Goal: Transaction & Acquisition: Purchase product/service

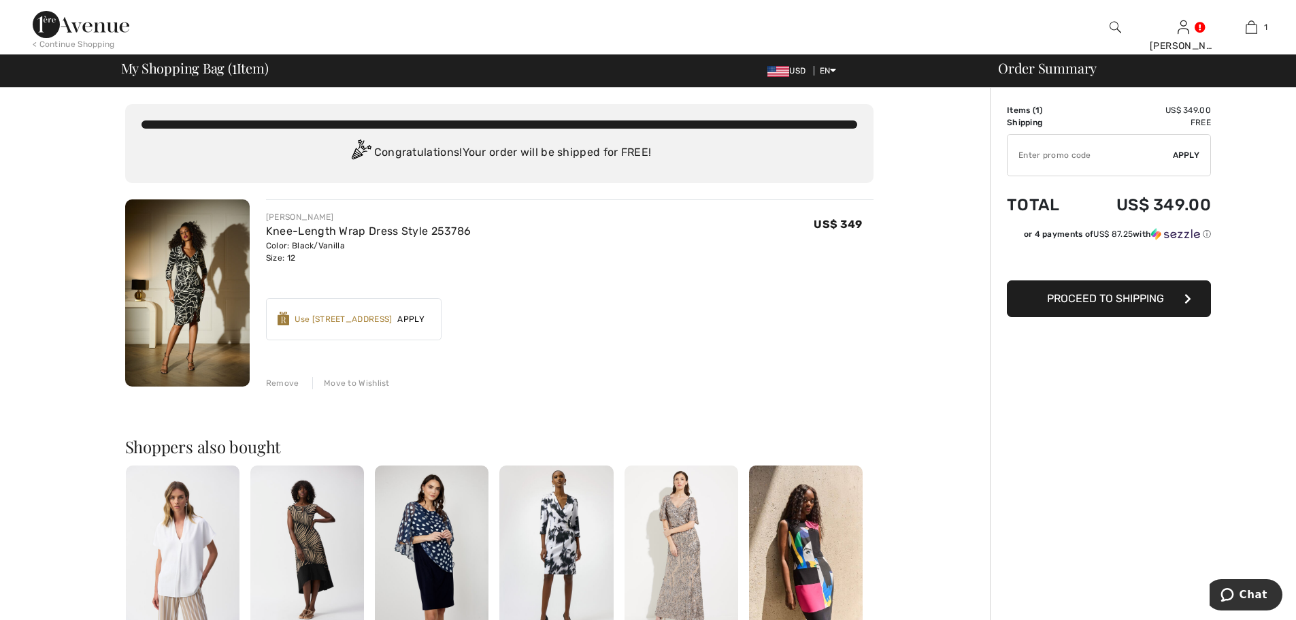
click at [367, 319] on div "Use 1000 Avenue Rewards" at bounding box center [343, 319] width 97 height 12
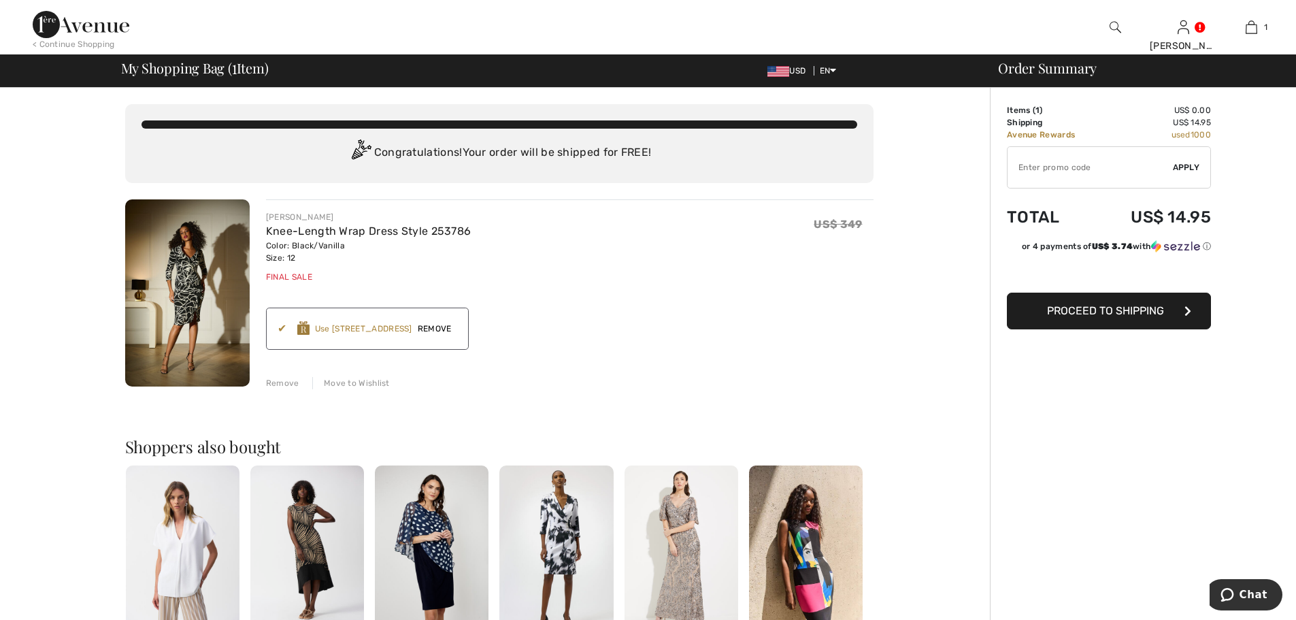
click at [444, 327] on span "Remove" at bounding box center [434, 328] width 45 height 12
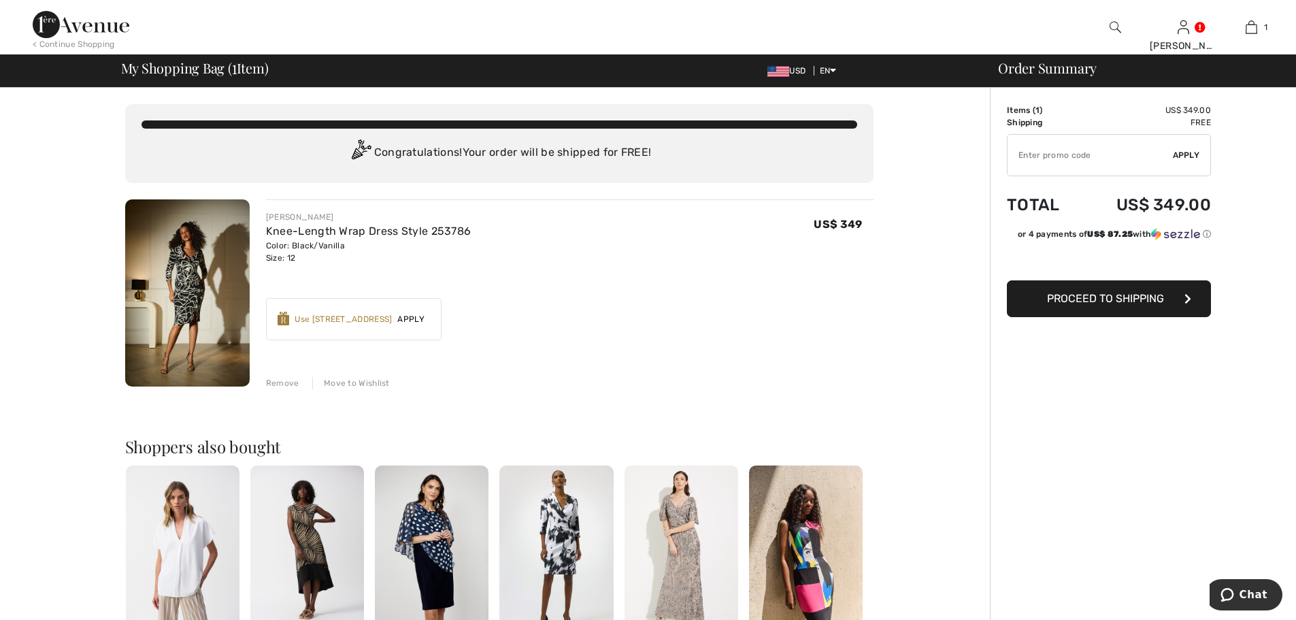
click at [198, 296] on img at bounding box center [187, 292] width 125 height 187
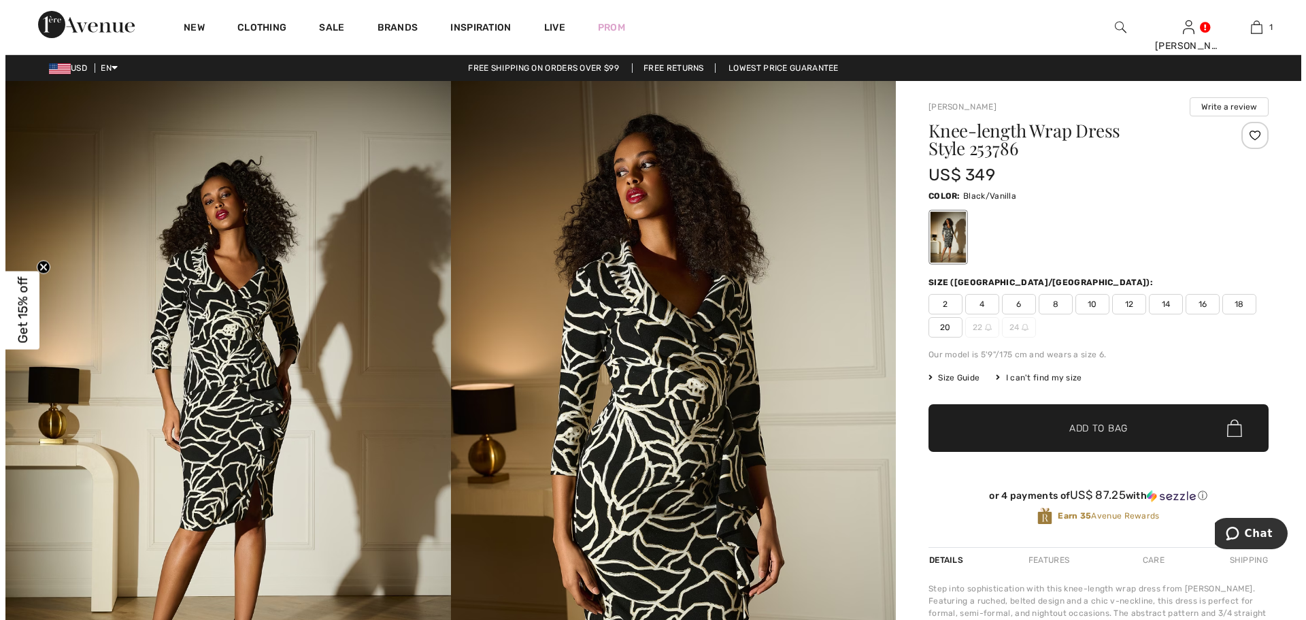
scroll to position [90, 0]
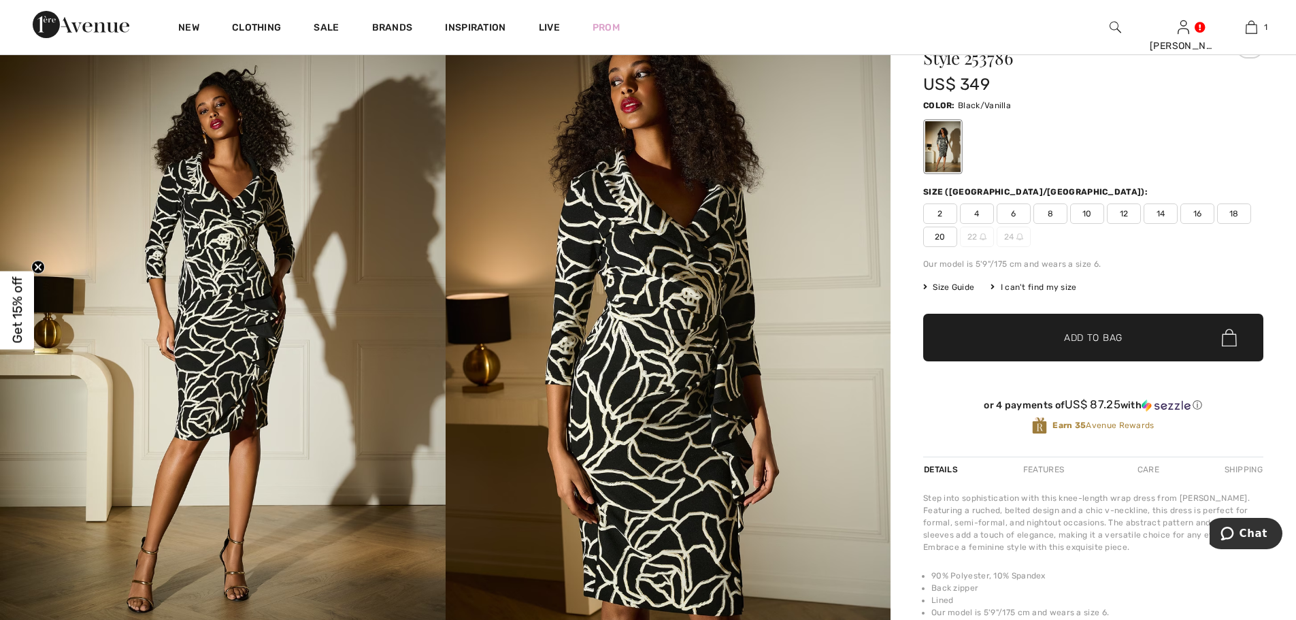
click at [246, 273] on img at bounding box center [223, 324] width 446 height 668
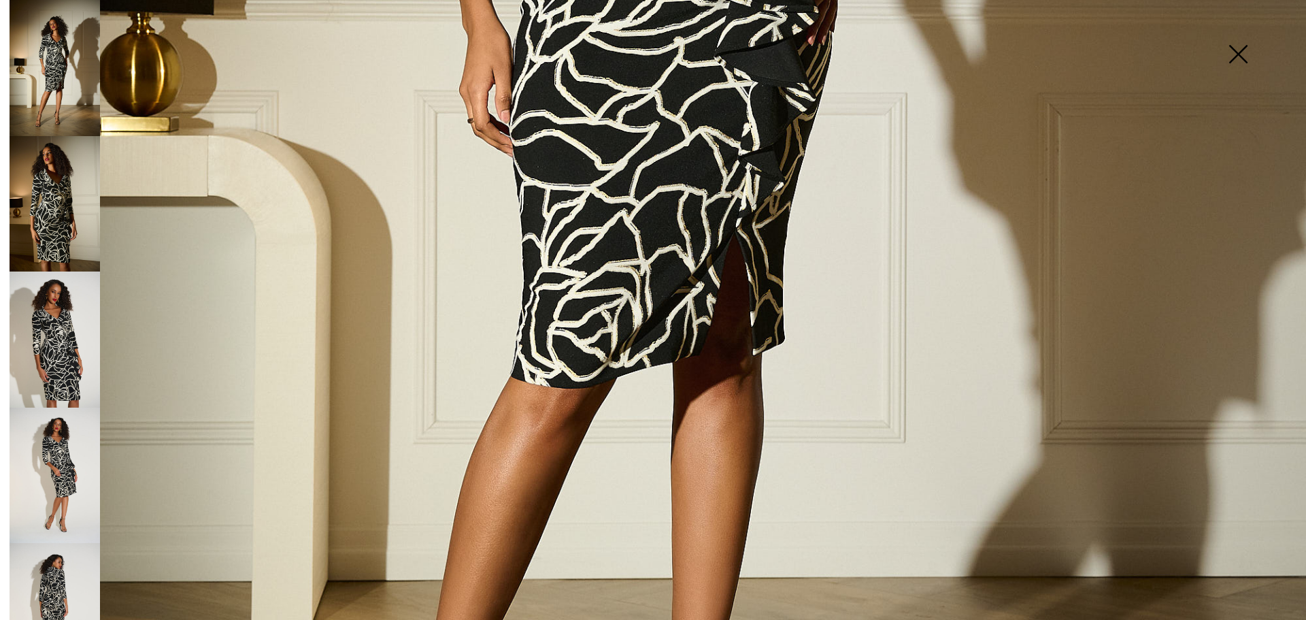
scroll to position [907, 0]
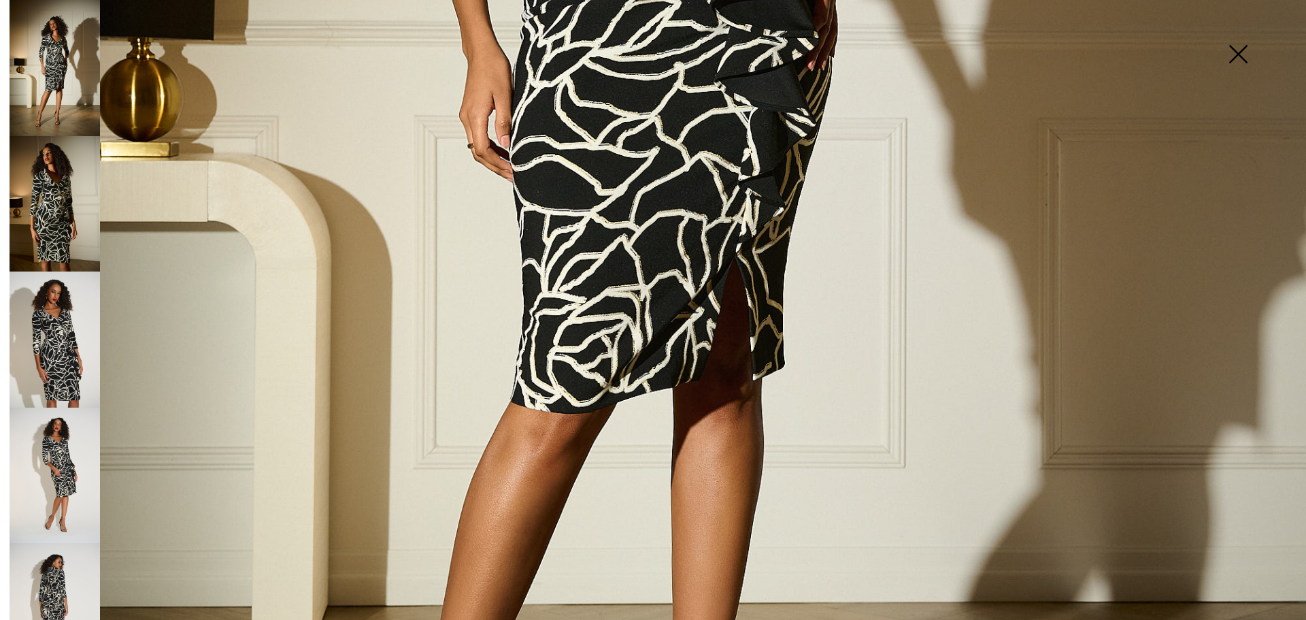
click at [68, 437] on img at bounding box center [55, 476] width 90 height 136
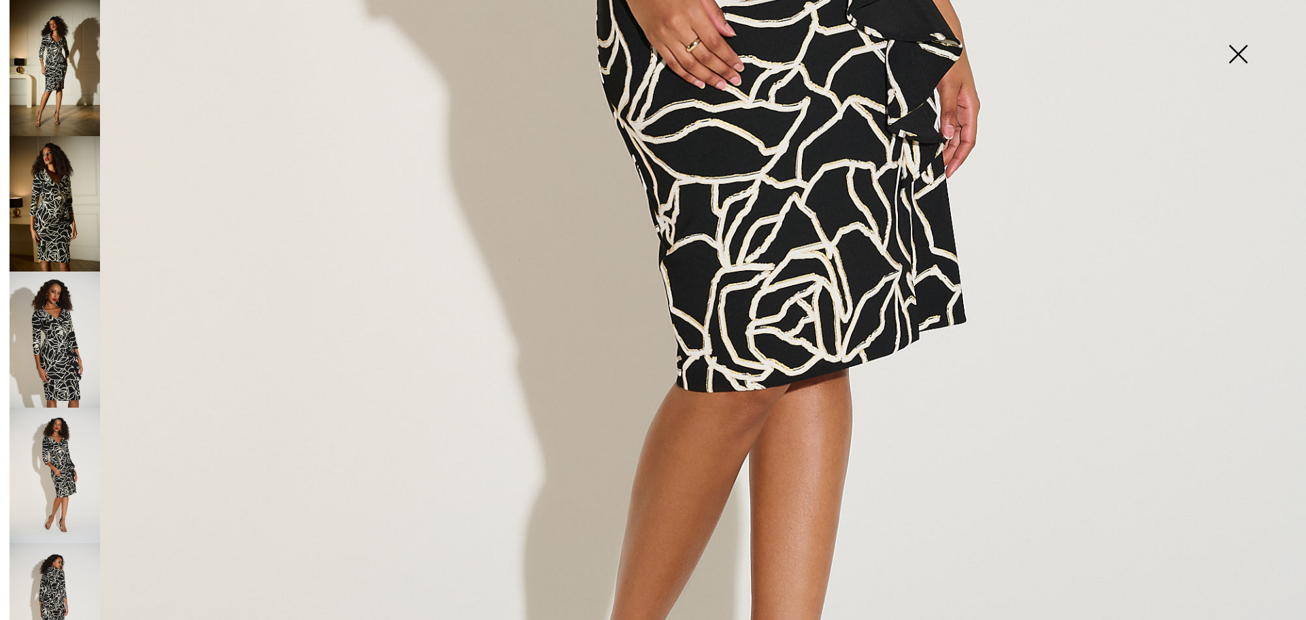
click at [52, 552] on img at bounding box center [55, 611] width 90 height 136
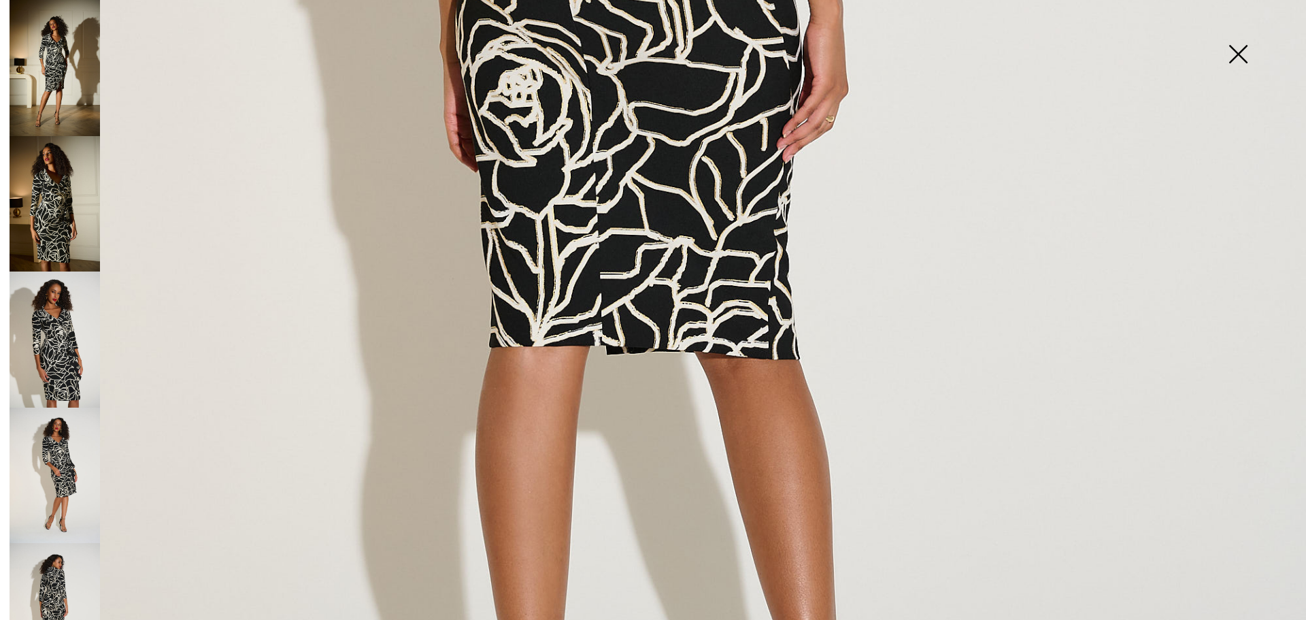
scroll to position [998, 0]
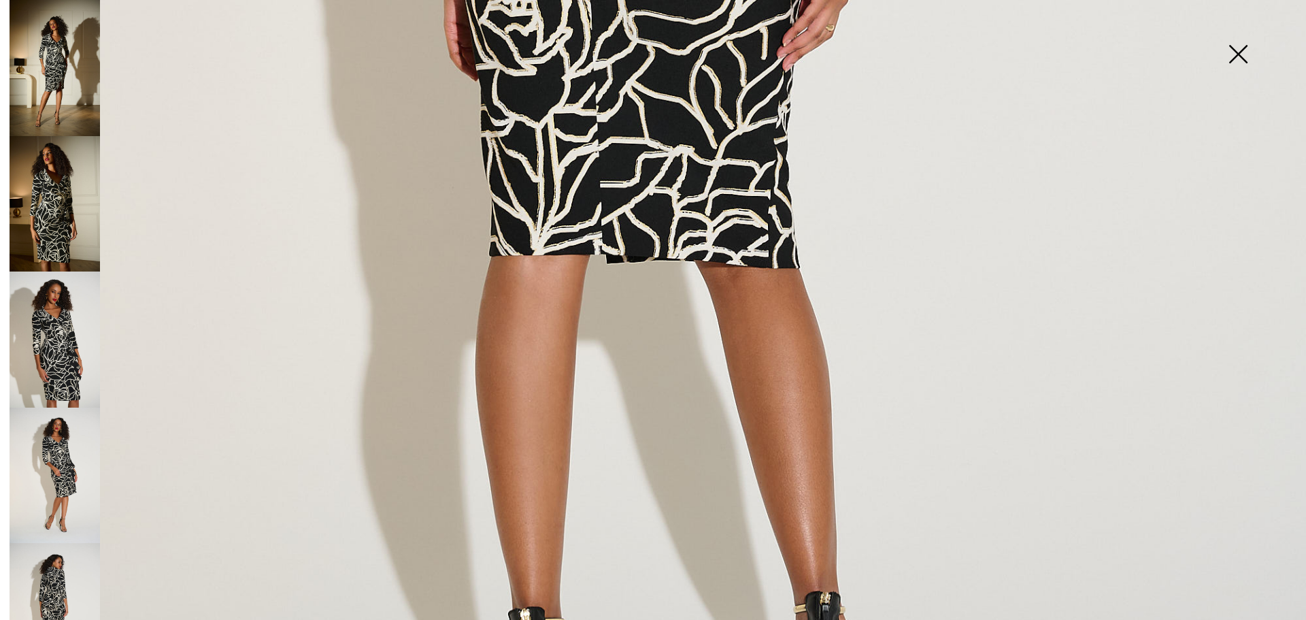
click at [60, 194] on img at bounding box center [55, 204] width 90 height 136
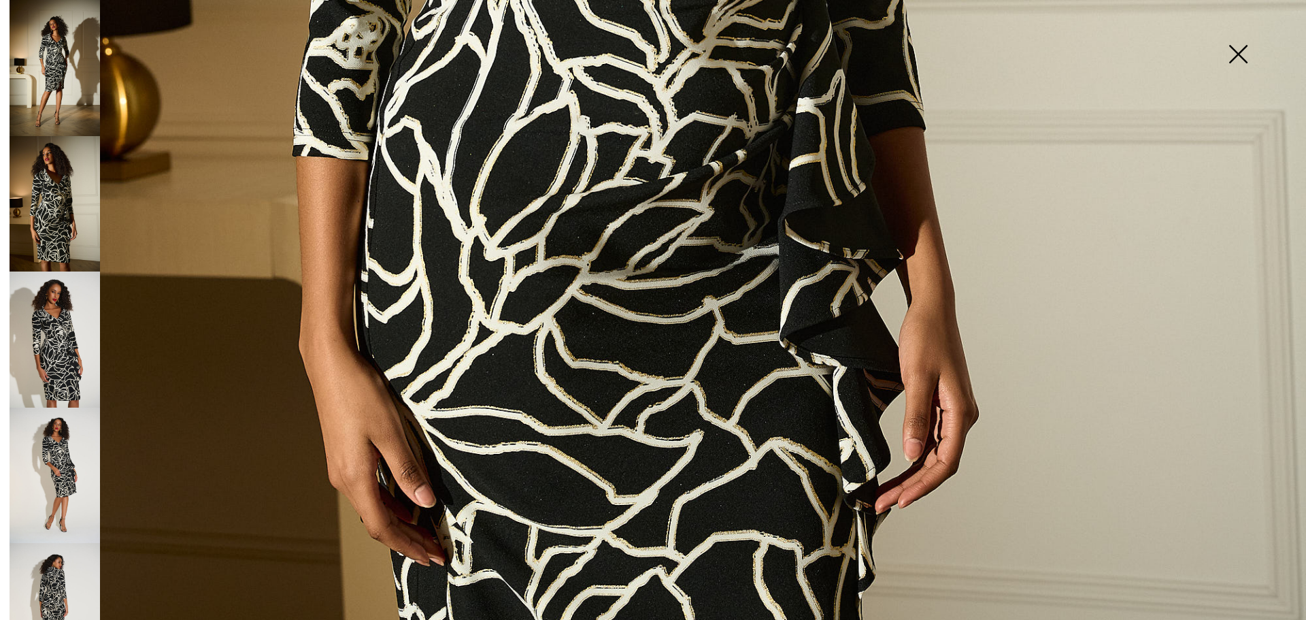
scroll to position [635, 0]
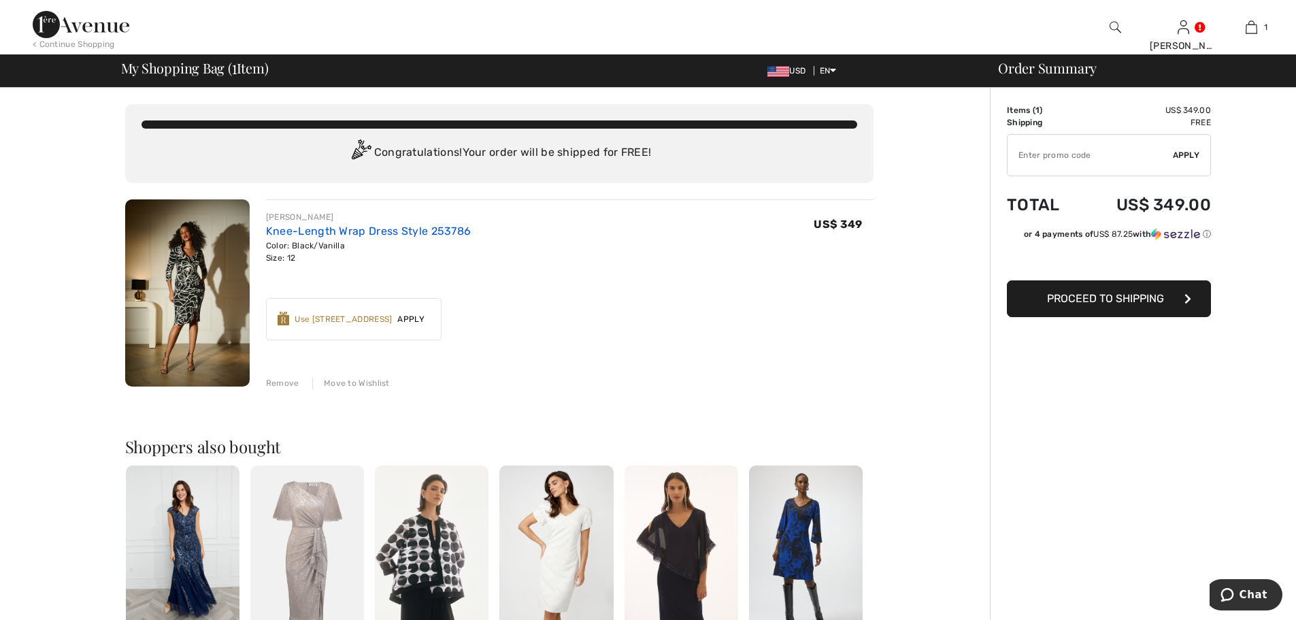
click at [329, 230] on link "Knee-Length Wrap Dress Style 253786" at bounding box center [368, 231] width 205 height 13
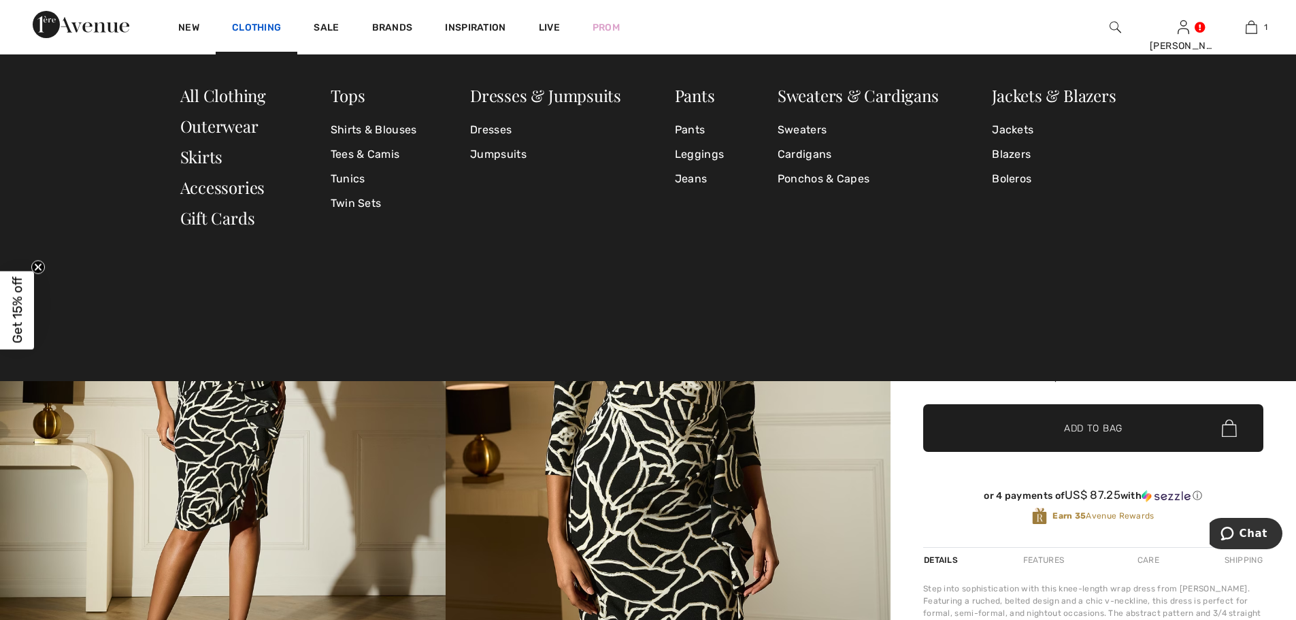
click at [270, 22] on link "Clothing" at bounding box center [256, 29] width 49 height 14
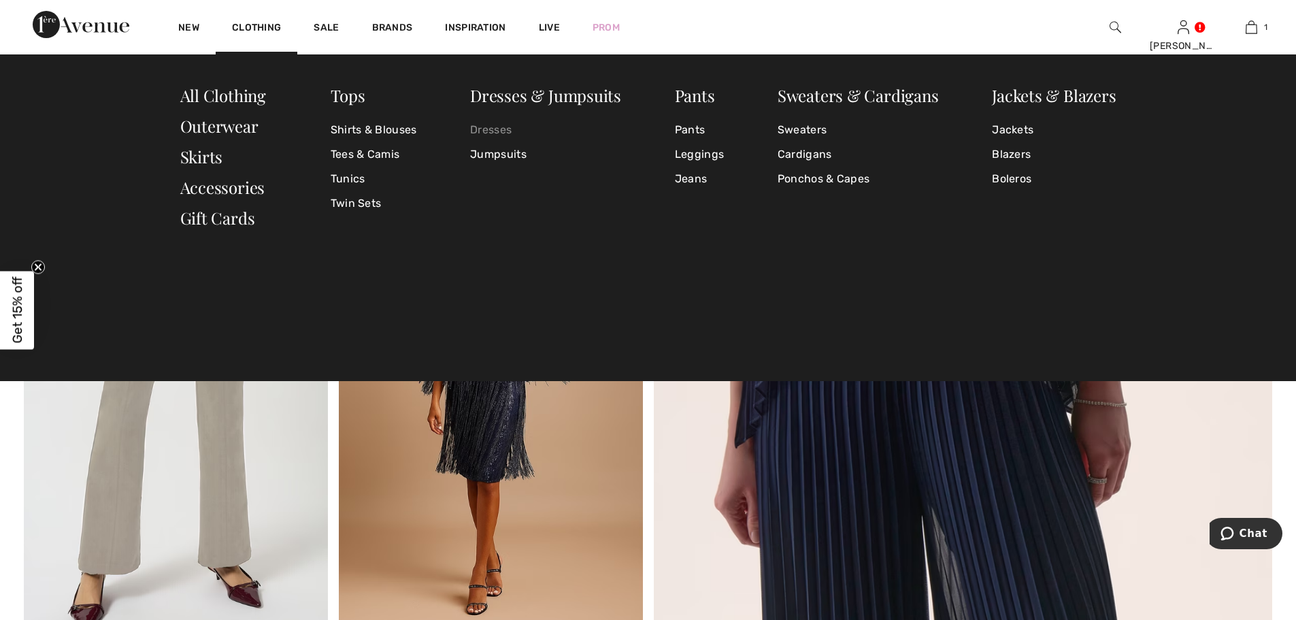
click at [495, 127] on link "Dresses" at bounding box center [545, 130] width 151 height 24
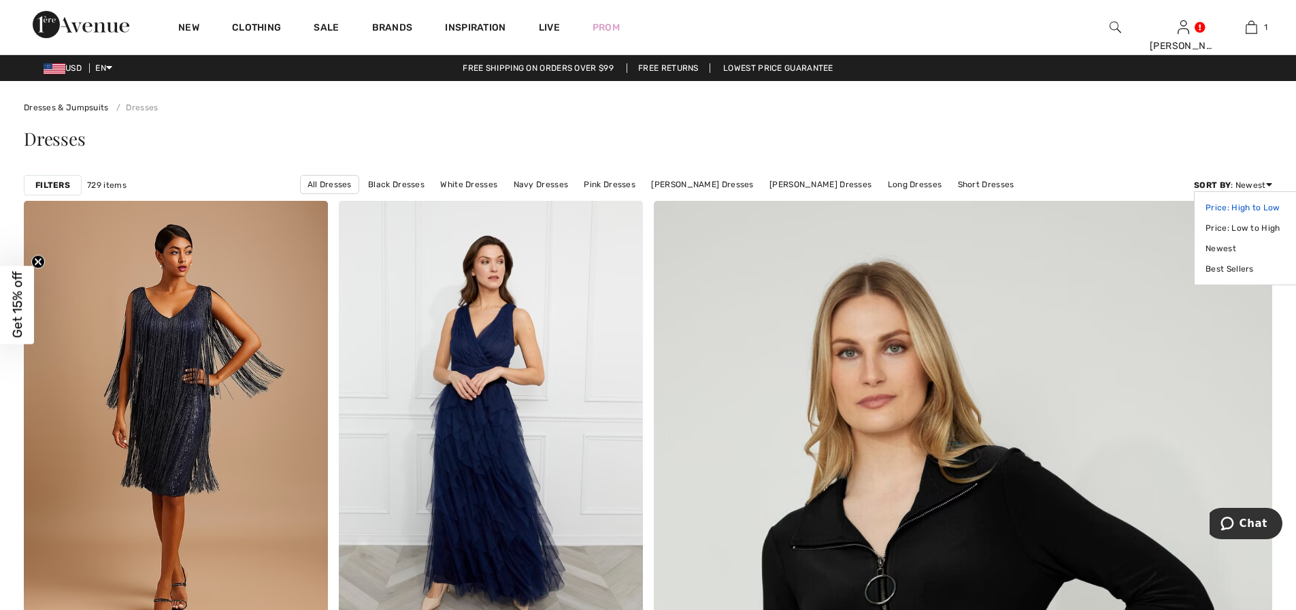
click at [1248, 205] on link "Price: High to Low" at bounding box center [1249, 207] width 86 height 20
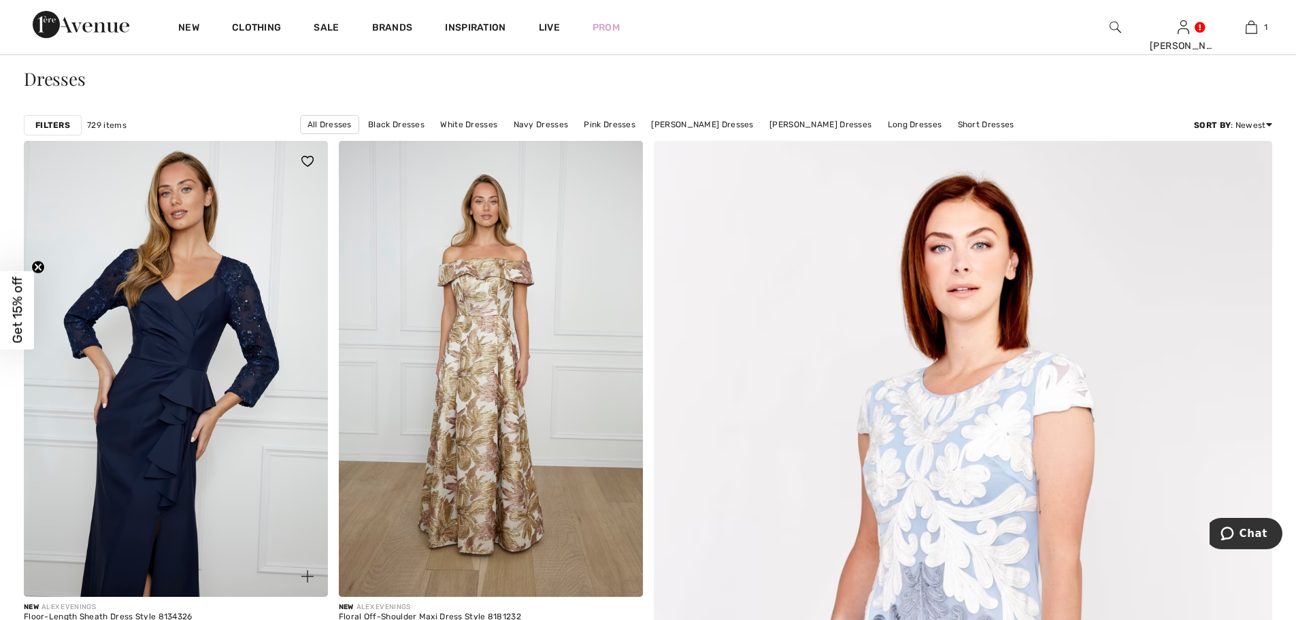
scroll to position [90, 0]
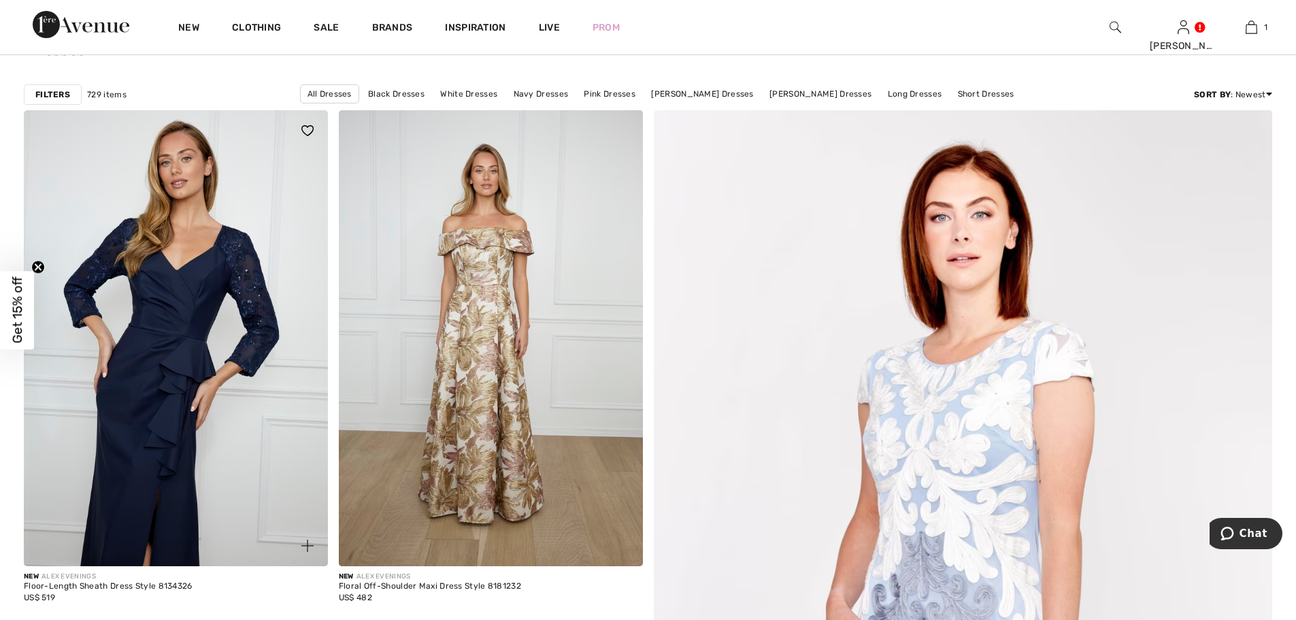
click at [167, 310] on img at bounding box center [176, 338] width 304 height 456
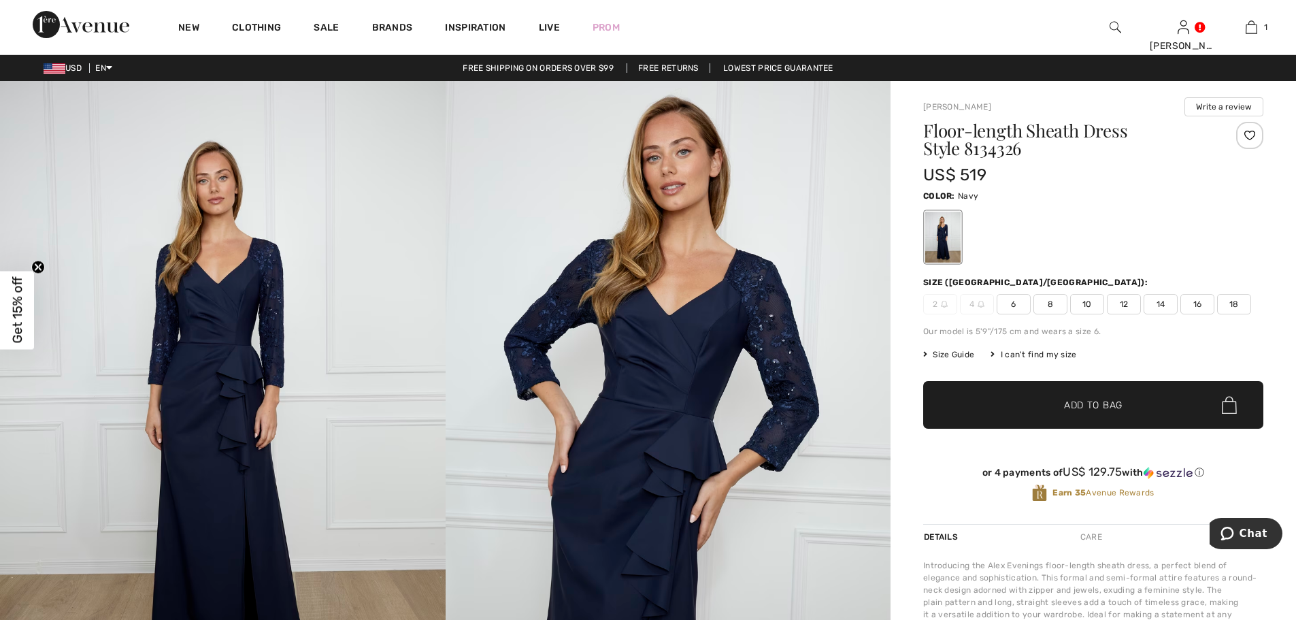
click at [1122, 303] on span "12" at bounding box center [1124, 304] width 34 height 20
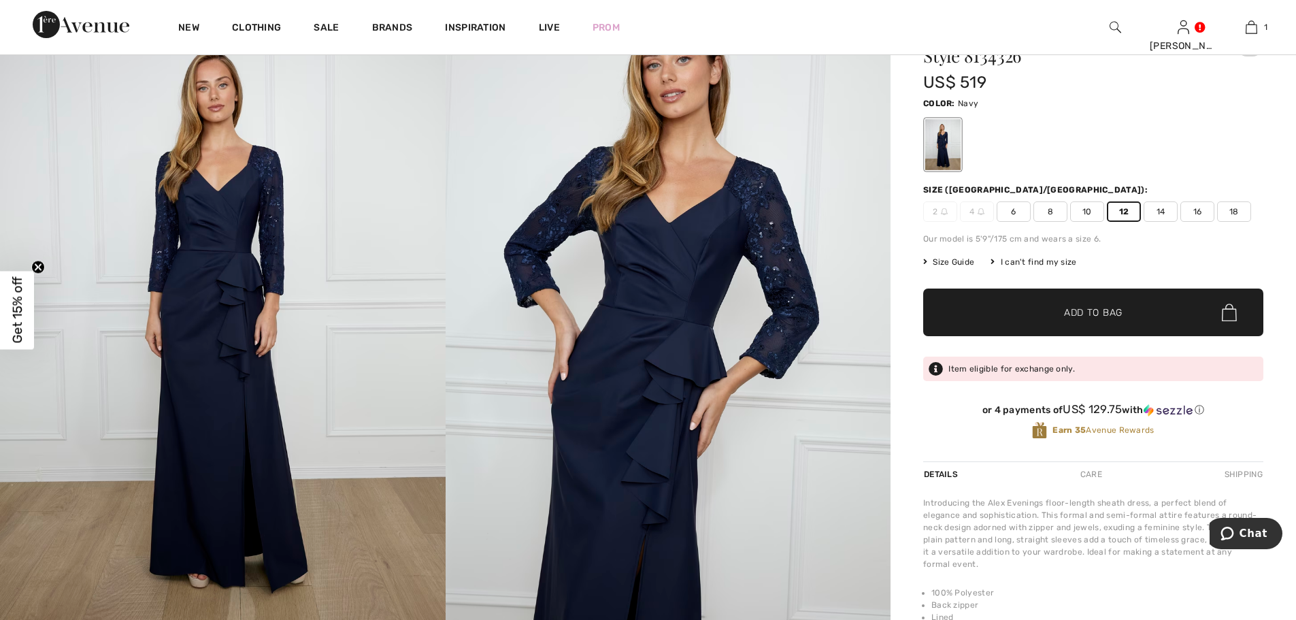
scroll to position [90, 0]
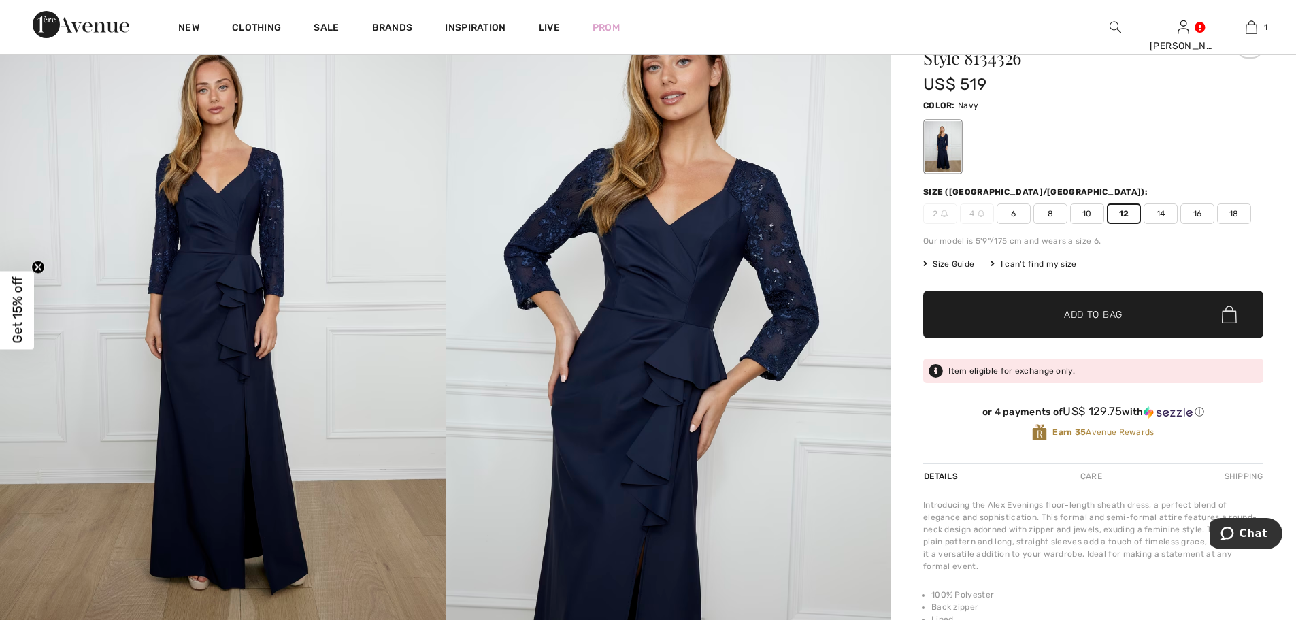
click at [1050, 314] on span "✔ Added to Bag" at bounding box center [1072, 315] width 83 height 14
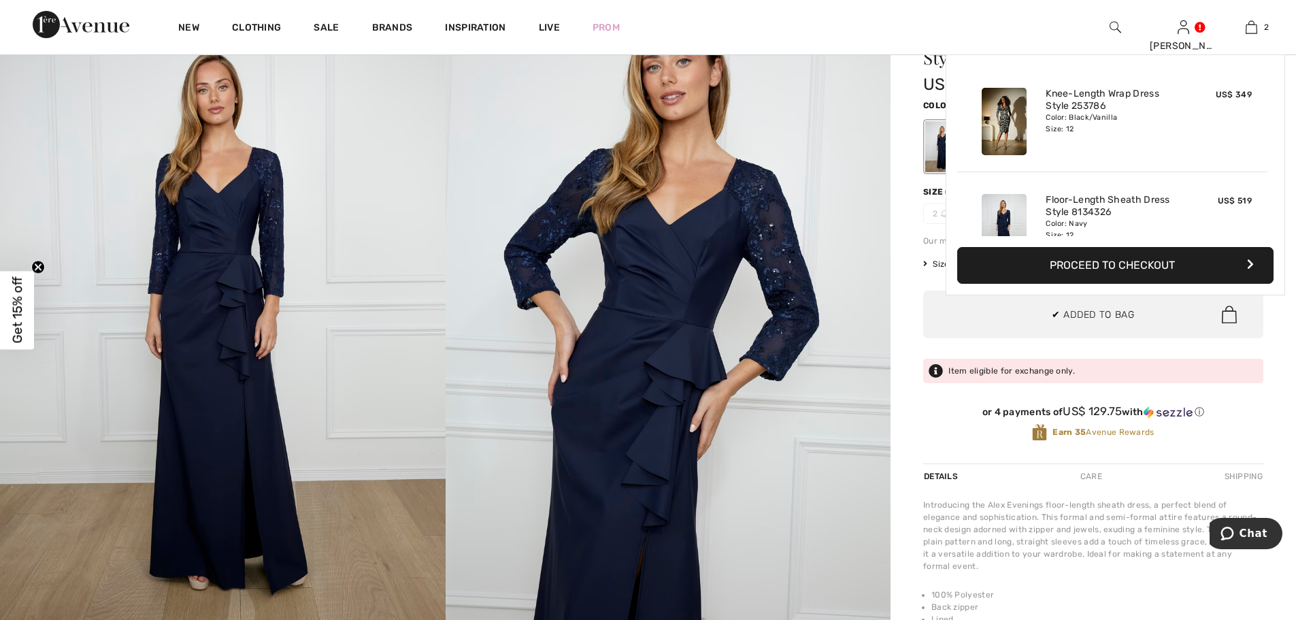
scroll to position [42, 0]
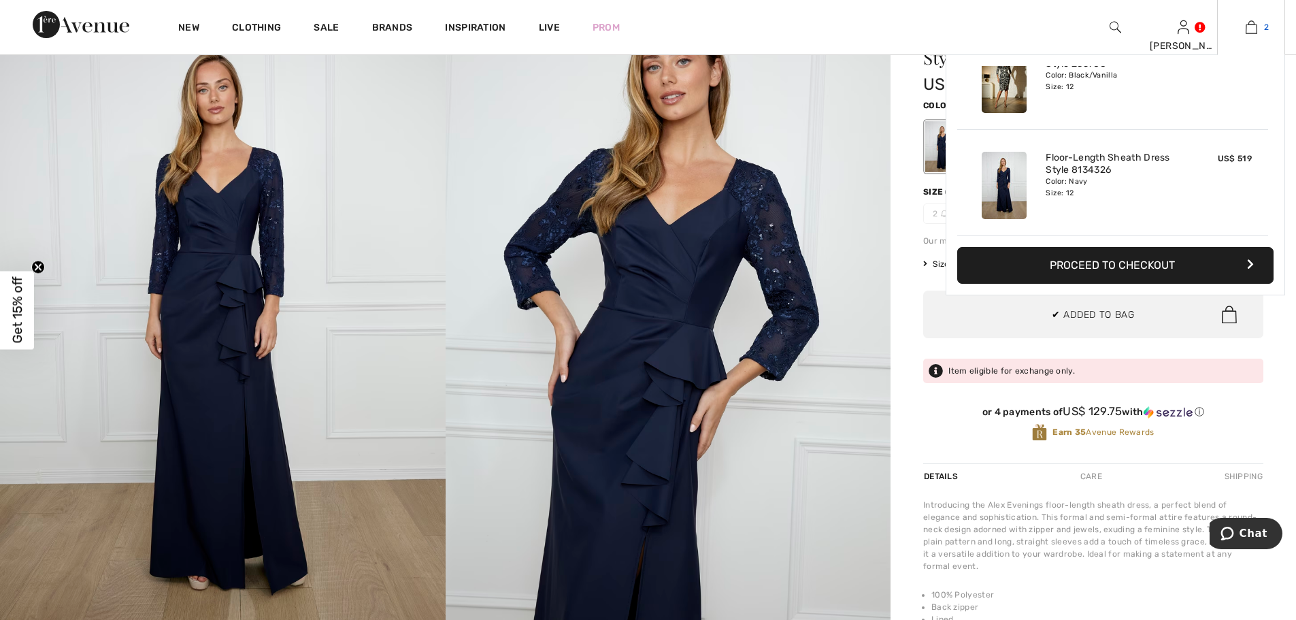
click at [1246, 28] on img at bounding box center [1252, 27] width 12 height 16
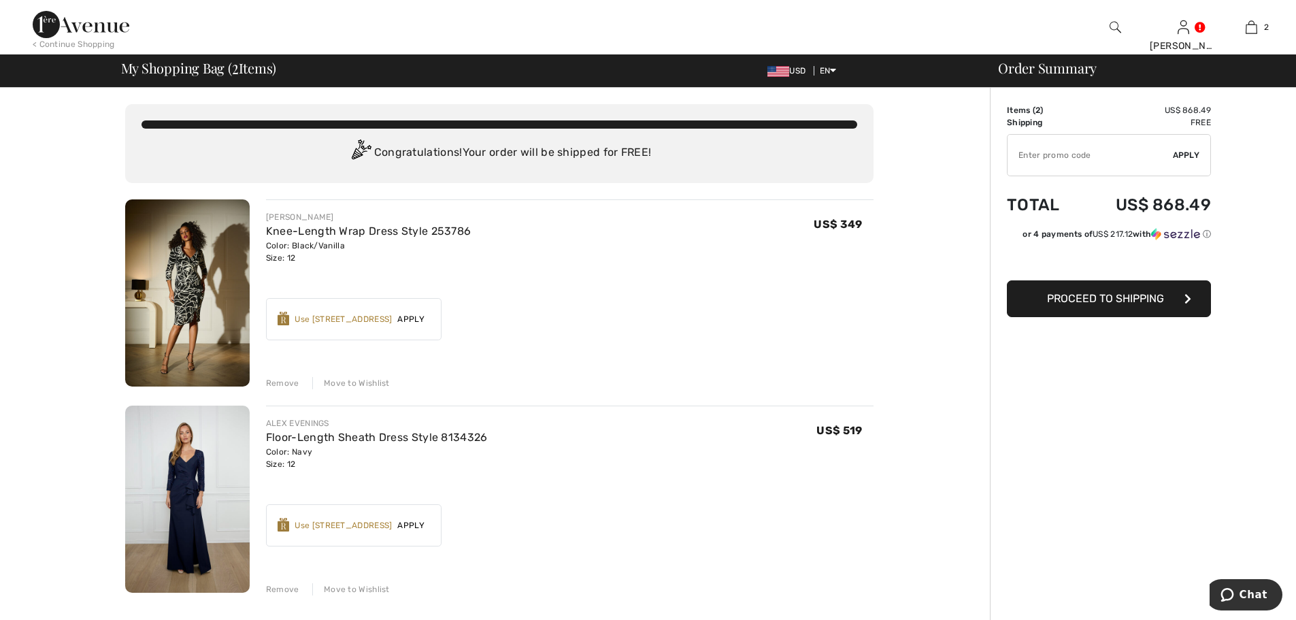
click at [357, 386] on div "Move to Wishlist" at bounding box center [351, 383] width 78 height 12
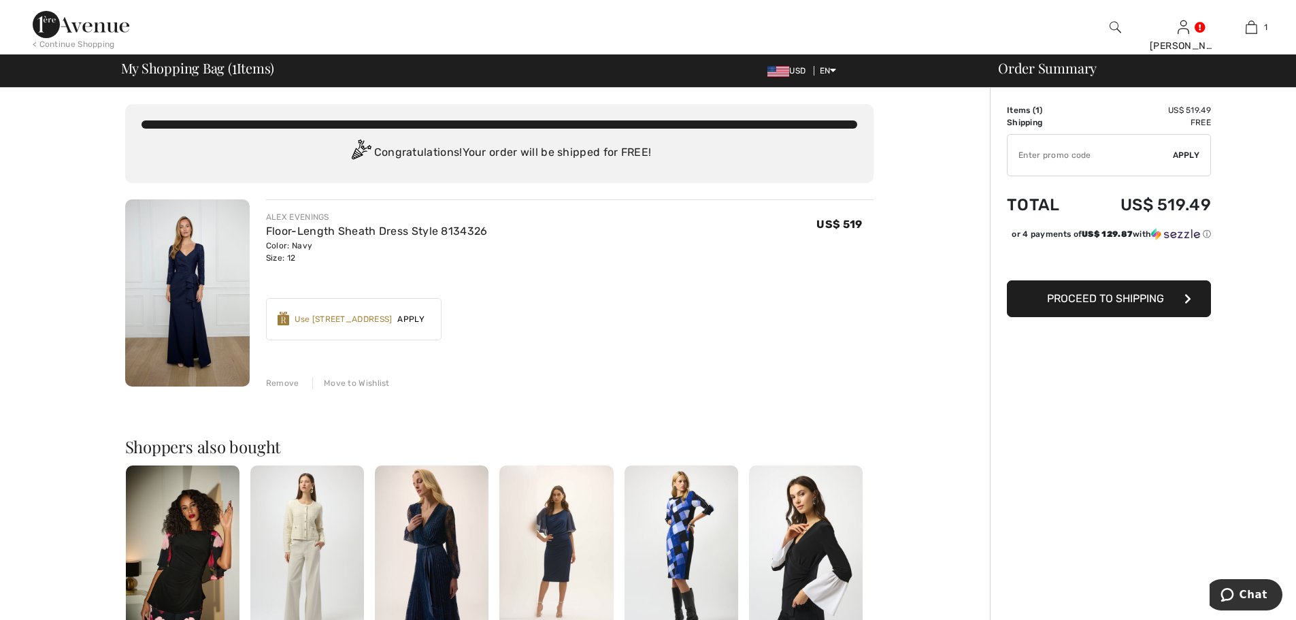
click at [408, 319] on span "Apply" at bounding box center [411, 319] width 38 height 12
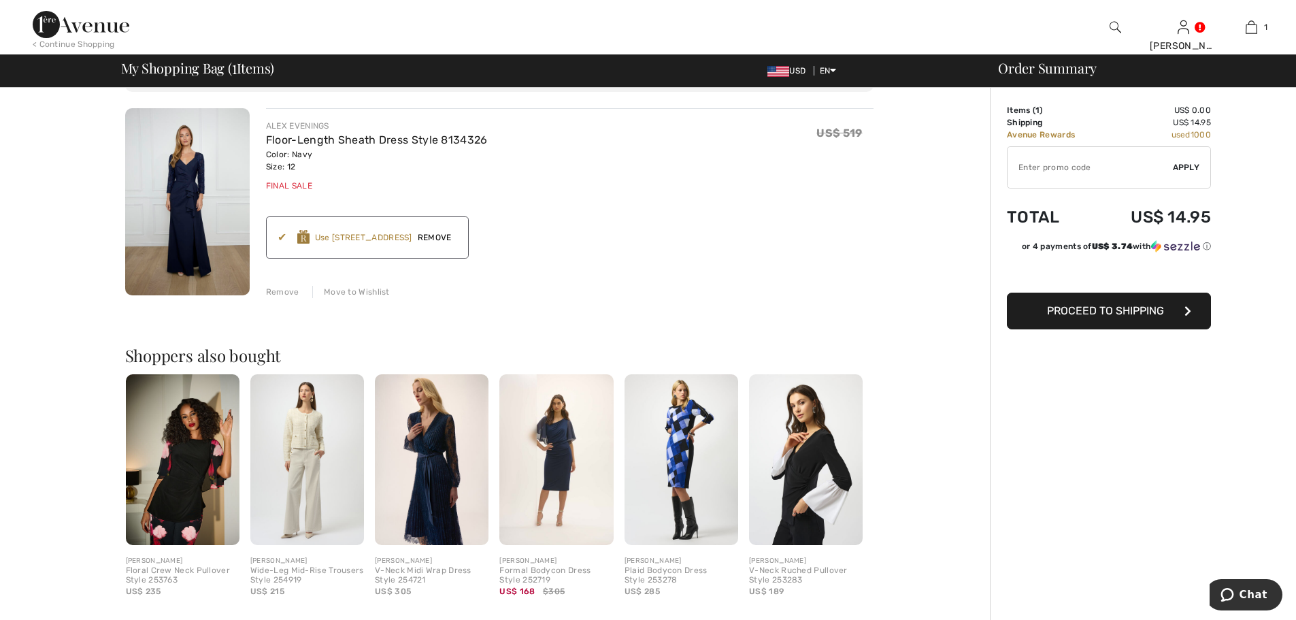
scroll to position [90, 0]
click at [194, 210] on img at bounding box center [187, 202] width 125 height 187
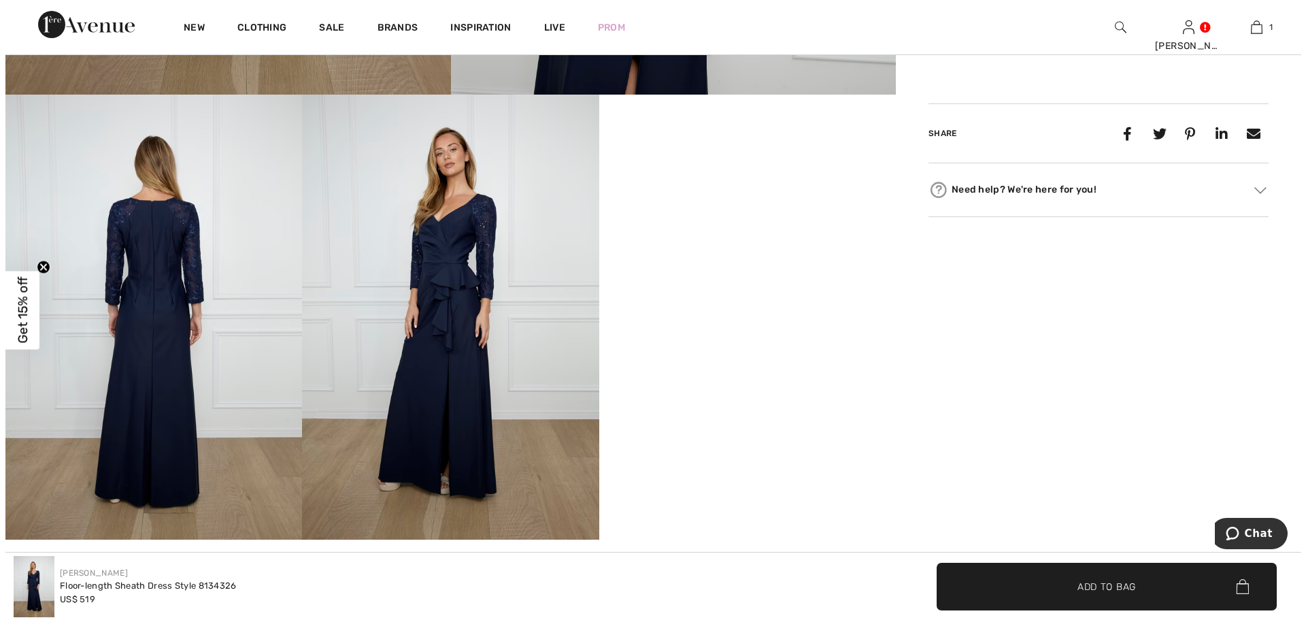
scroll to position [635, 0]
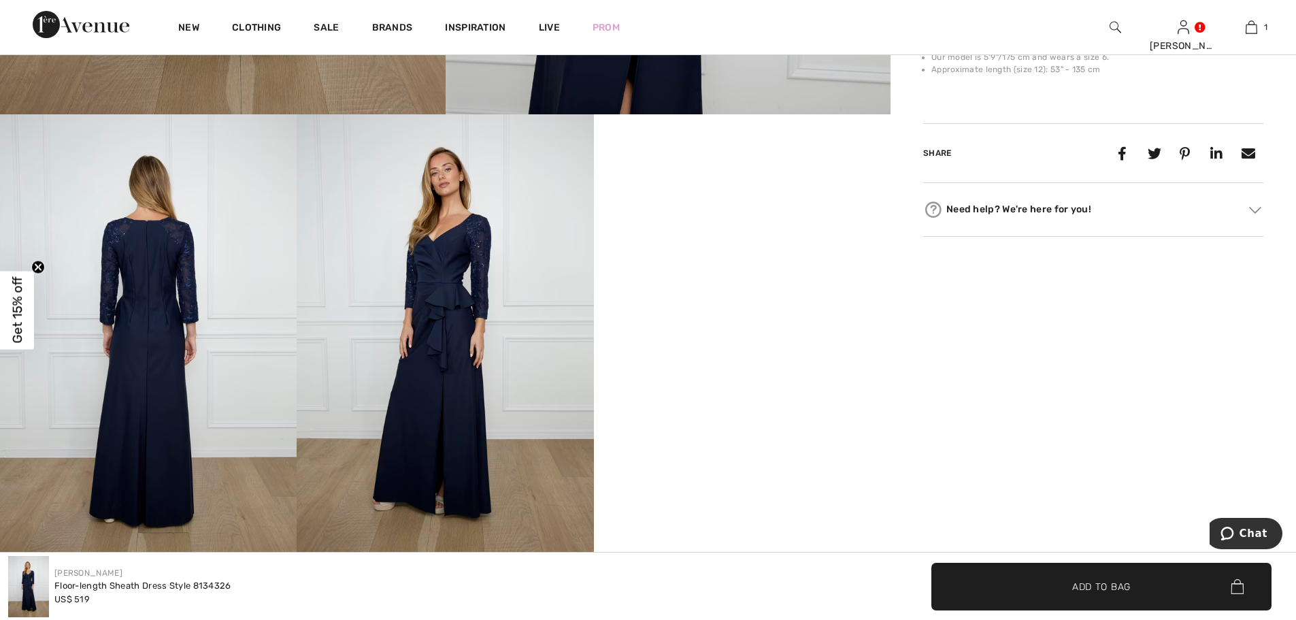
click at [157, 319] on img at bounding box center [148, 336] width 297 height 445
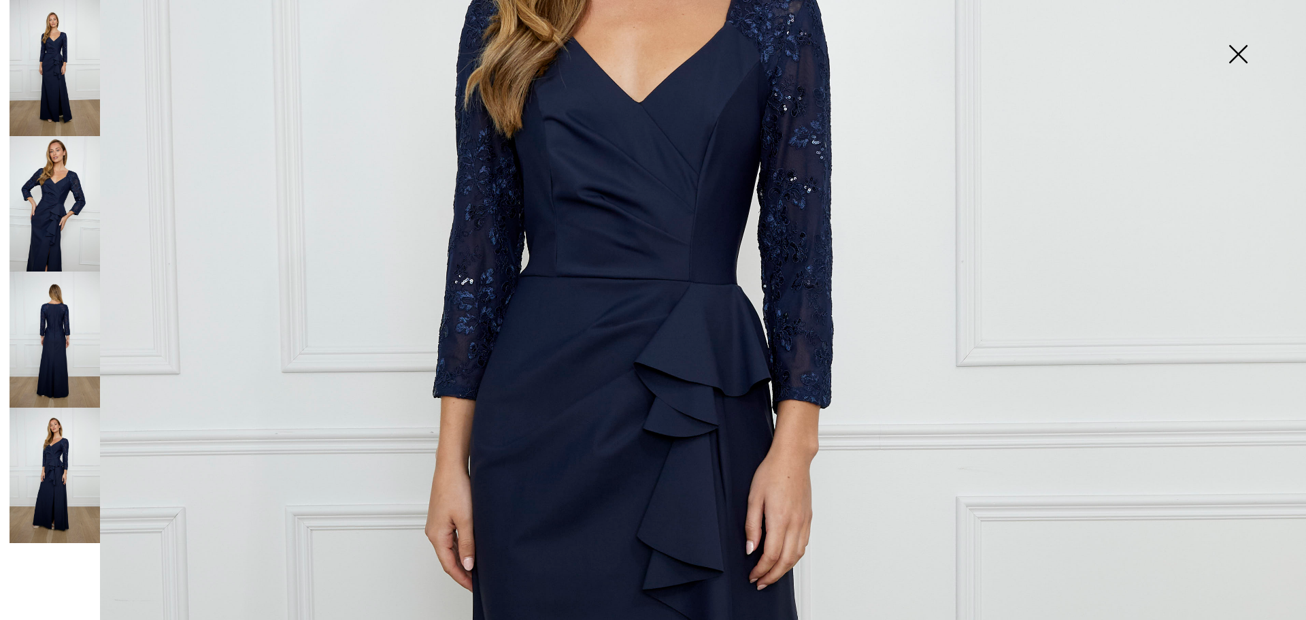
scroll to position [454, 0]
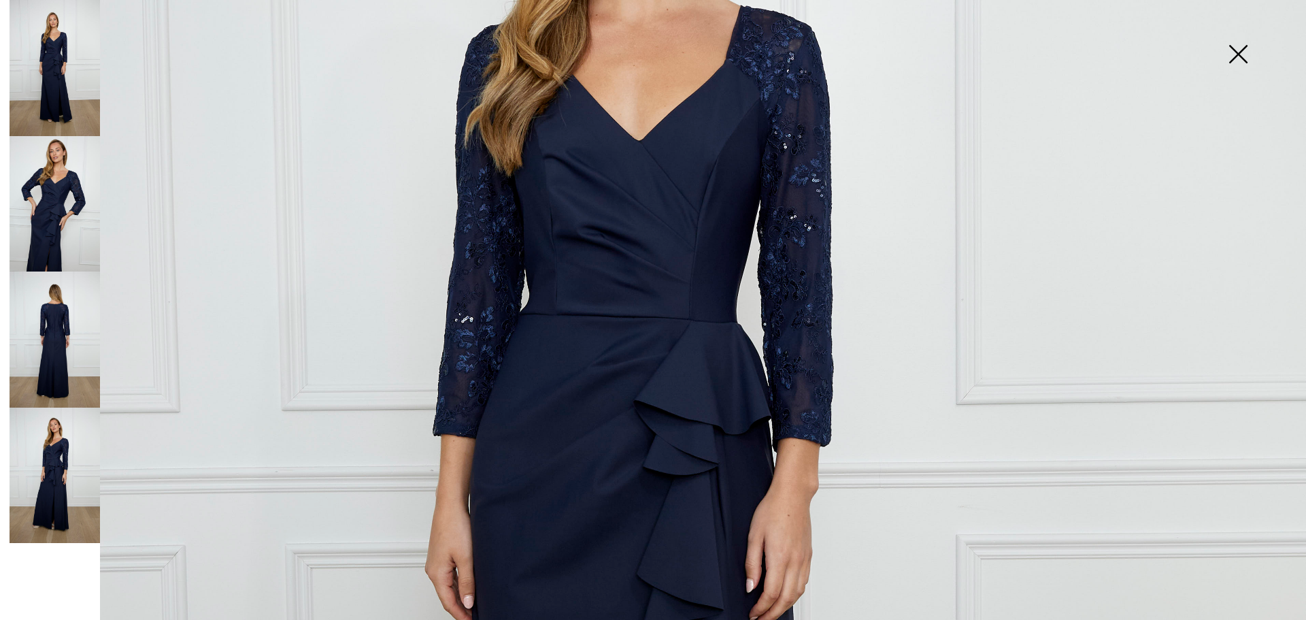
click at [46, 333] on img at bounding box center [55, 339] width 90 height 136
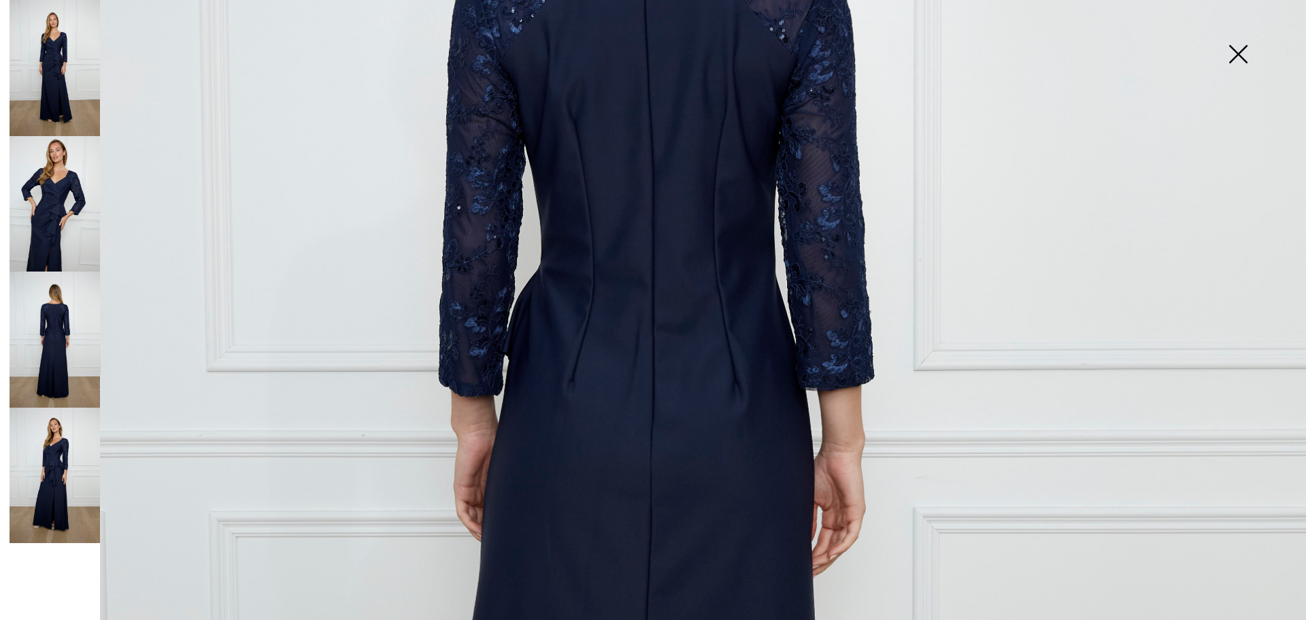
scroll to position [508, 0]
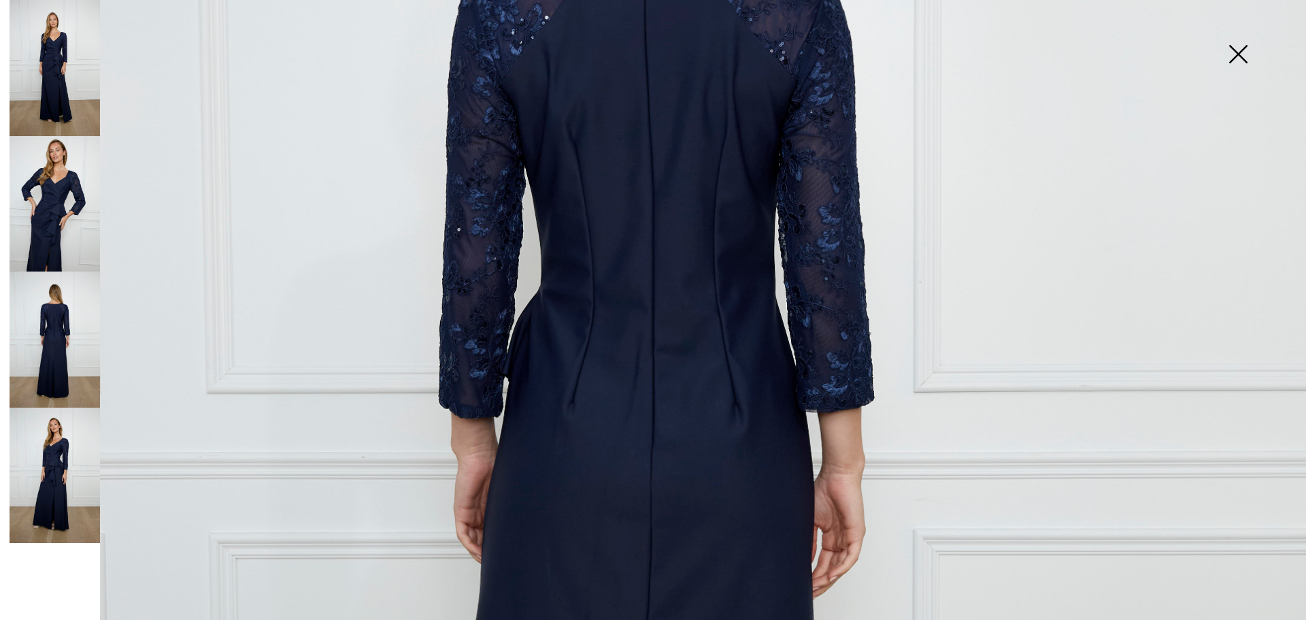
click at [59, 484] on img at bounding box center [55, 476] width 90 height 136
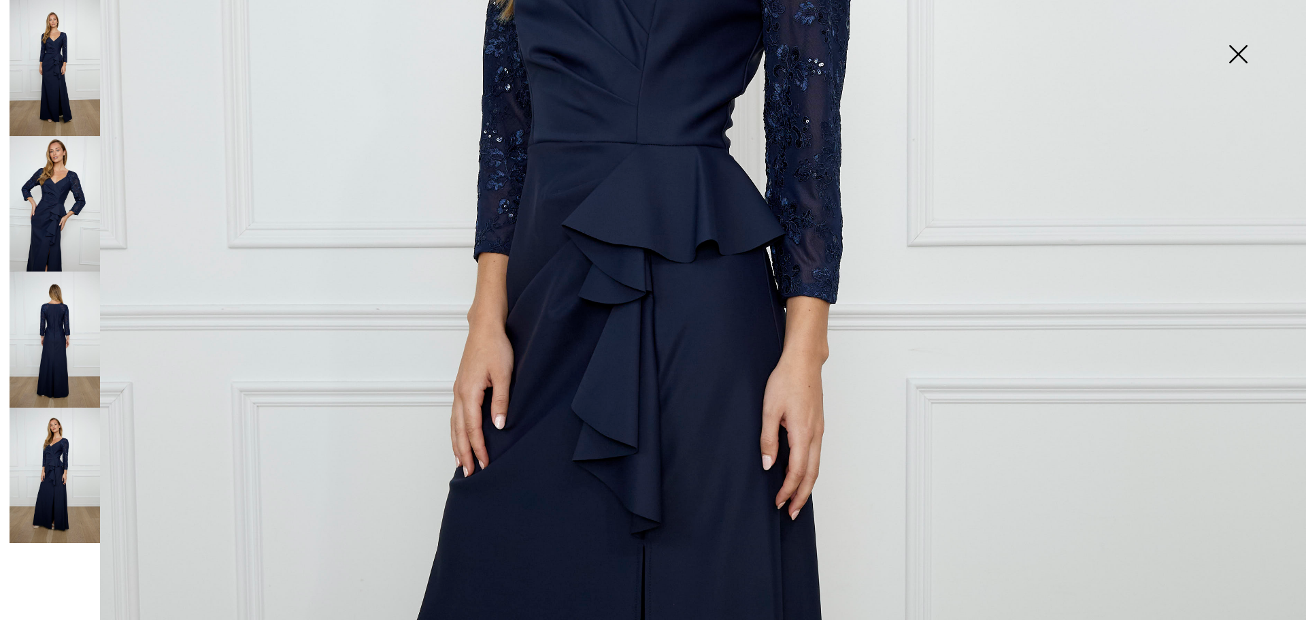
scroll to position [327, 0]
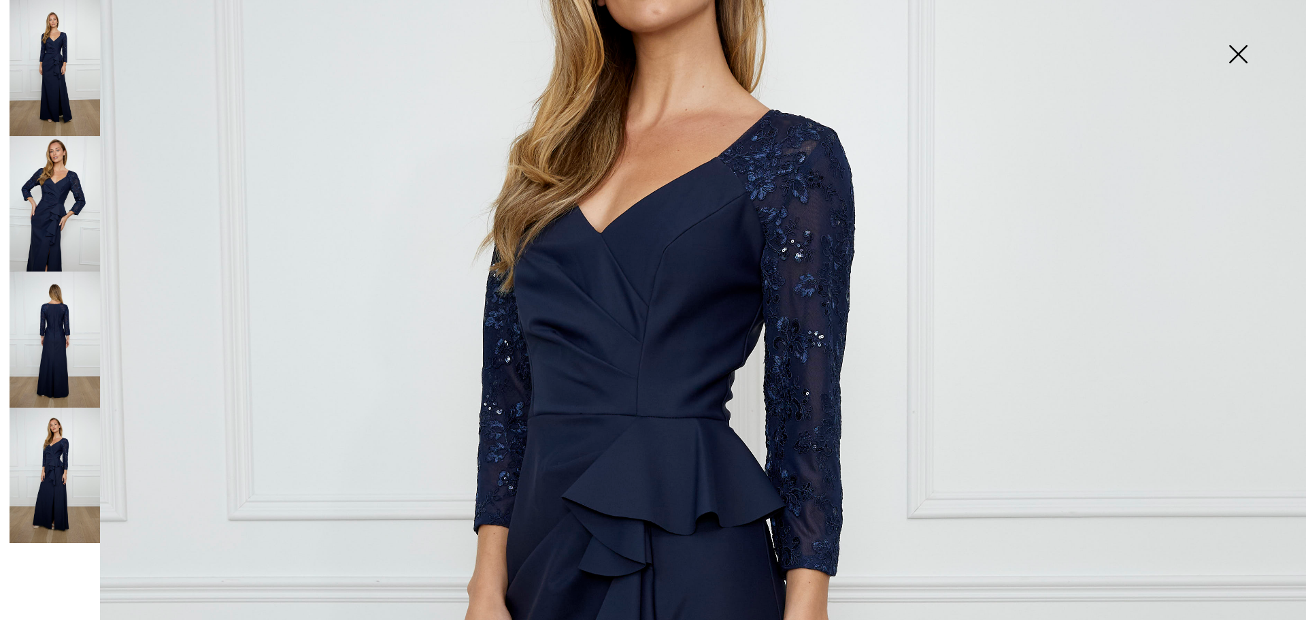
click at [56, 216] on img at bounding box center [55, 204] width 90 height 136
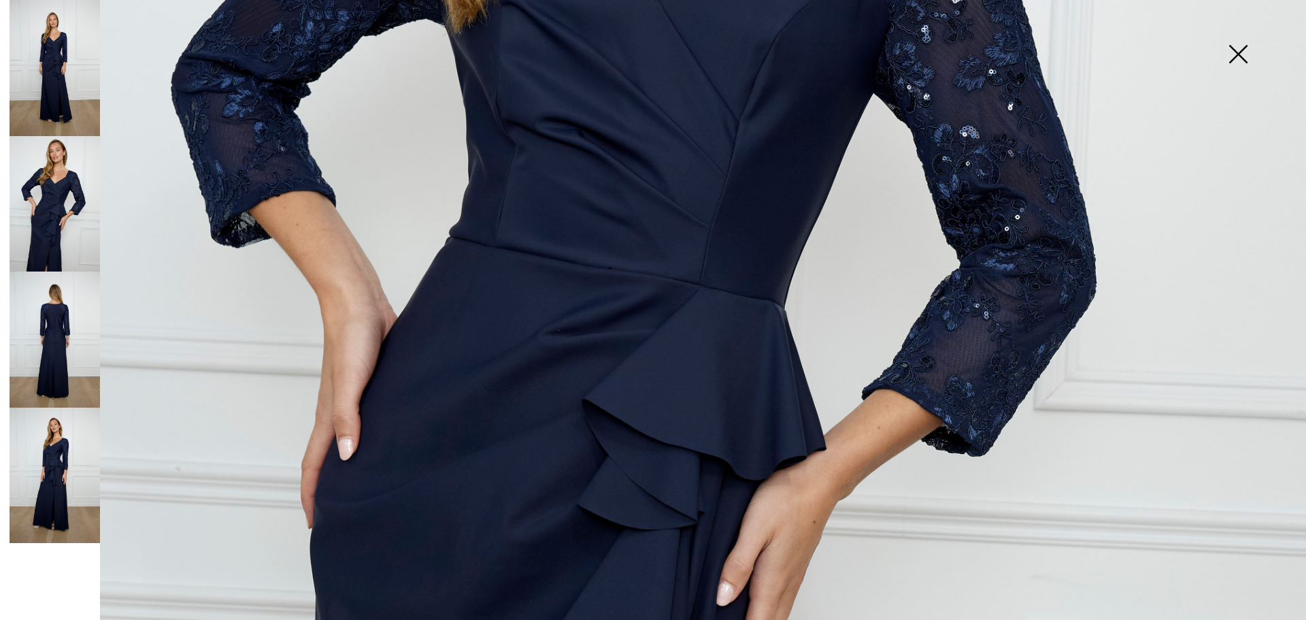
scroll to position [780, 0]
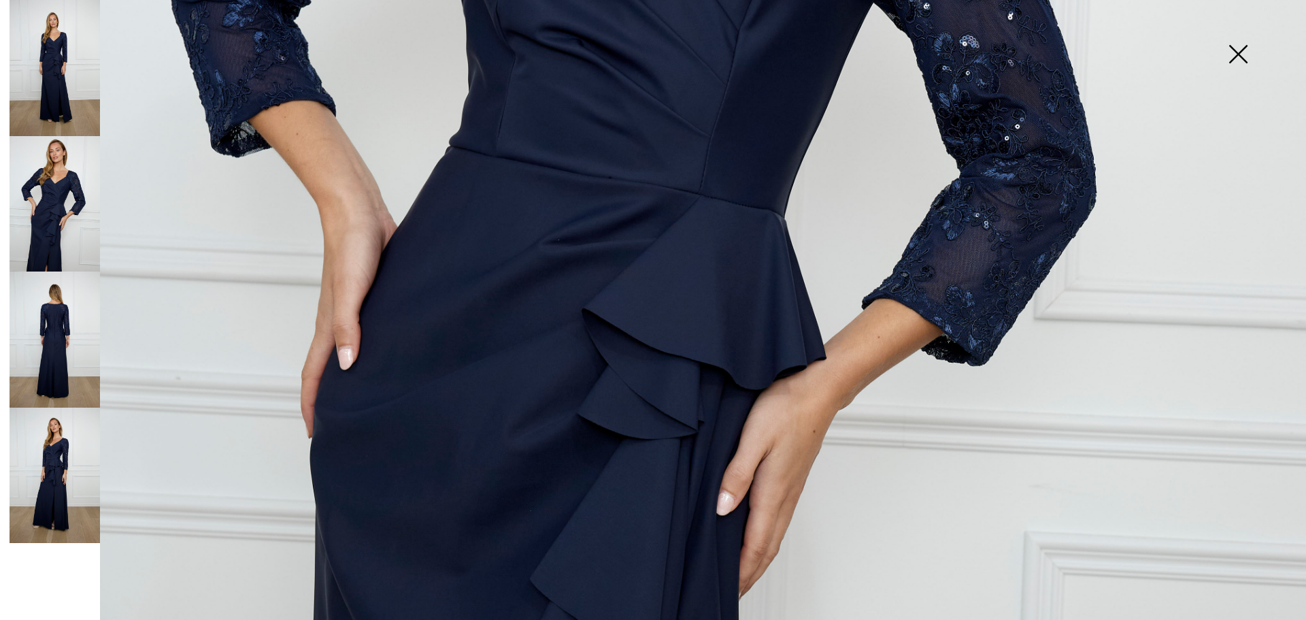
click at [49, 82] on img at bounding box center [55, 68] width 90 height 136
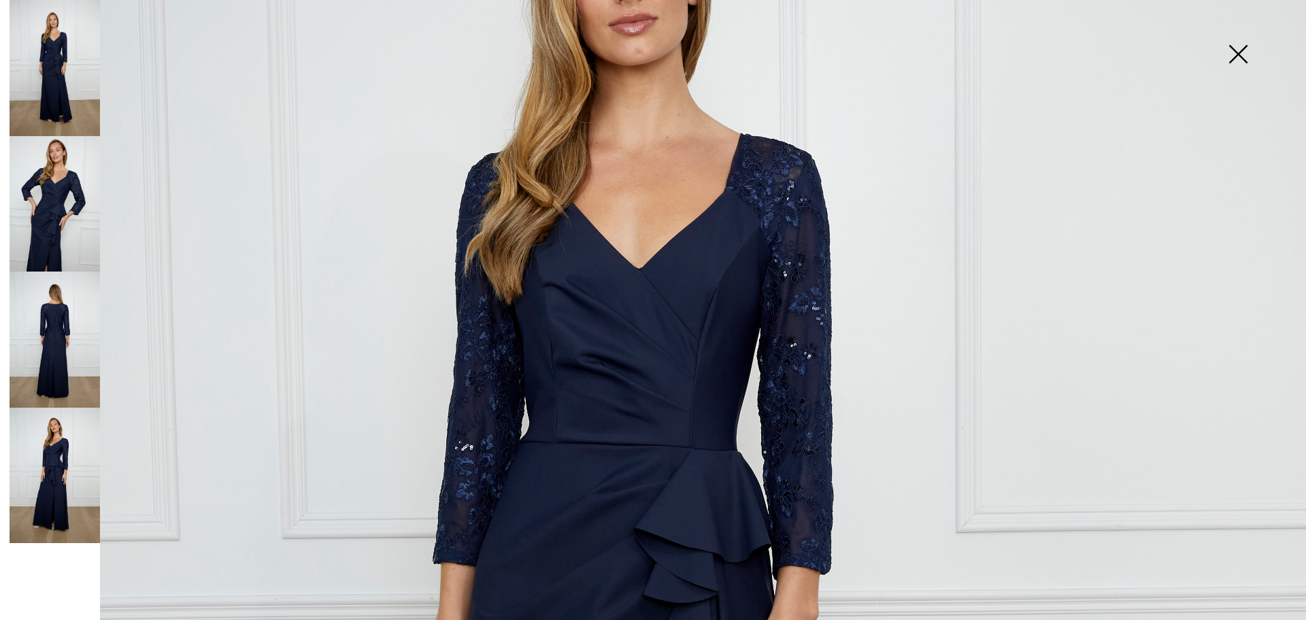
scroll to position [417, 0]
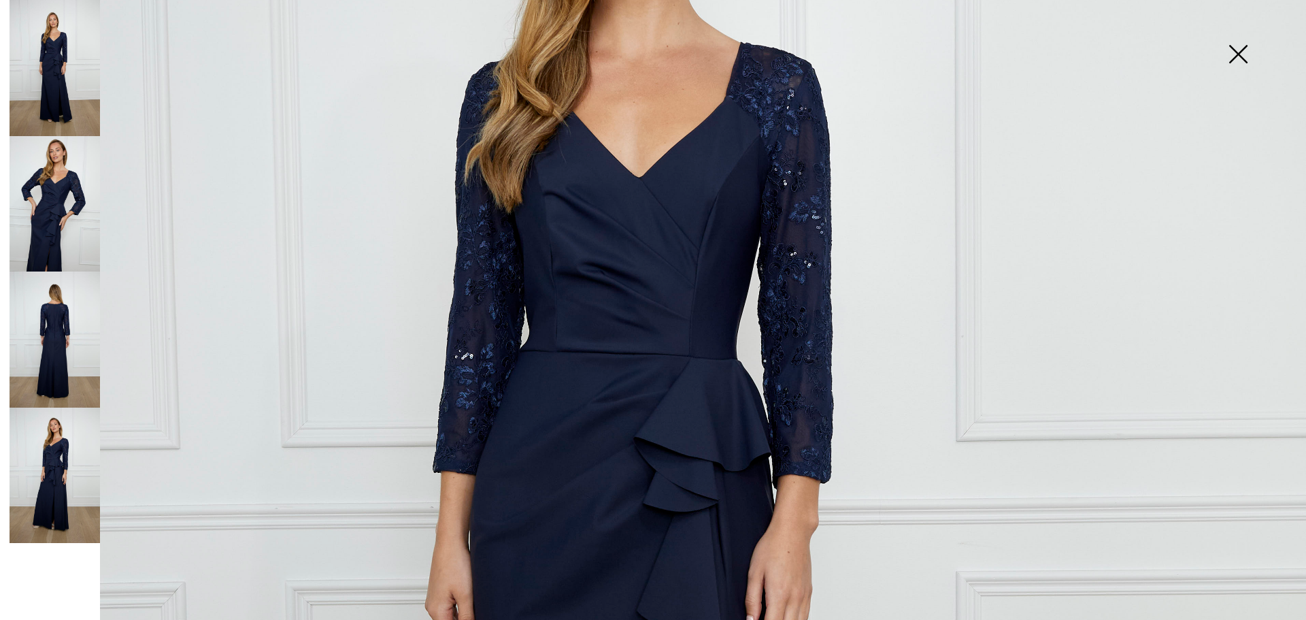
click at [54, 343] on img at bounding box center [55, 339] width 90 height 136
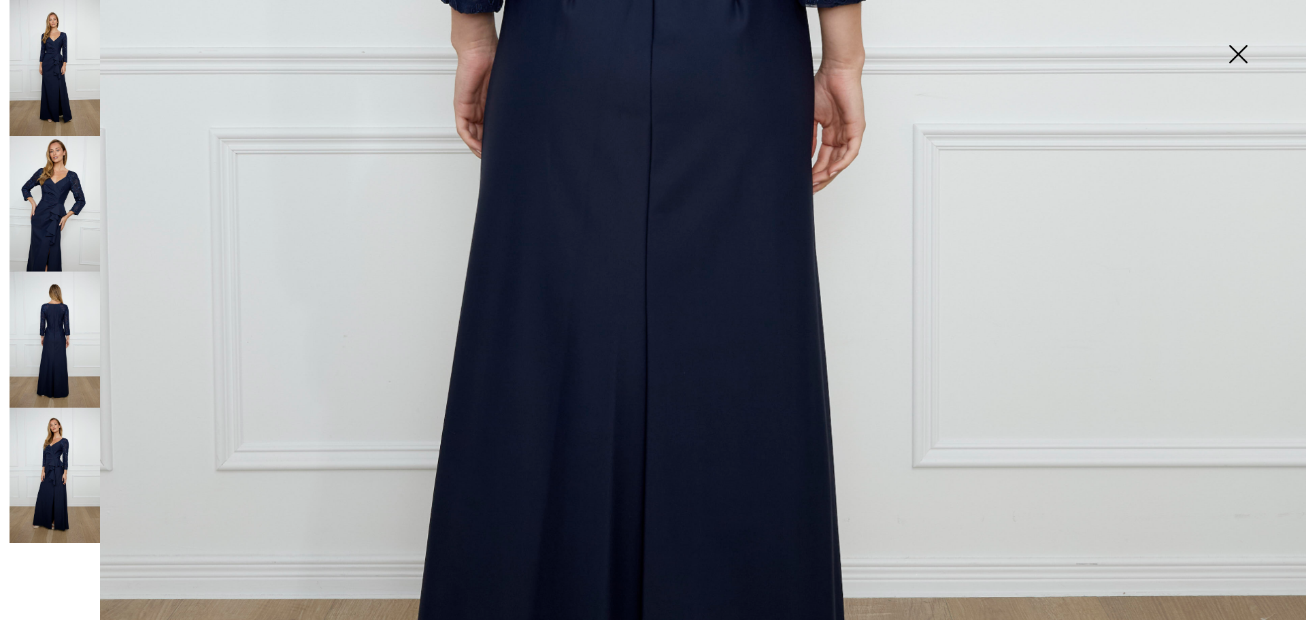
scroll to position [870, 0]
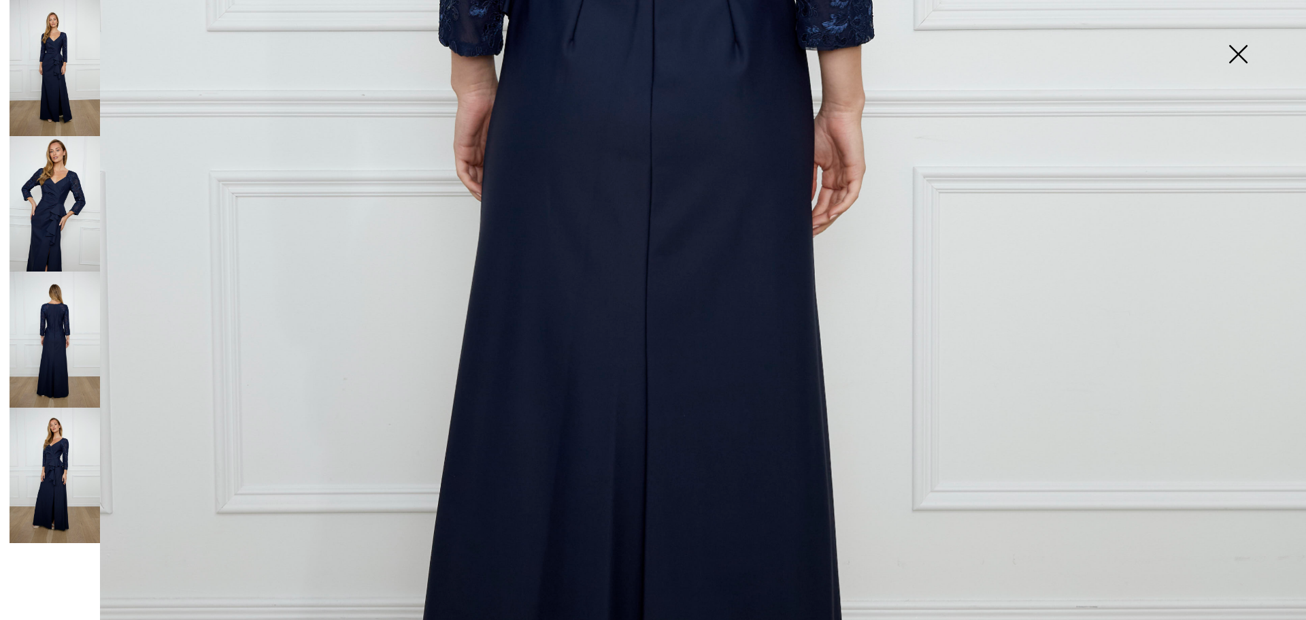
click at [53, 470] on img at bounding box center [55, 476] width 90 height 136
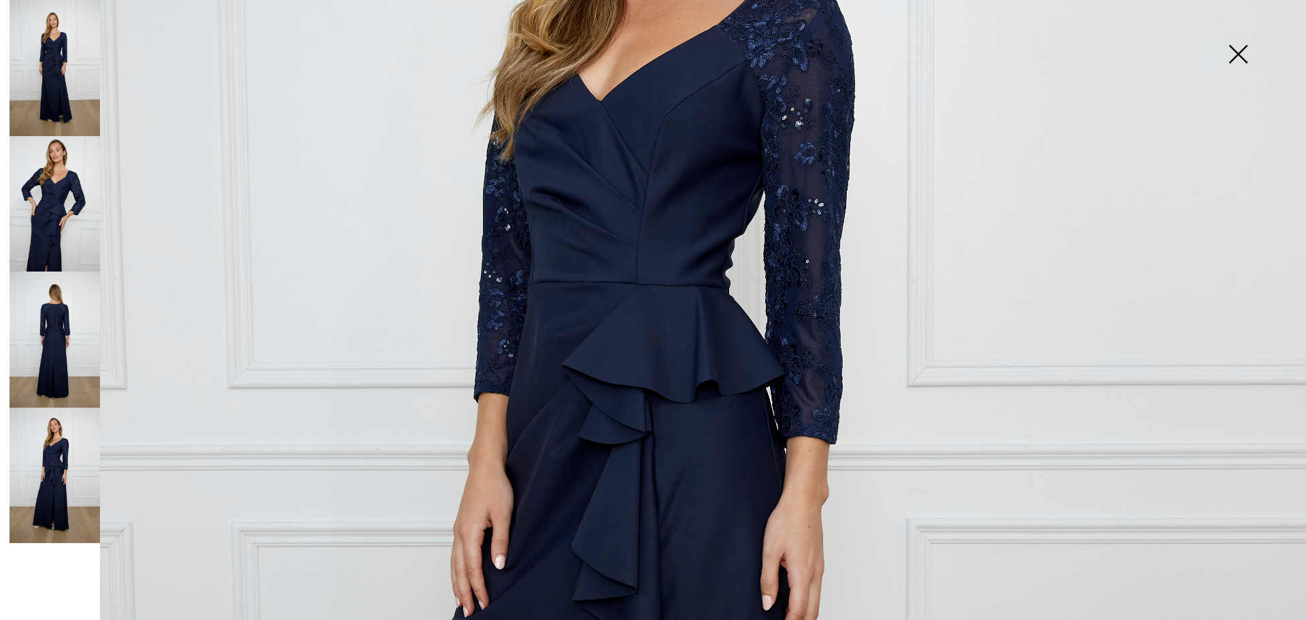
scroll to position [418, 0]
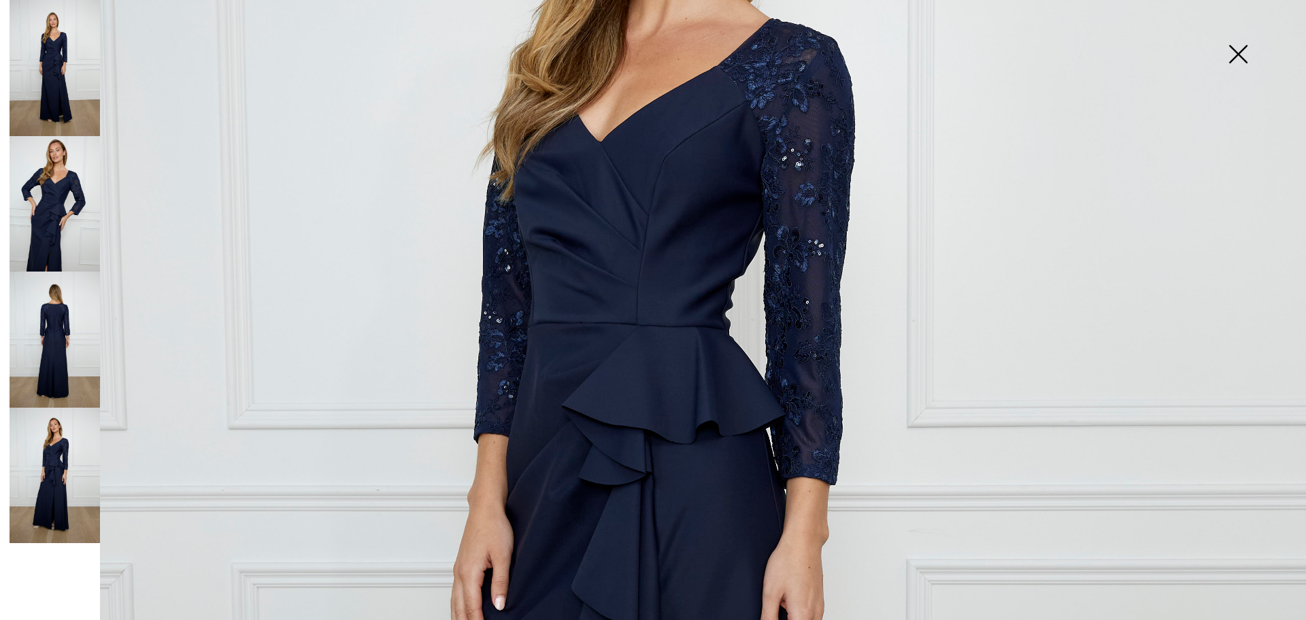
click at [42, 211] on img at bounding box center [55, 204] width 90 height 136
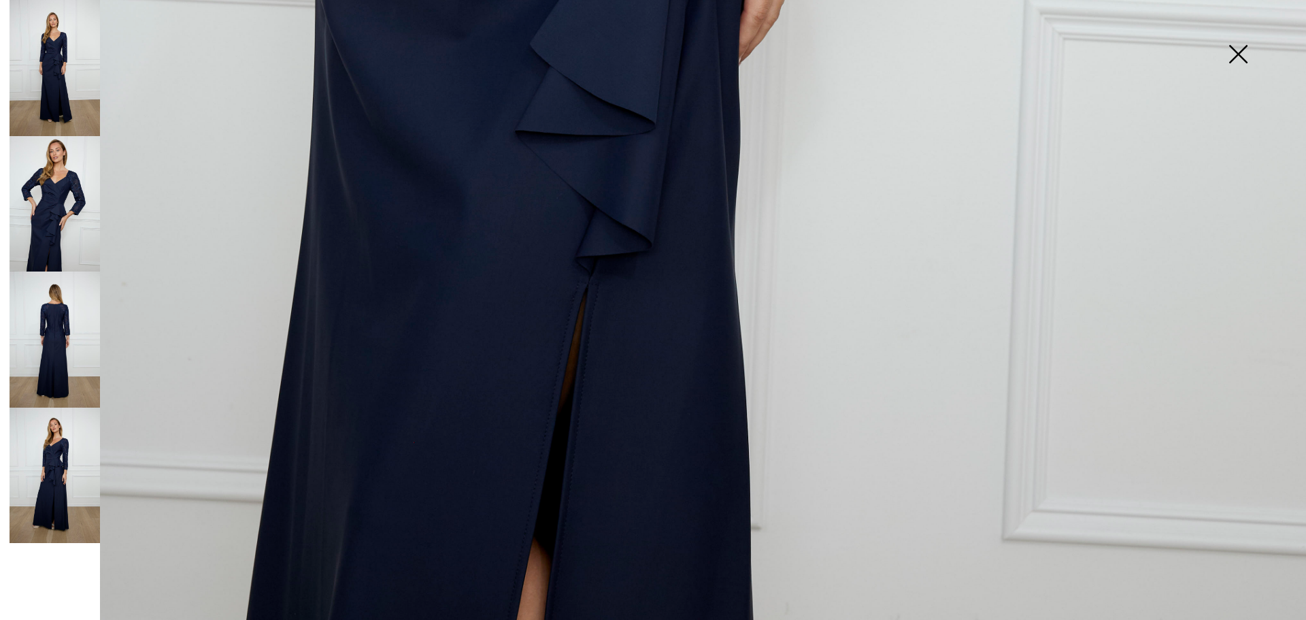
scroll to position [1324, 0]
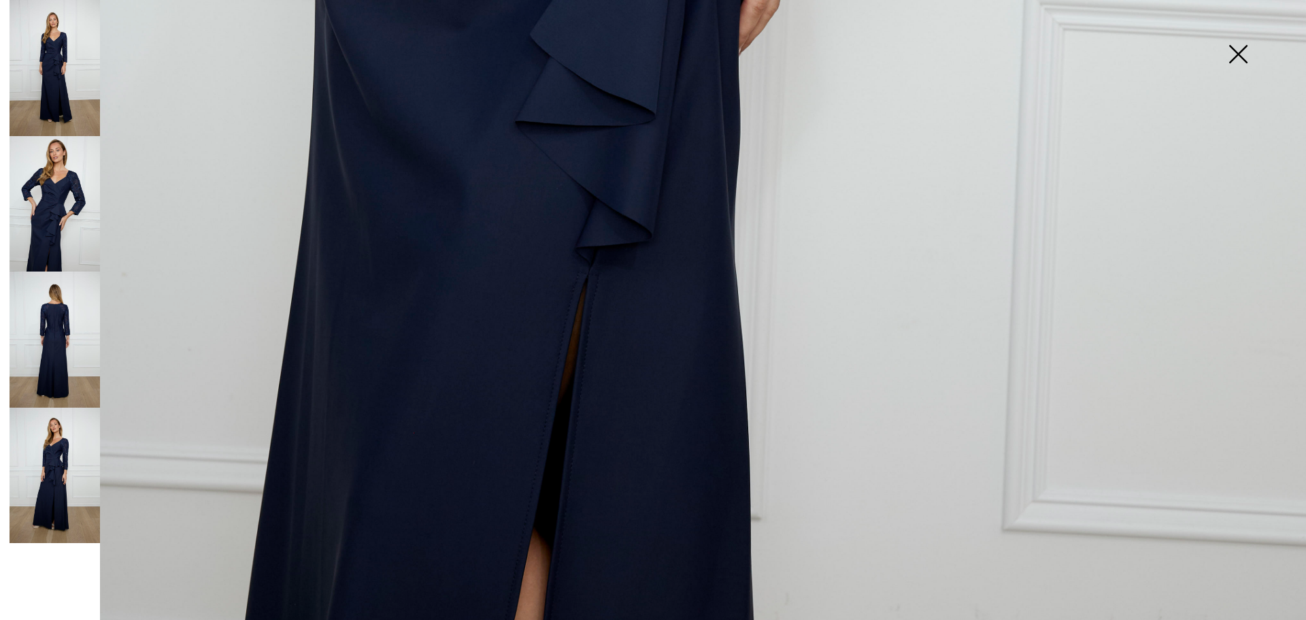
click at [51, 67] on img at bounding box center [55, 68] width 90 height 136
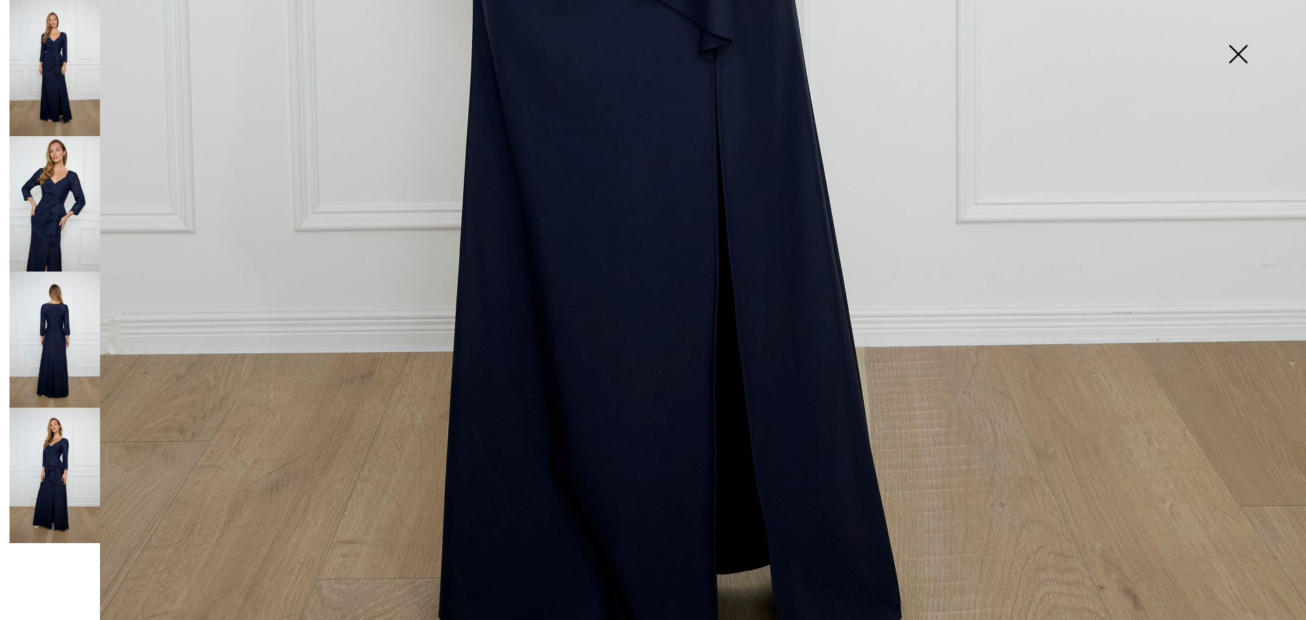
scroll to position [998, 0]
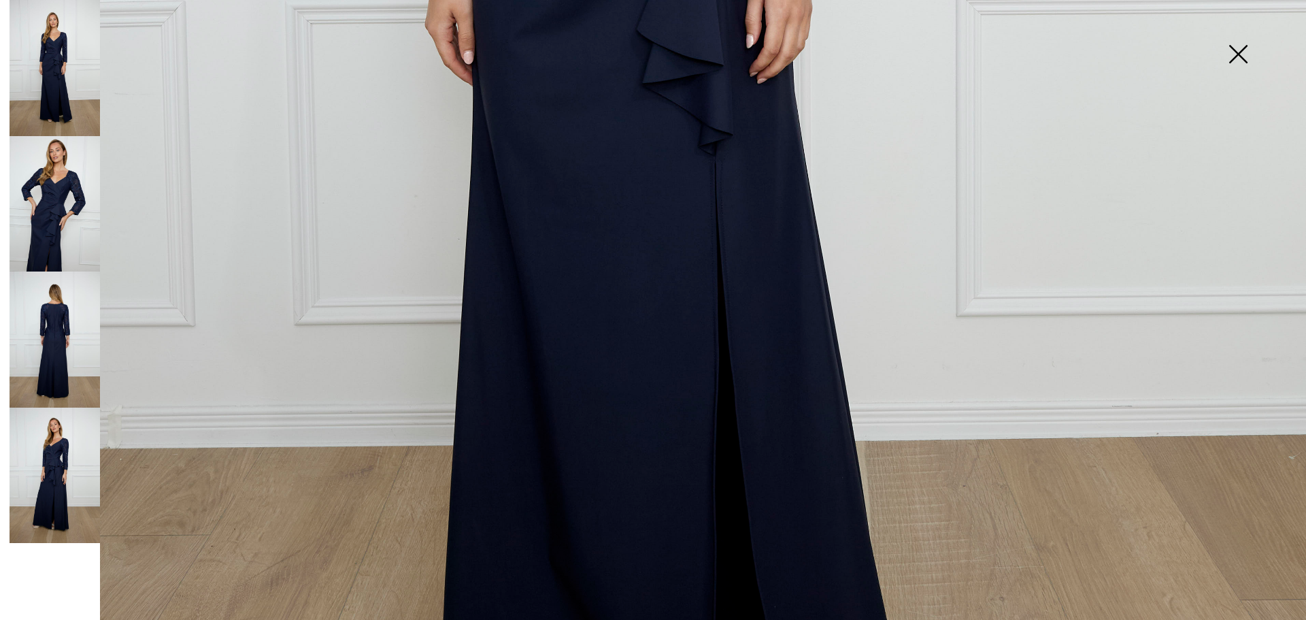
click at [52, 318] on img at bounding box center [55, 339] width 90 height 136
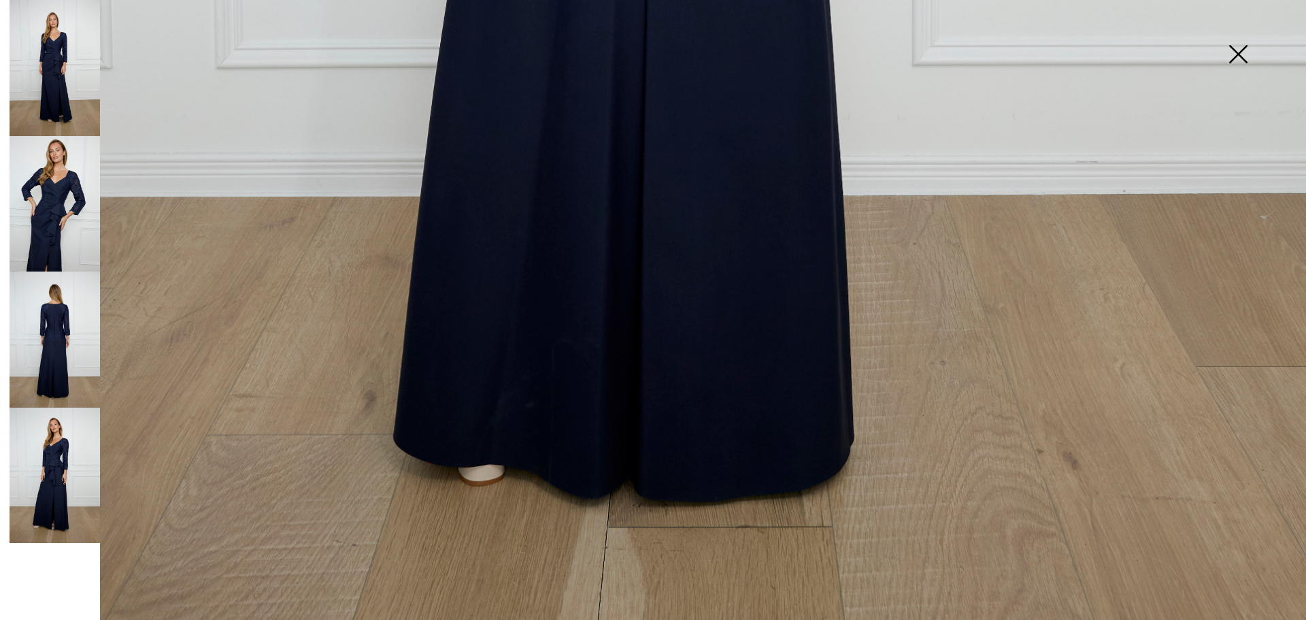
scroll to position [1325, 0]
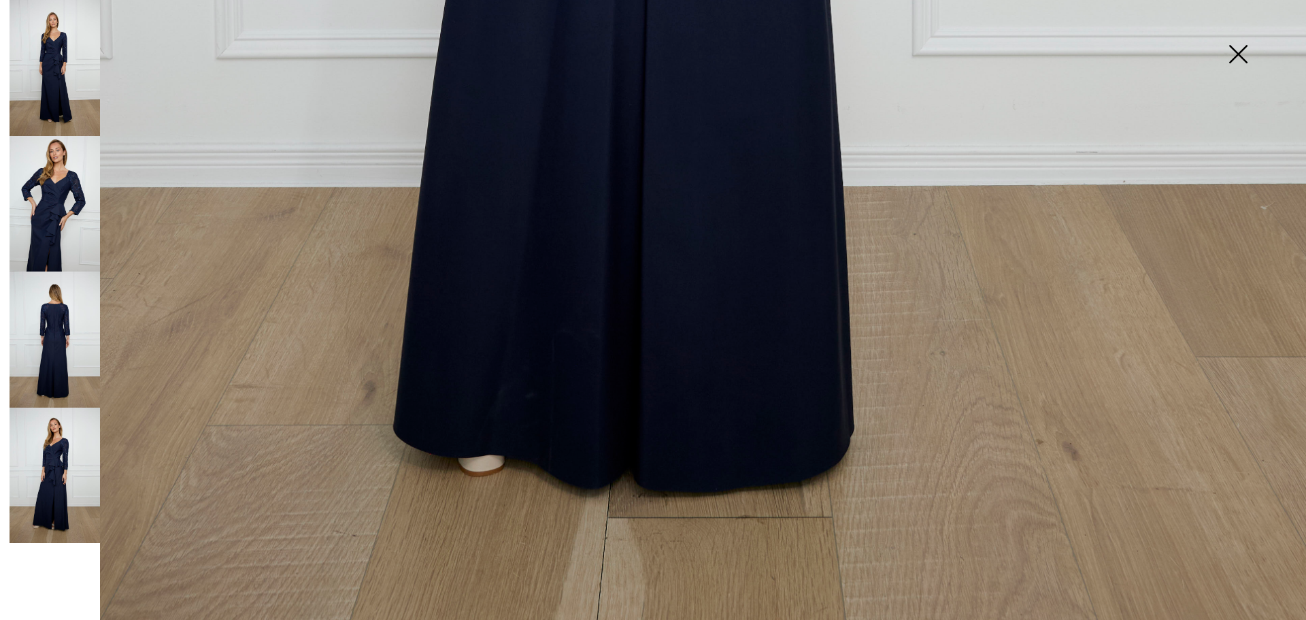
click at [61, 493] on img at bounding box center [55, 476] width 90 height 136
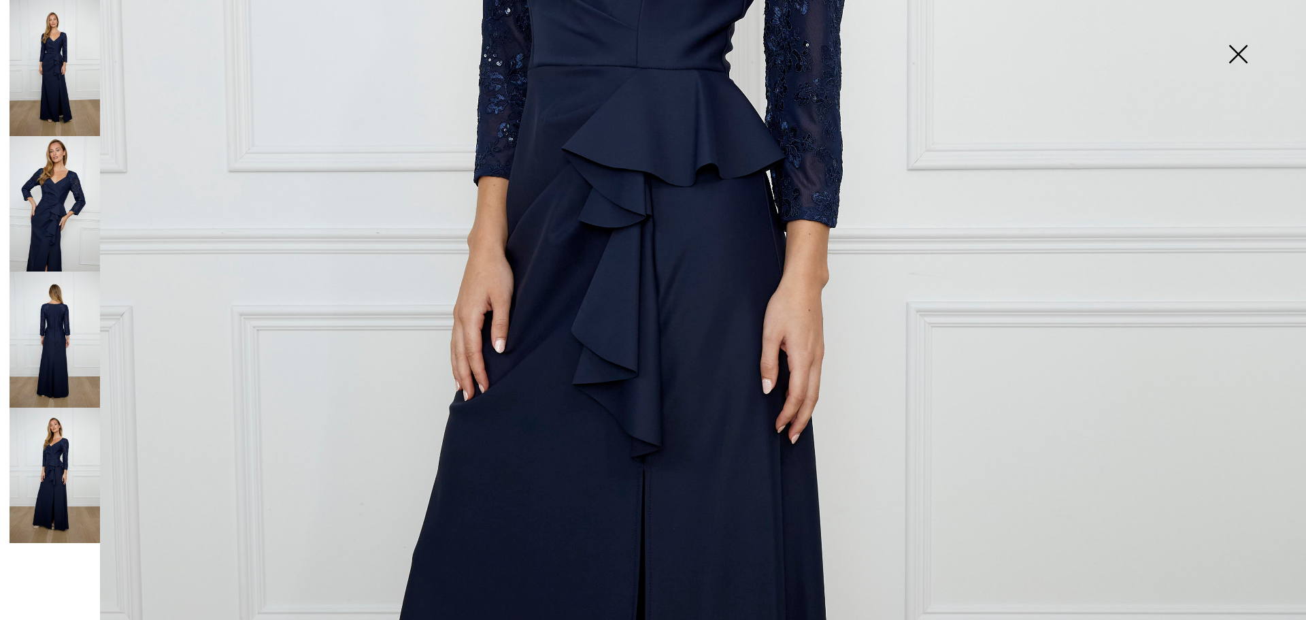
scroll to position [635, 0]
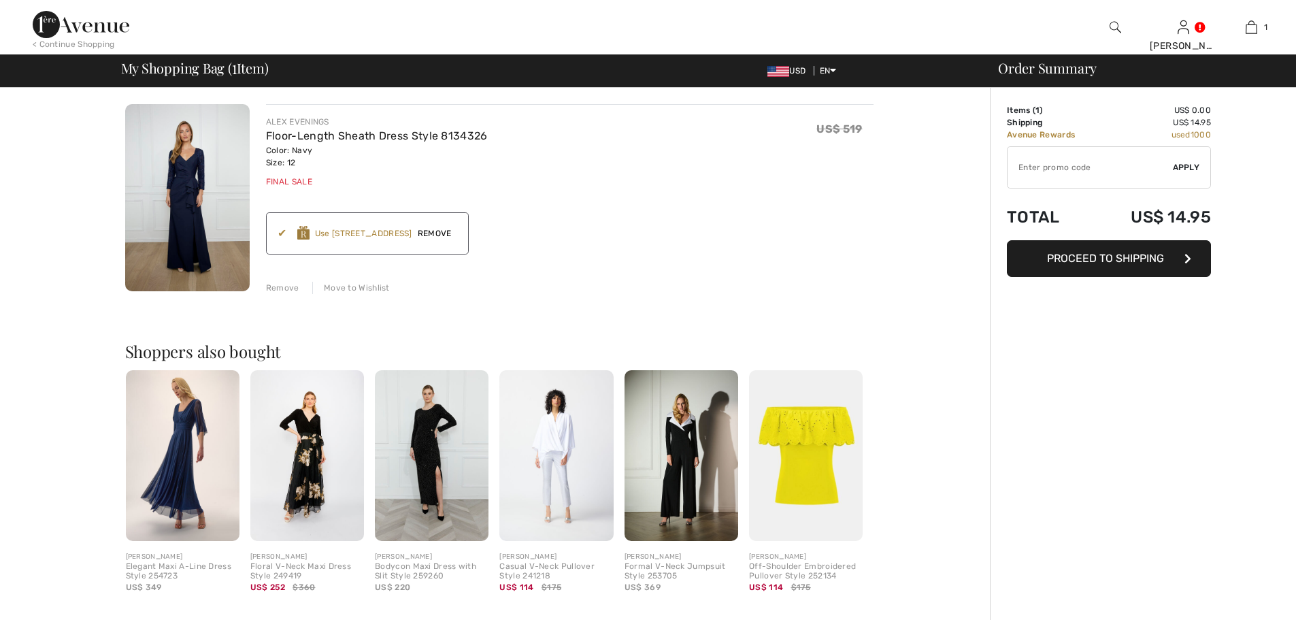
scroll to position [90, 0]
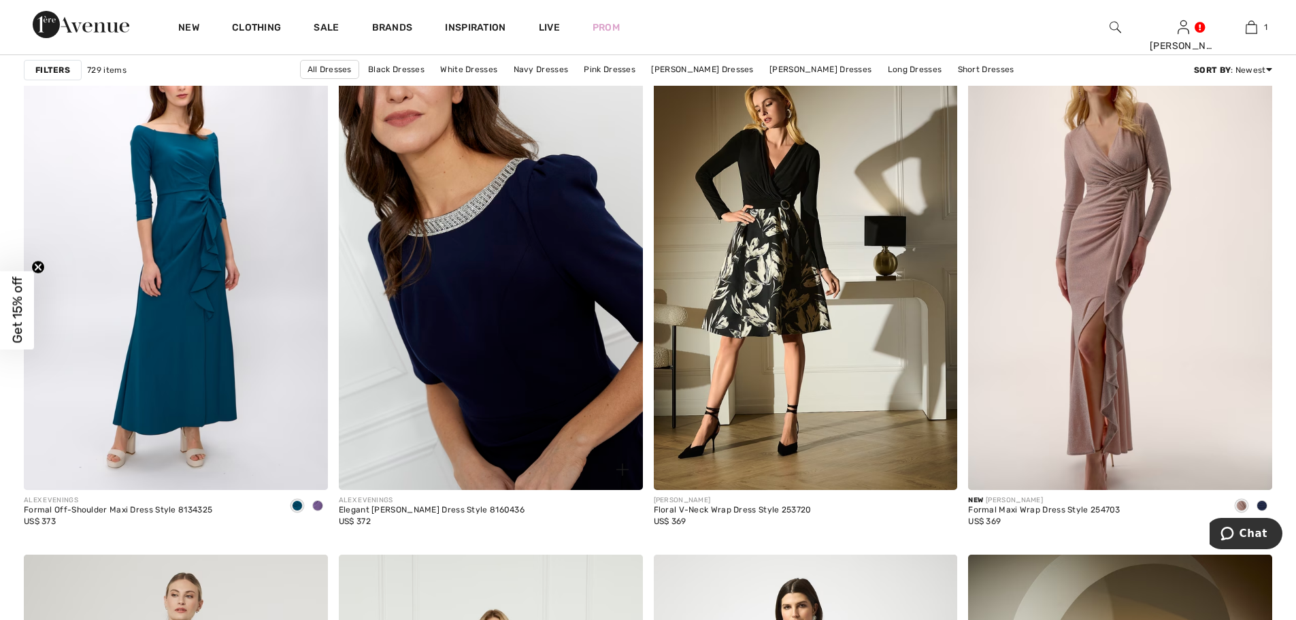
scroll to position [2994, 0]
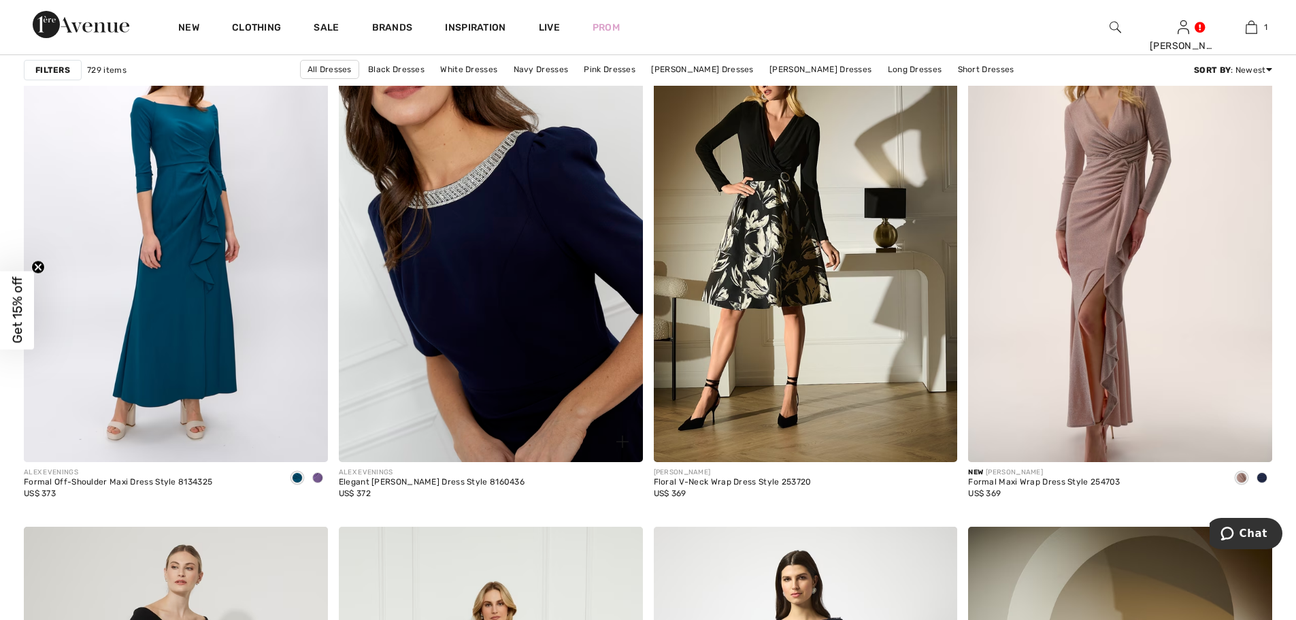
click at [555, 288] on img at bounding box center [491, 234] width 304 height 456
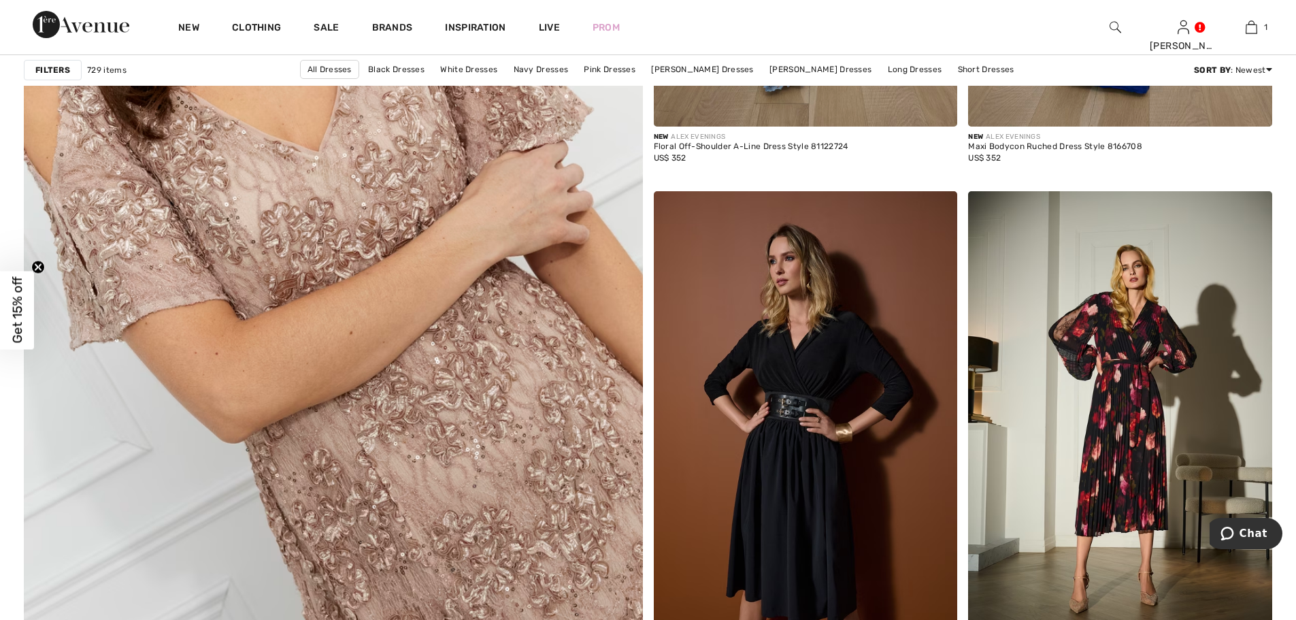
scroll to position [4536, 0]
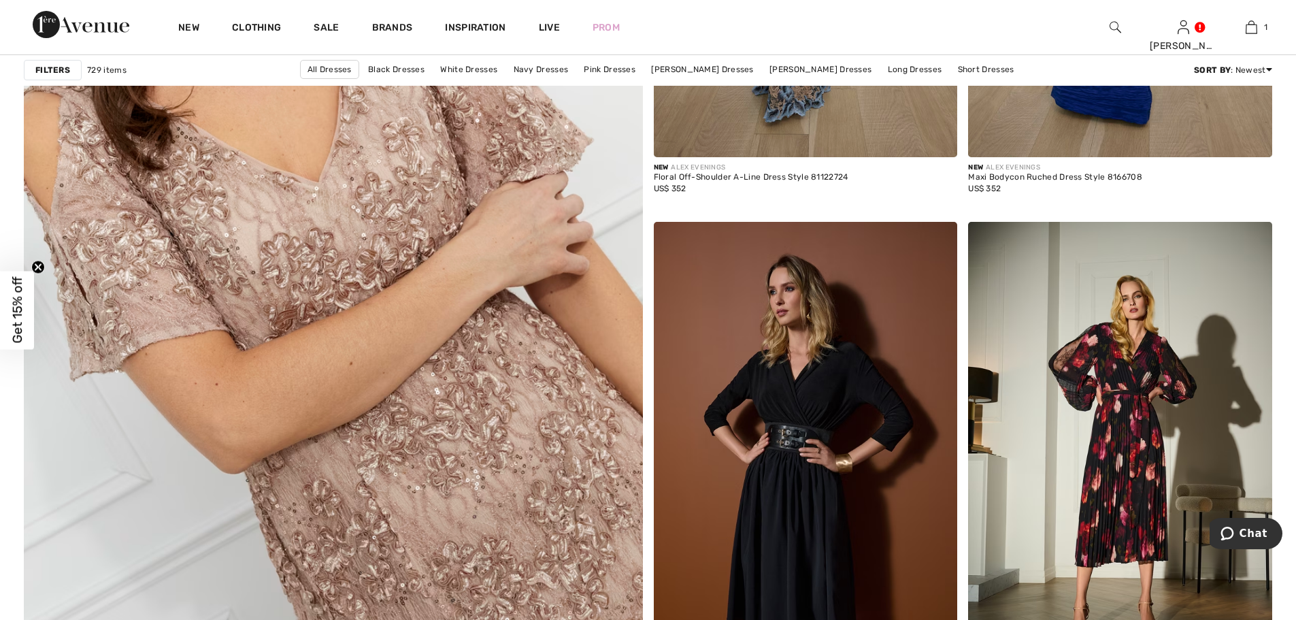
click at [374, 281] on img at bounding box center [333, 258] width 742 height 1114
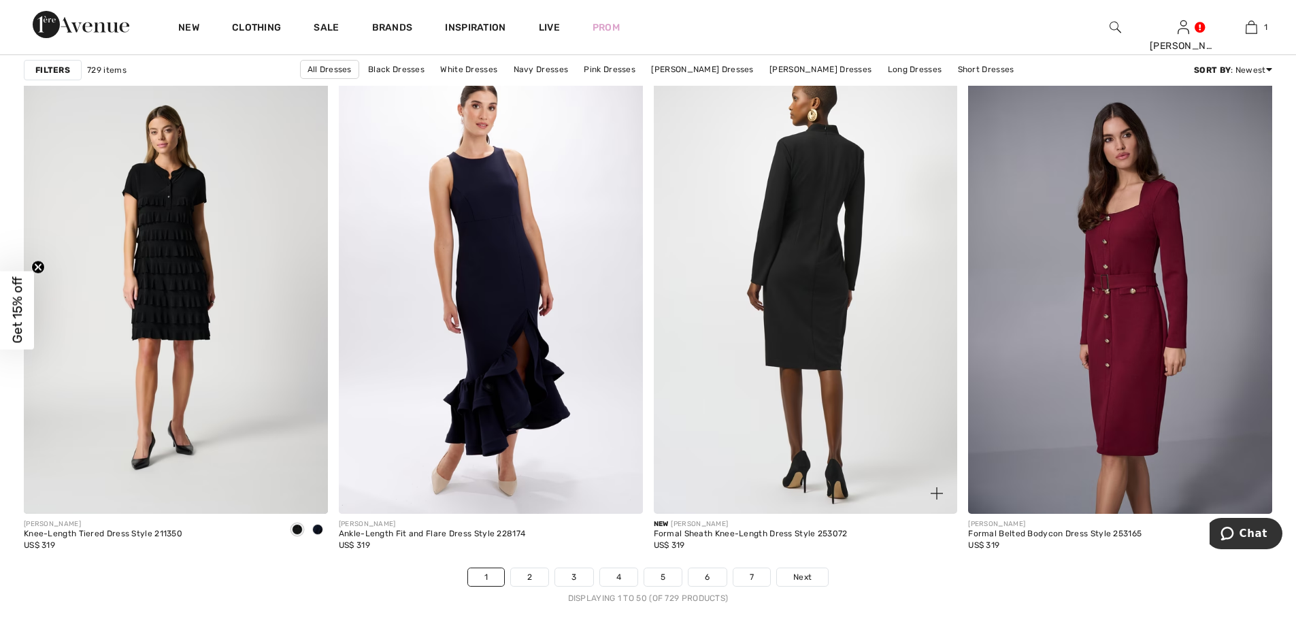
scroll to position [7529, 0]
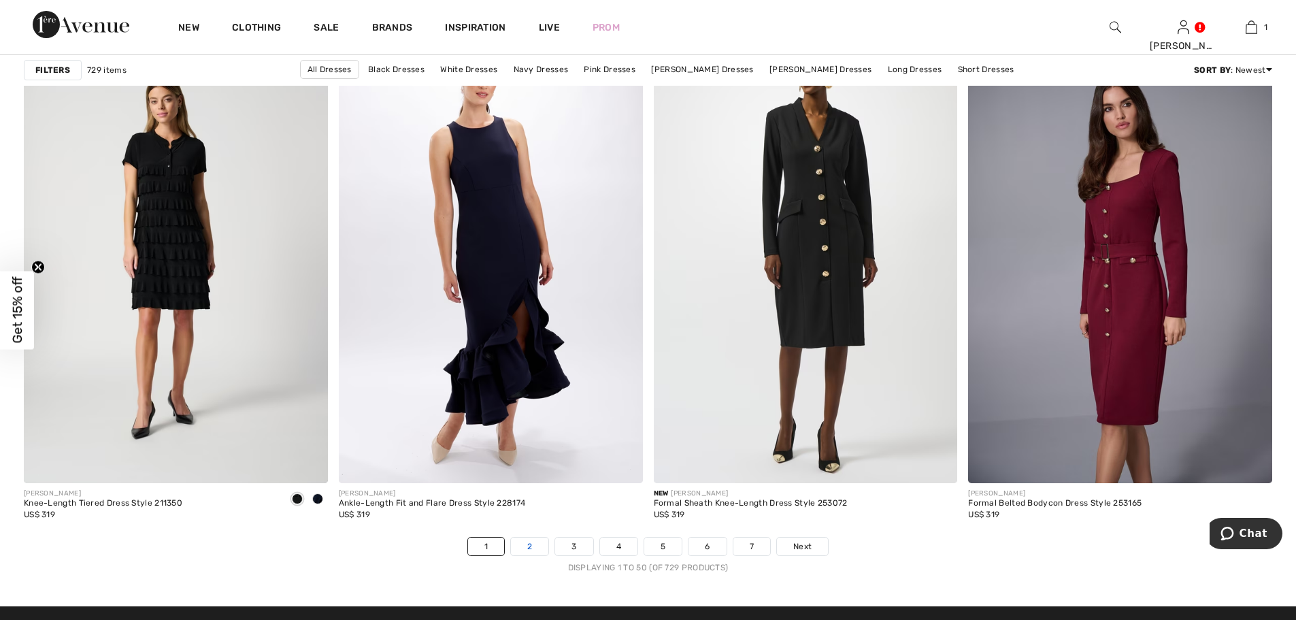
click at [531, 544] on link "2" at bounding box center [529, 546] width 37 height 18
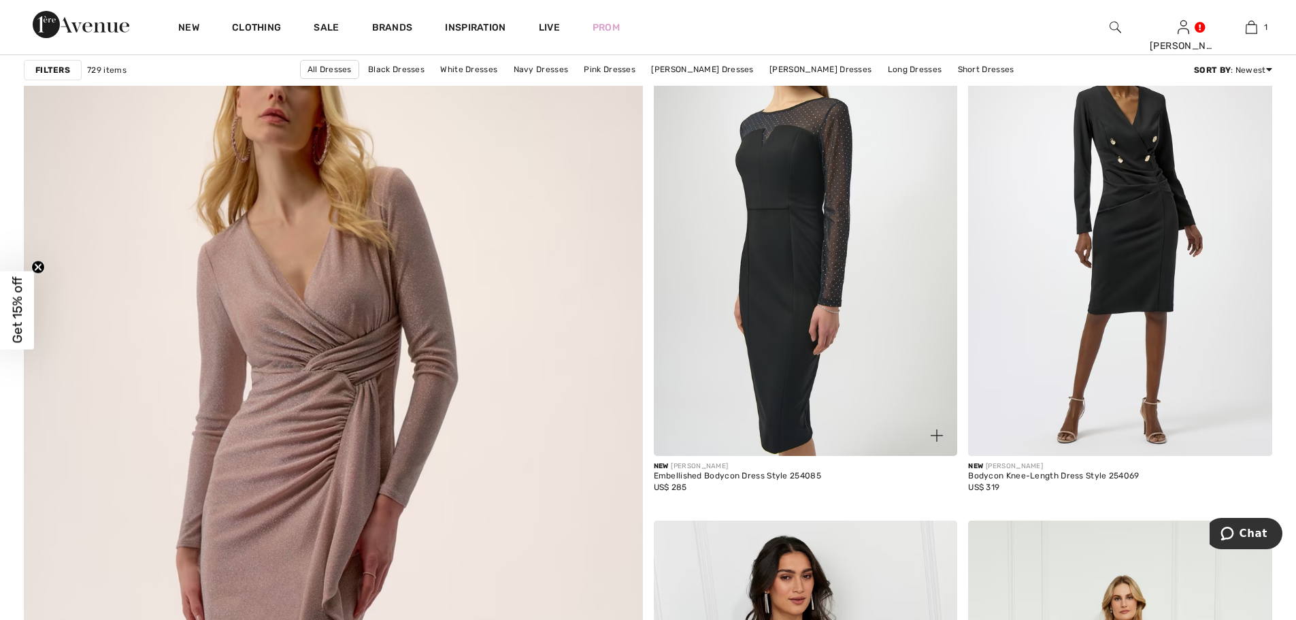
scroll to position [4264, 0]
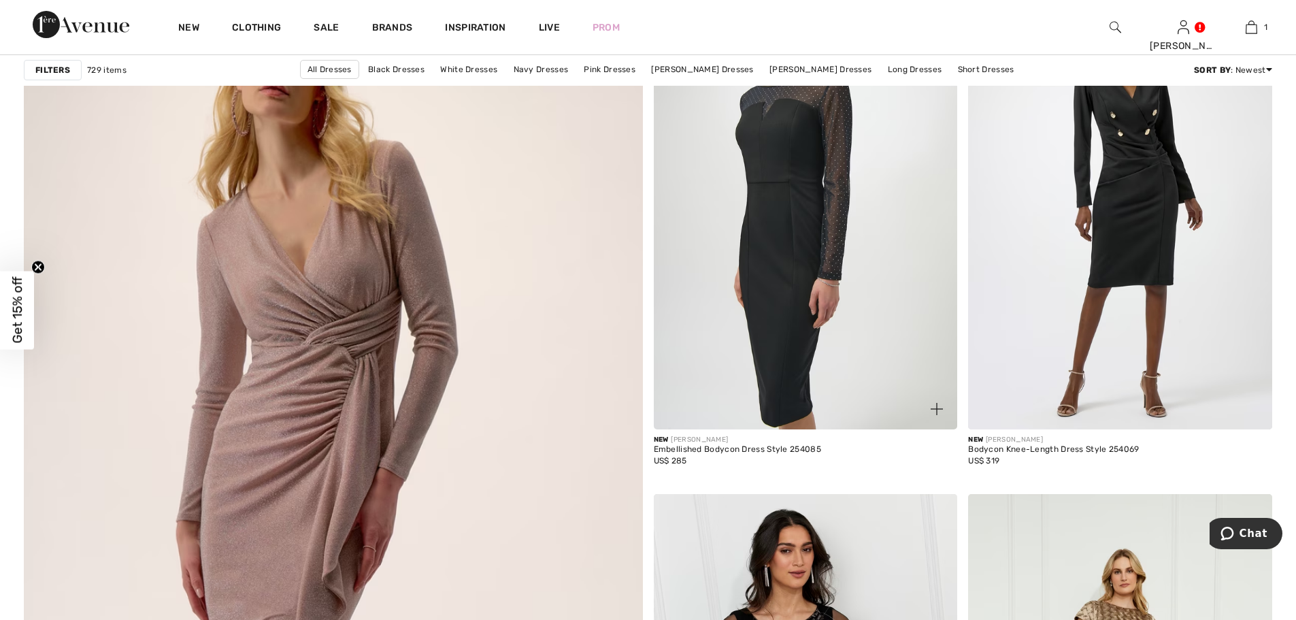
click at [849, 388] on img at bounding box center [806, 201] width 304 height 456
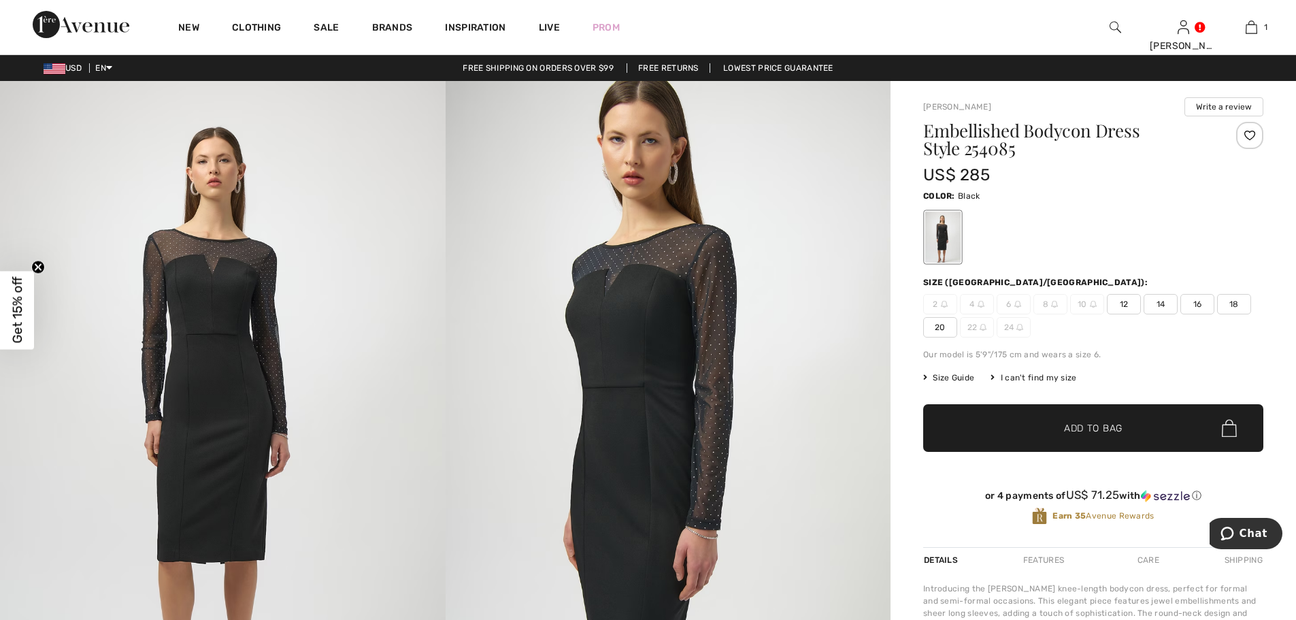
click at [1123, 302] on span "12" at bounding box center [1124, 304] width 34 height 20
click at [1119, 302] on span "12" at bounding box center [1124, 304] width 34 height 20
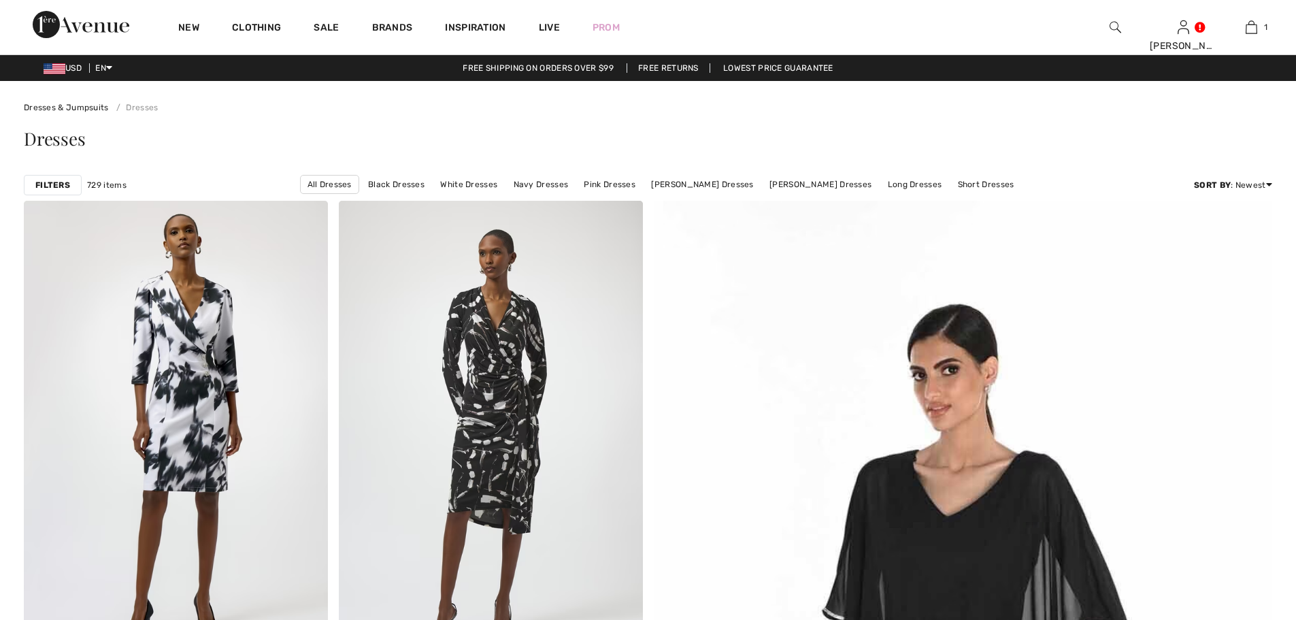
scroll to position [4264, 0]
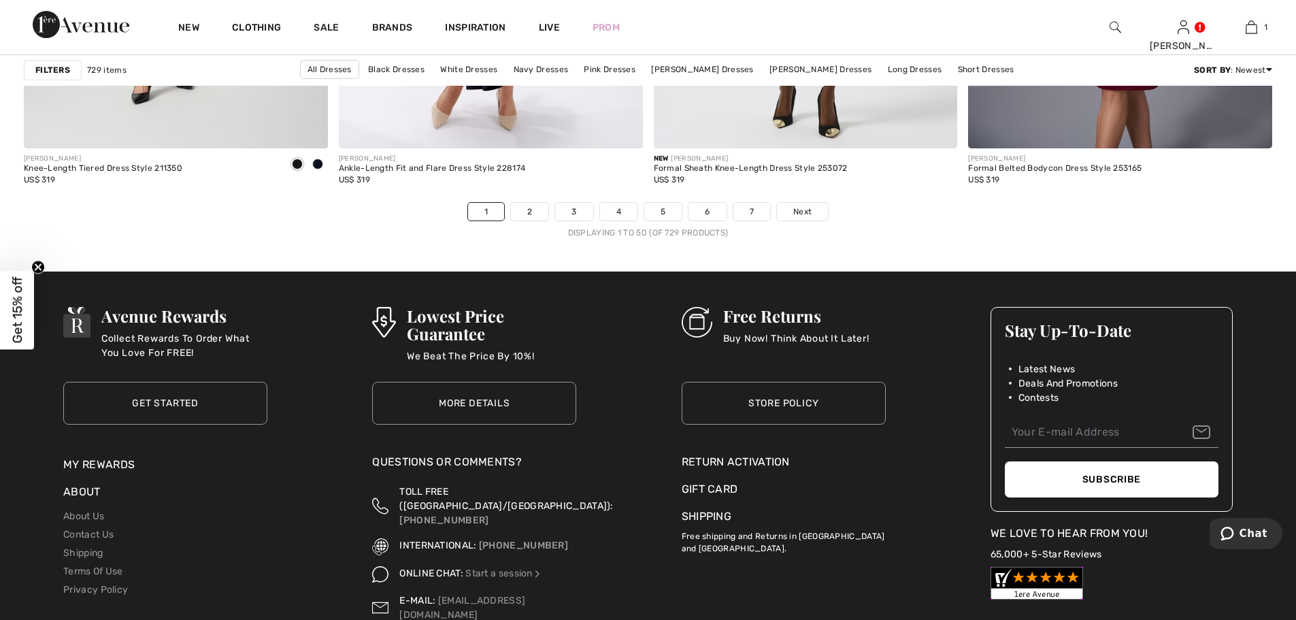
scroll to position [7892, 0]
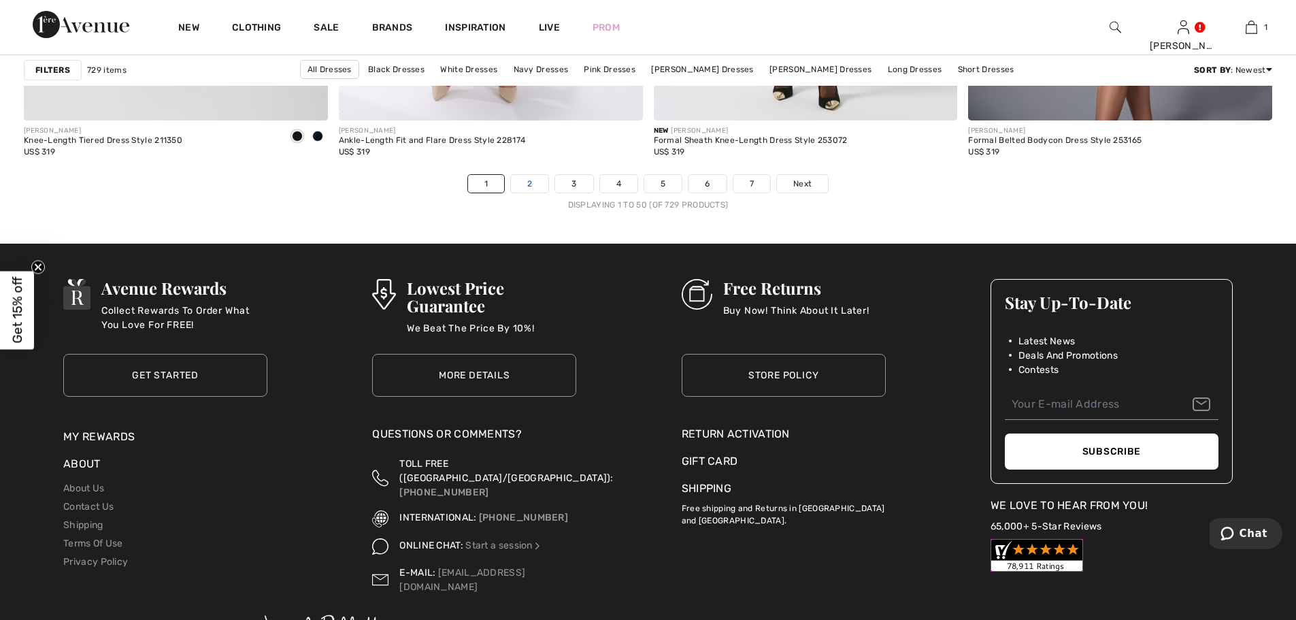
click at [529, 184] on link "2" at bounding box center [529, 184] width 37 height 18
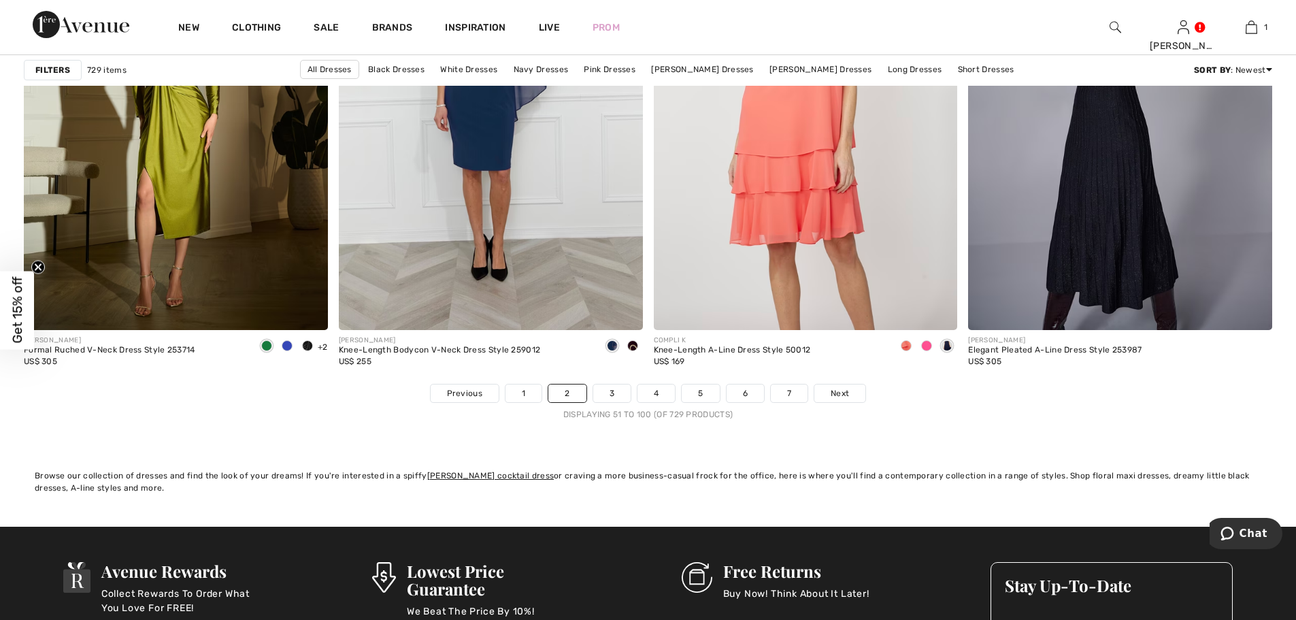
scroll to position [7802, 0]
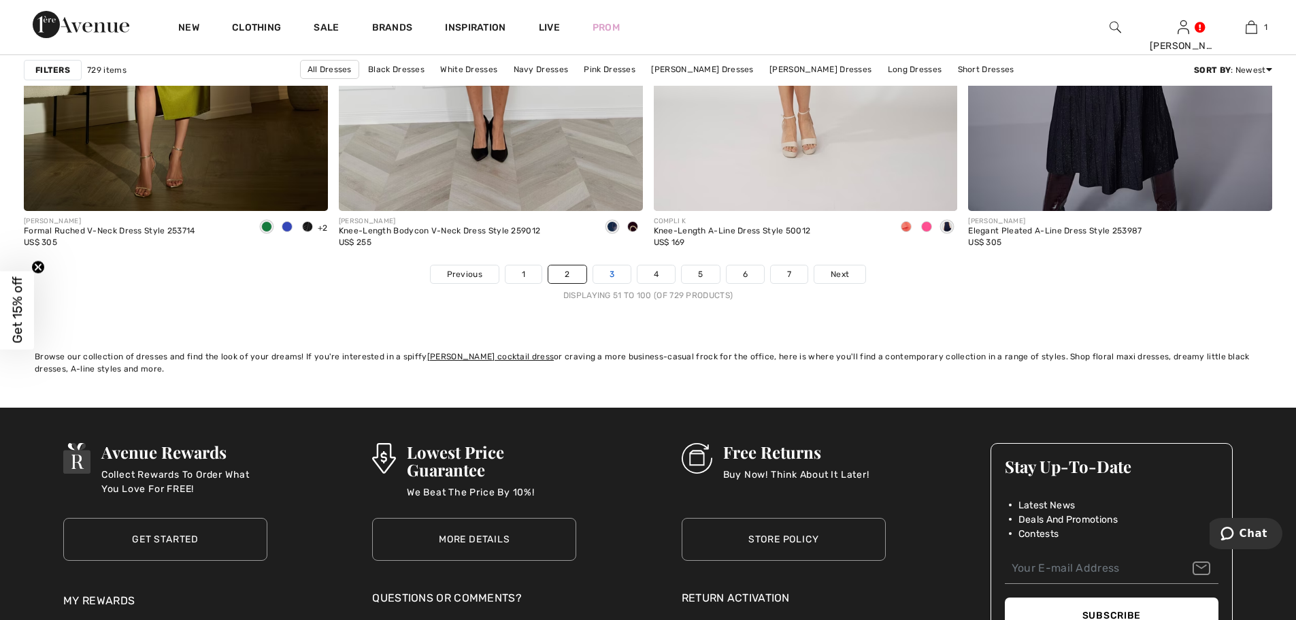
click at [611, 271] on link "3" at bounding box center [611, 274] width 37 height 18
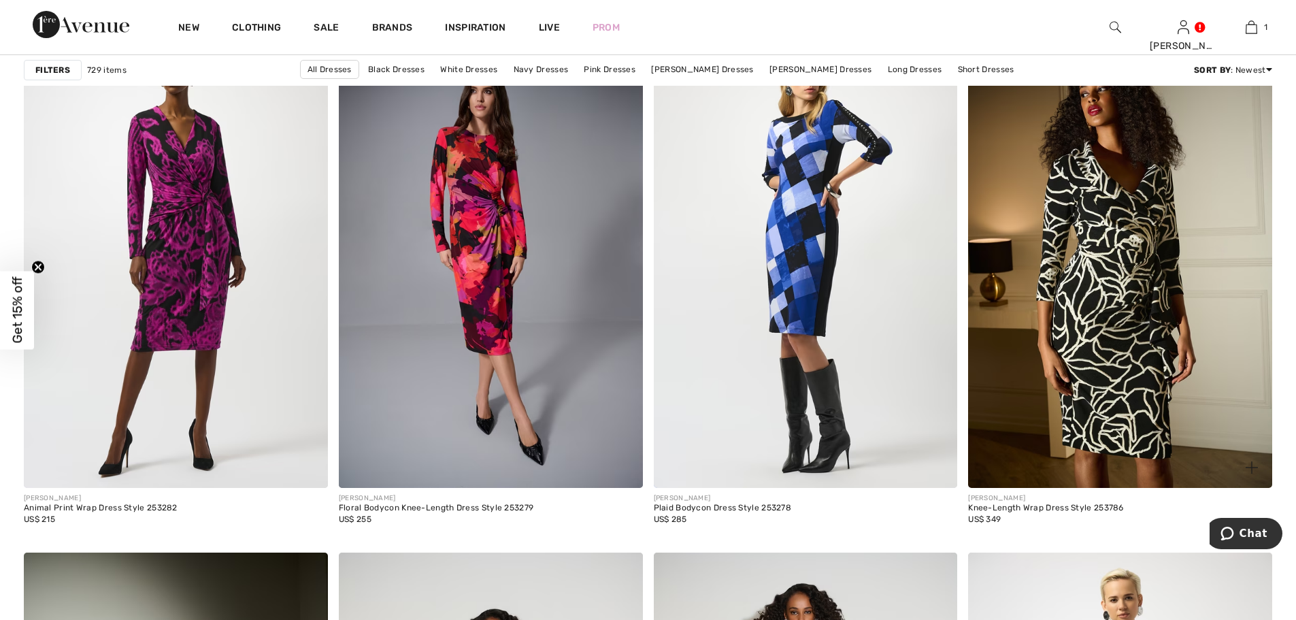
scroll to position [5261, 0]
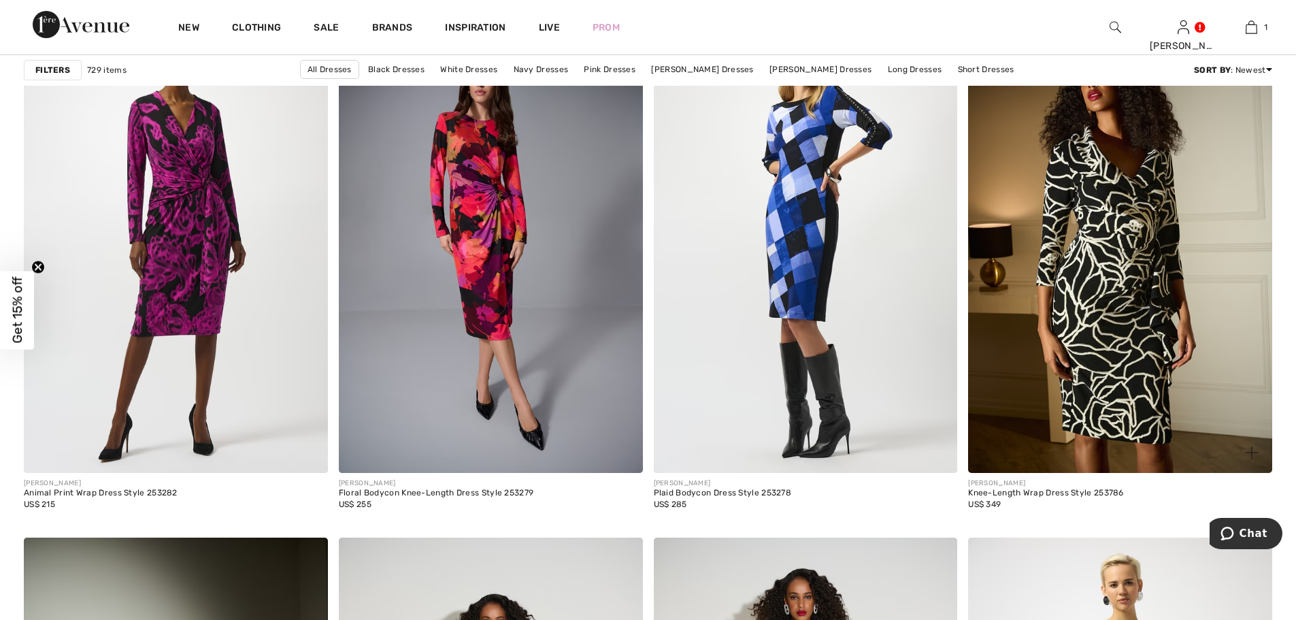
click at [1127, 330] on img at bounding box center [1120, 245] width 304 height 456
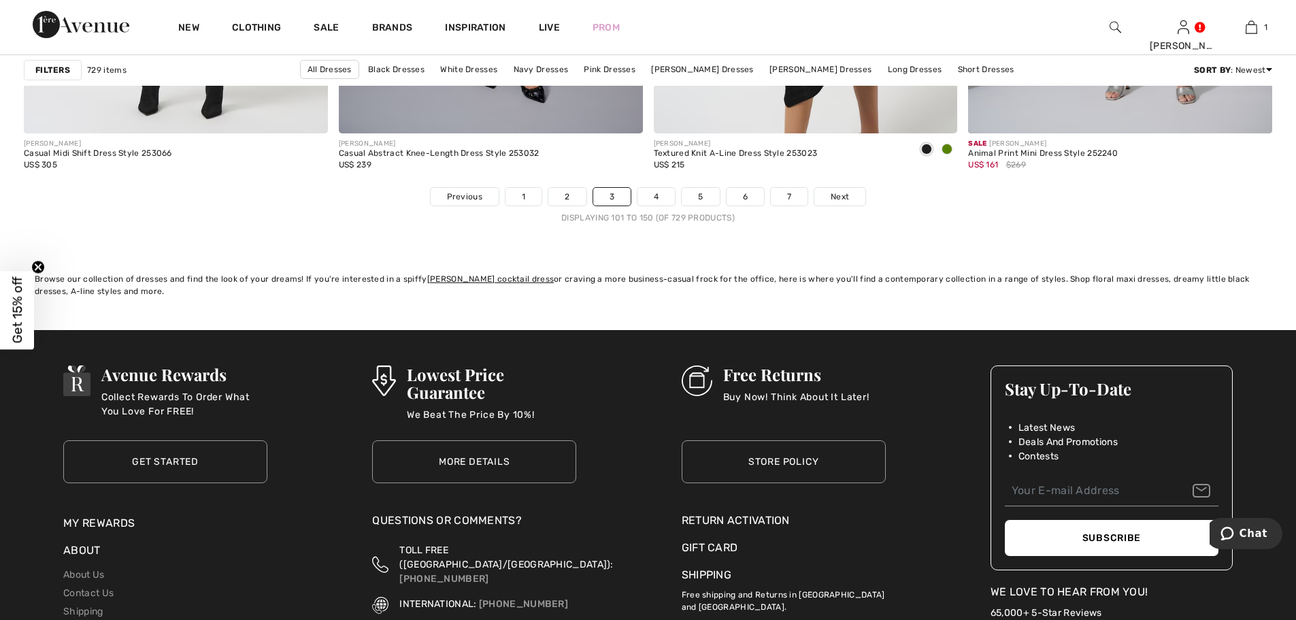
scroll to position [7892, 0]
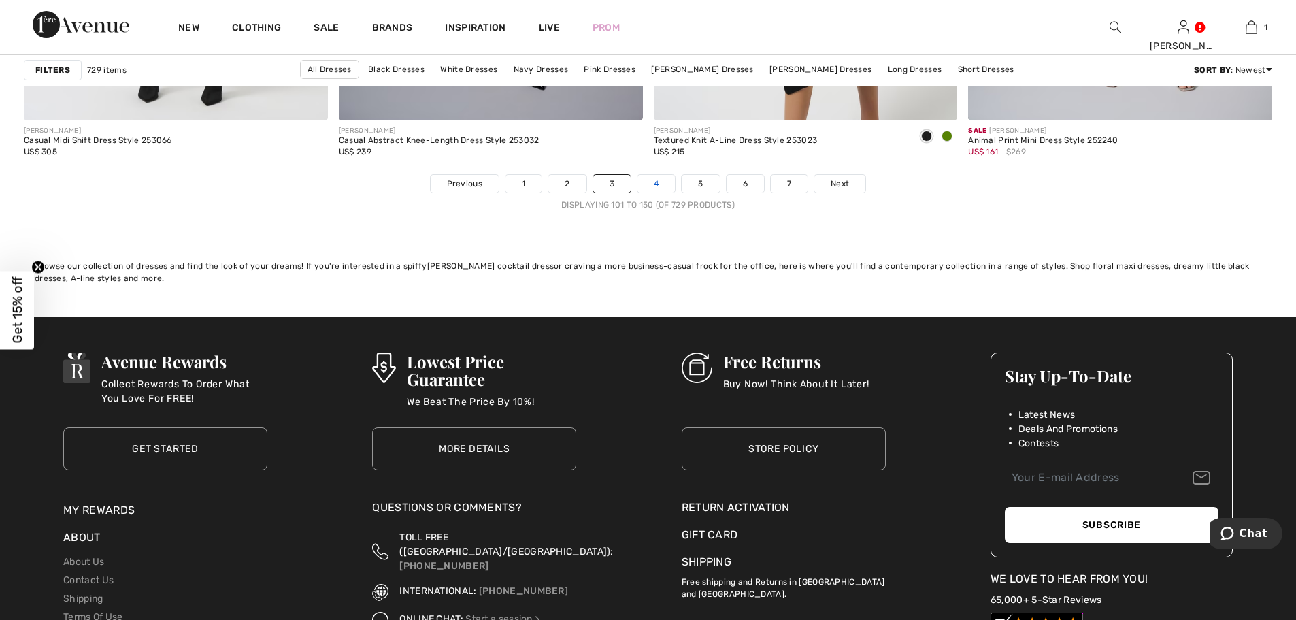
click at [649, 184] on link "4" at bounding box center [655, 184] width 37 height 18
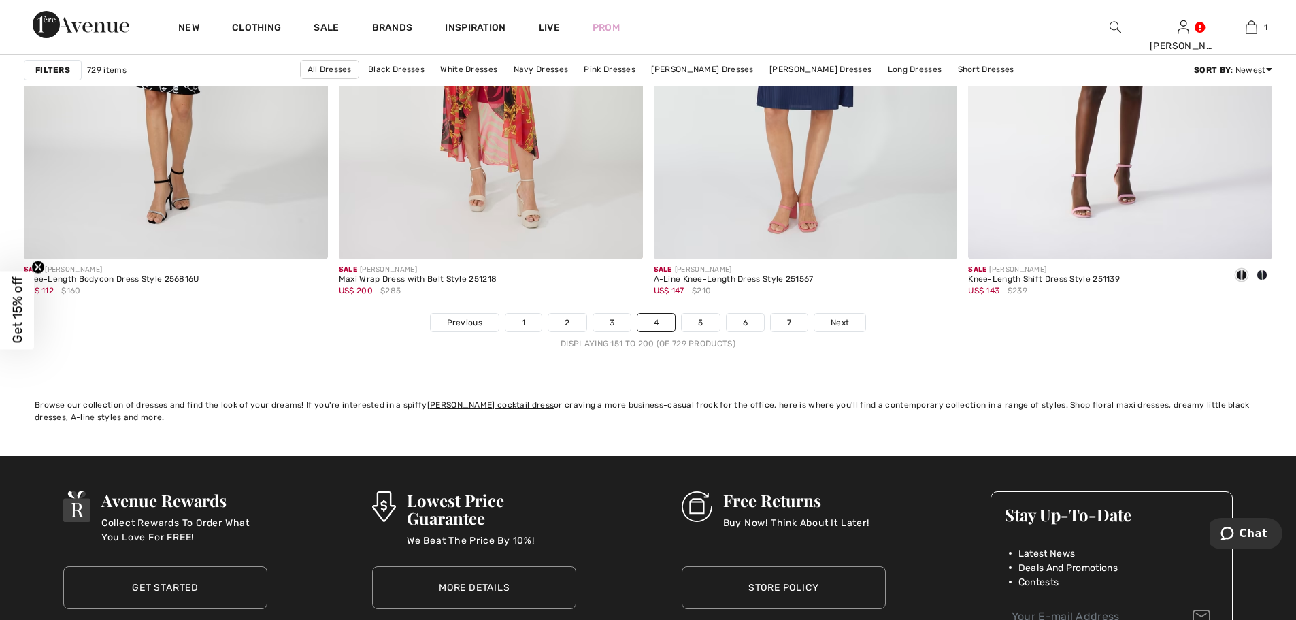
scroll to position [7802, 0]
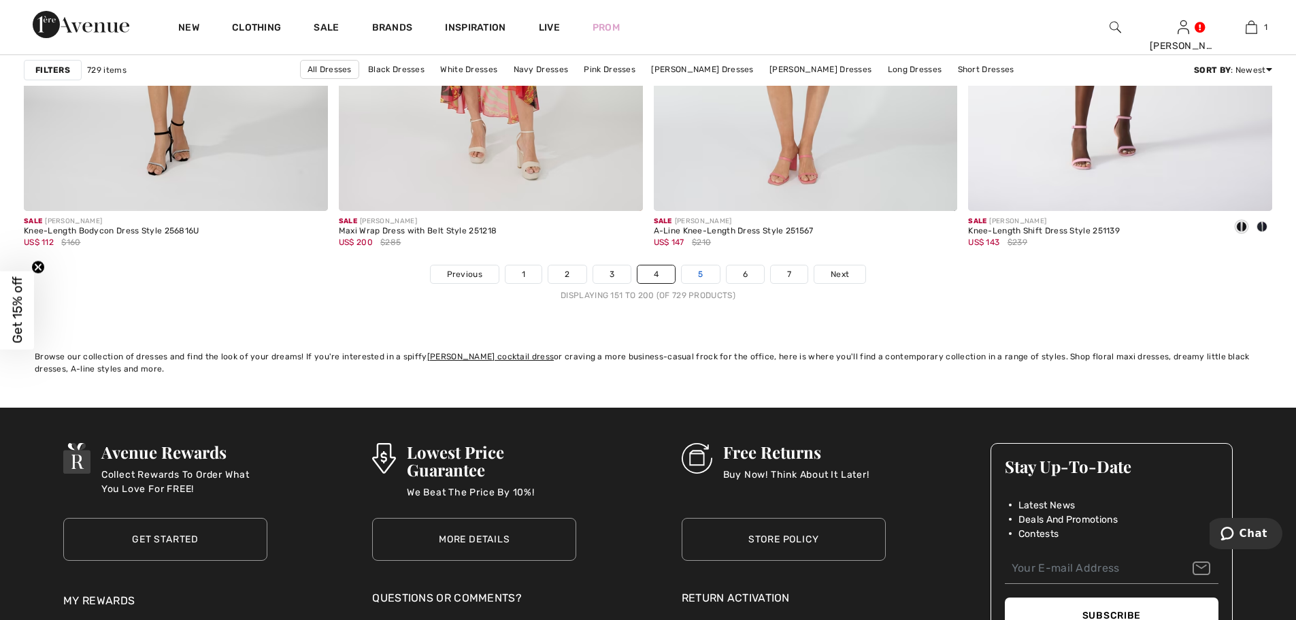
click at [702, 271] on link "5" at bounding box center [700, 274] width 37 height 18
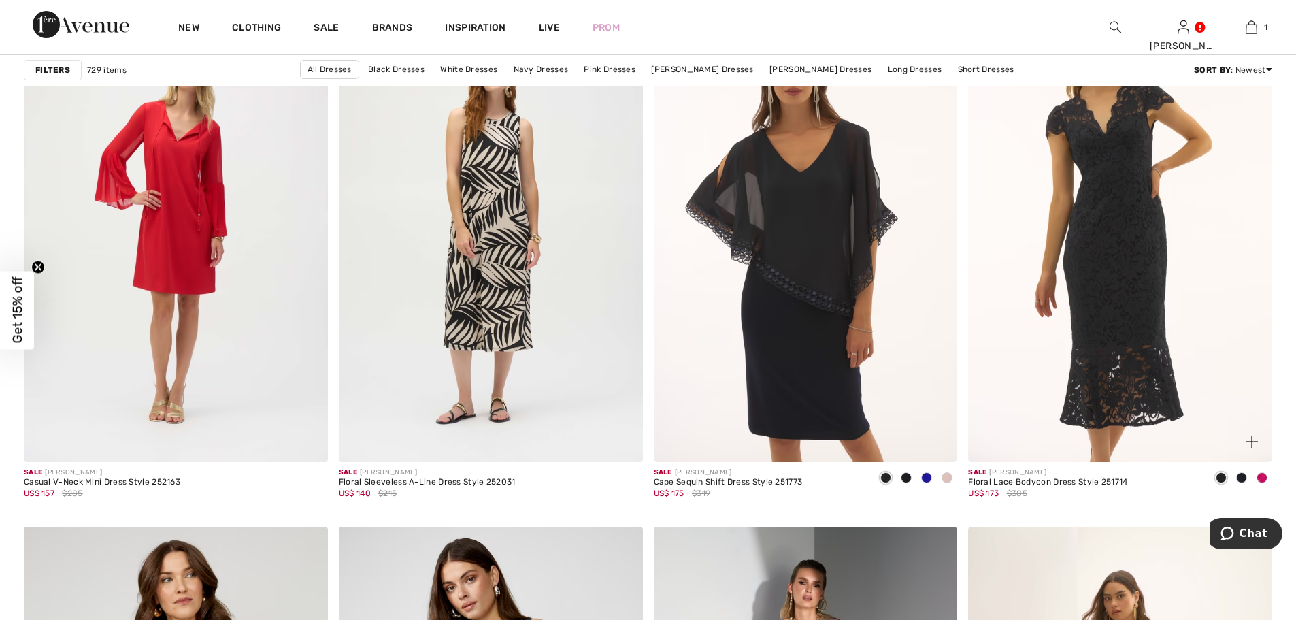
scroll to position [2903, 0]
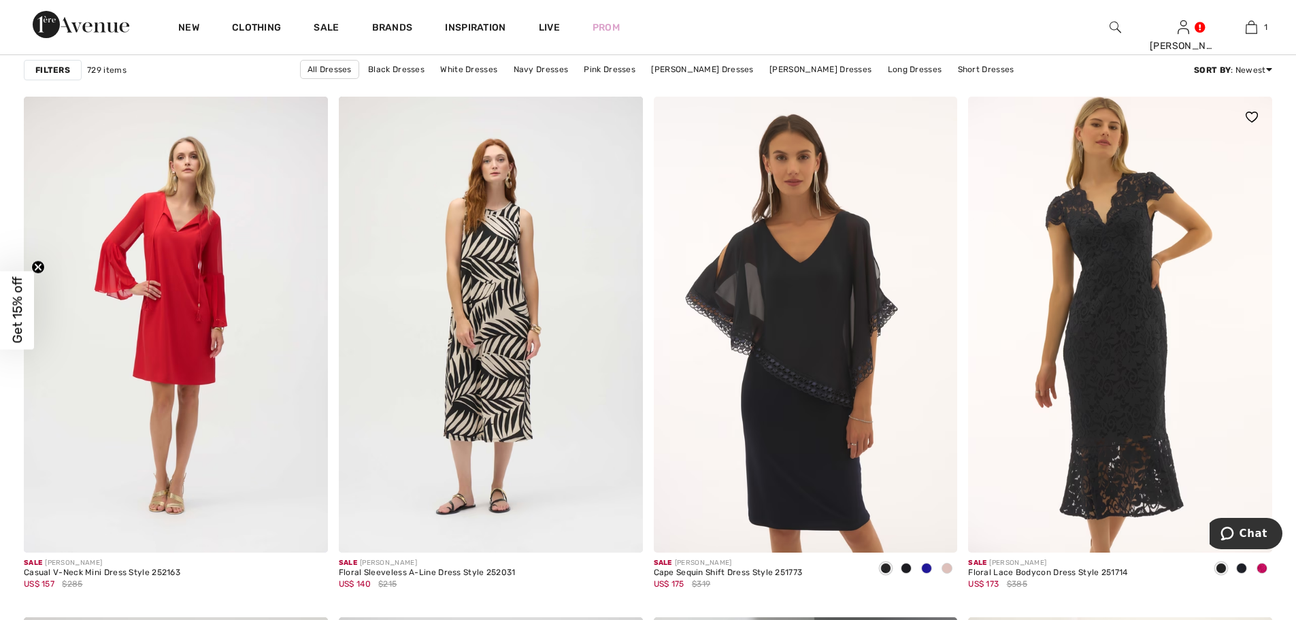
click at [1150, 328] on img at bounding box center [1120, 325] width 304 height 456
click at [1152, 326] on img at bounding box center [1120, 325] width 304 height 456
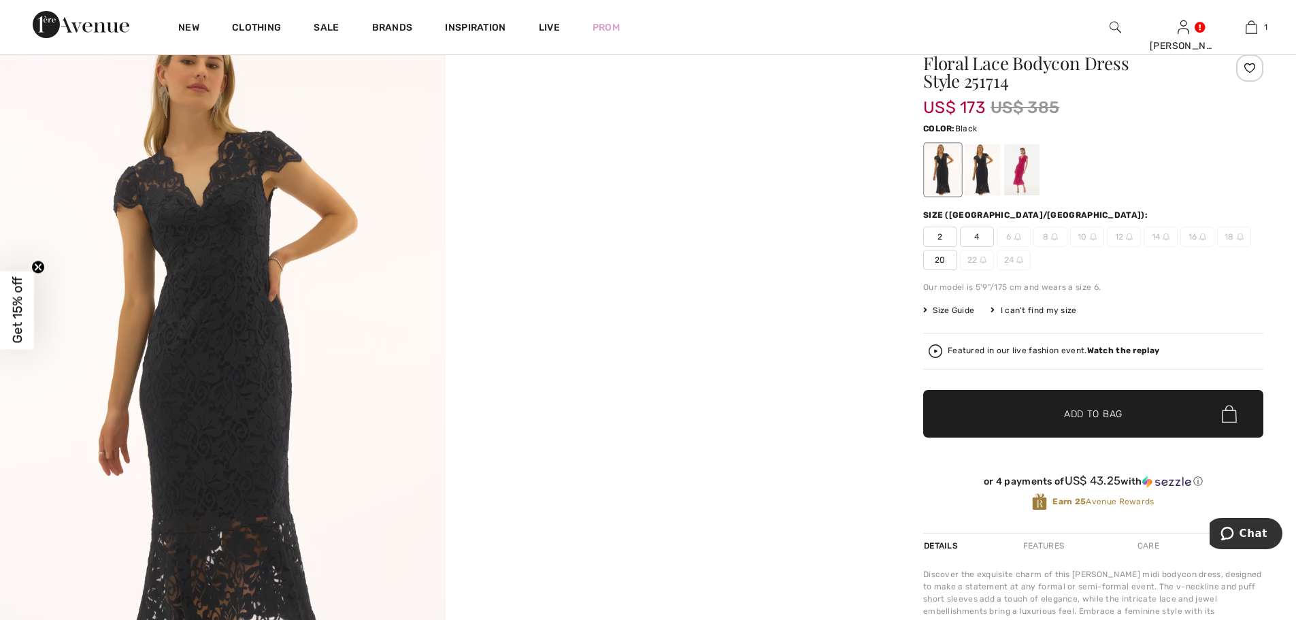
scroll to position [90, 0]
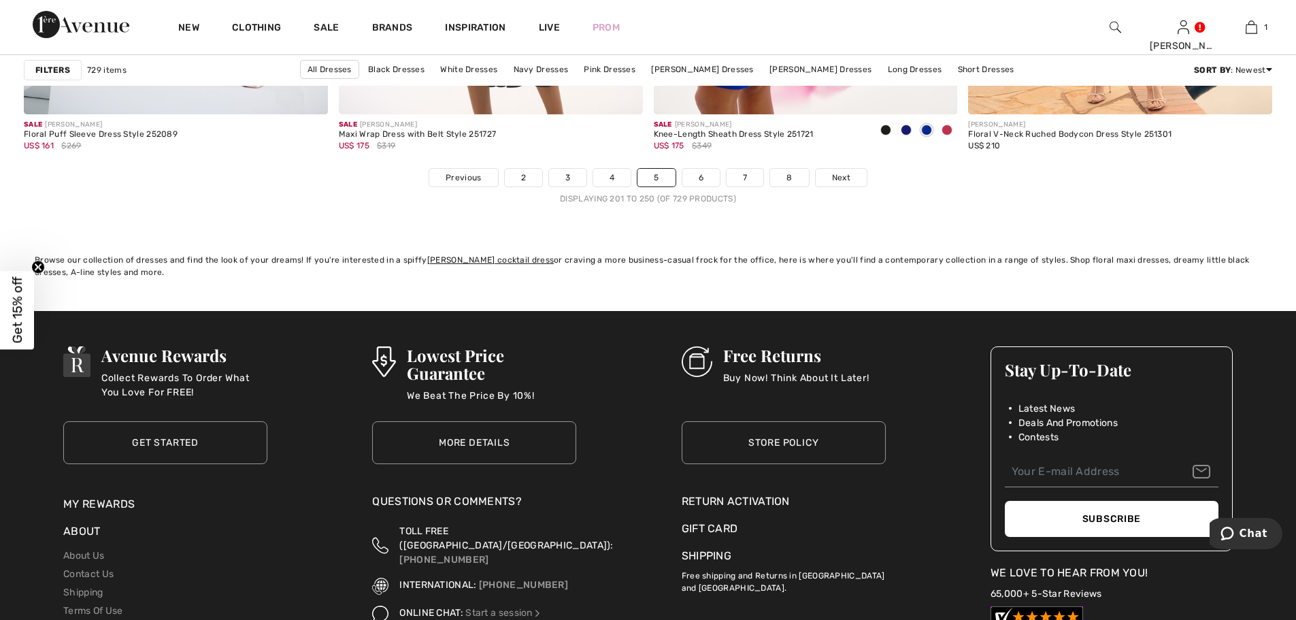
scroll to position [7712, 0]
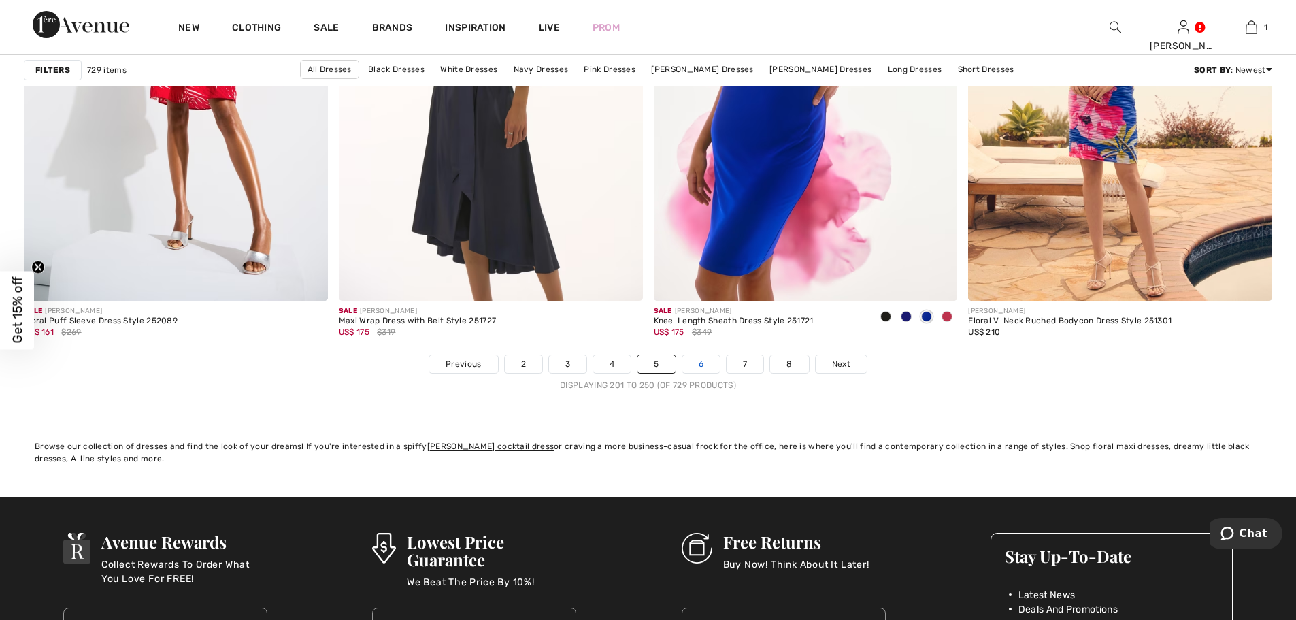
click at [704, 365] on link "6" at bounding box center [700, 364] width 37 height 18
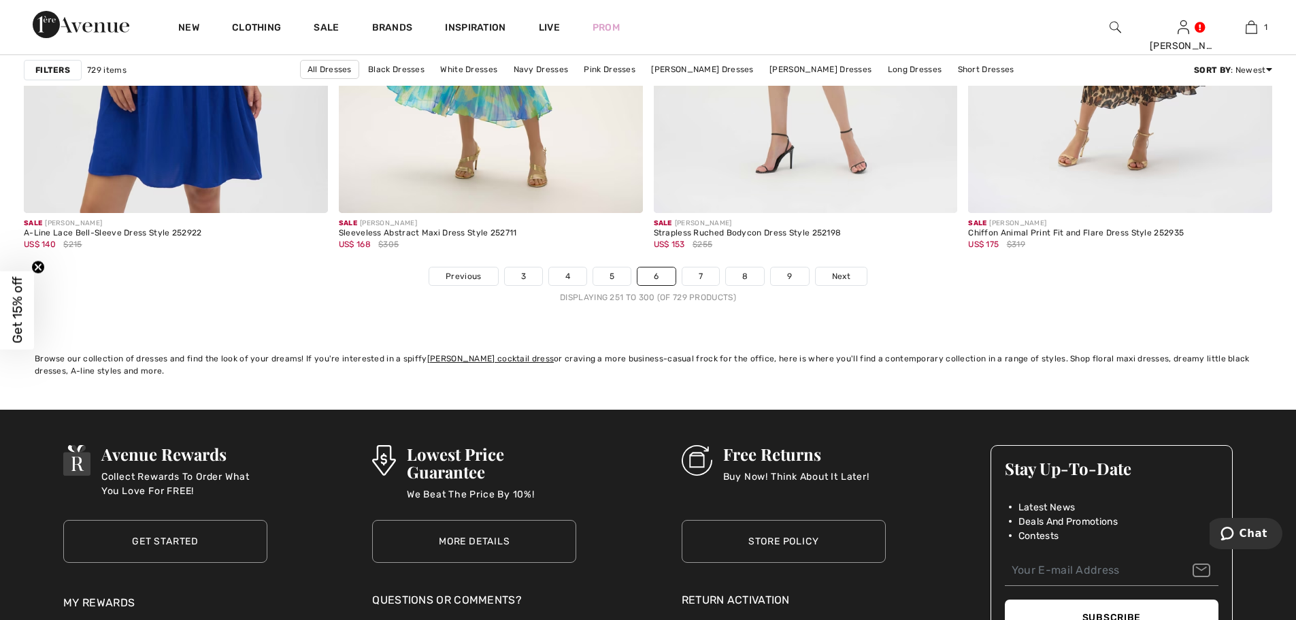
scroll to position [7802, 0]
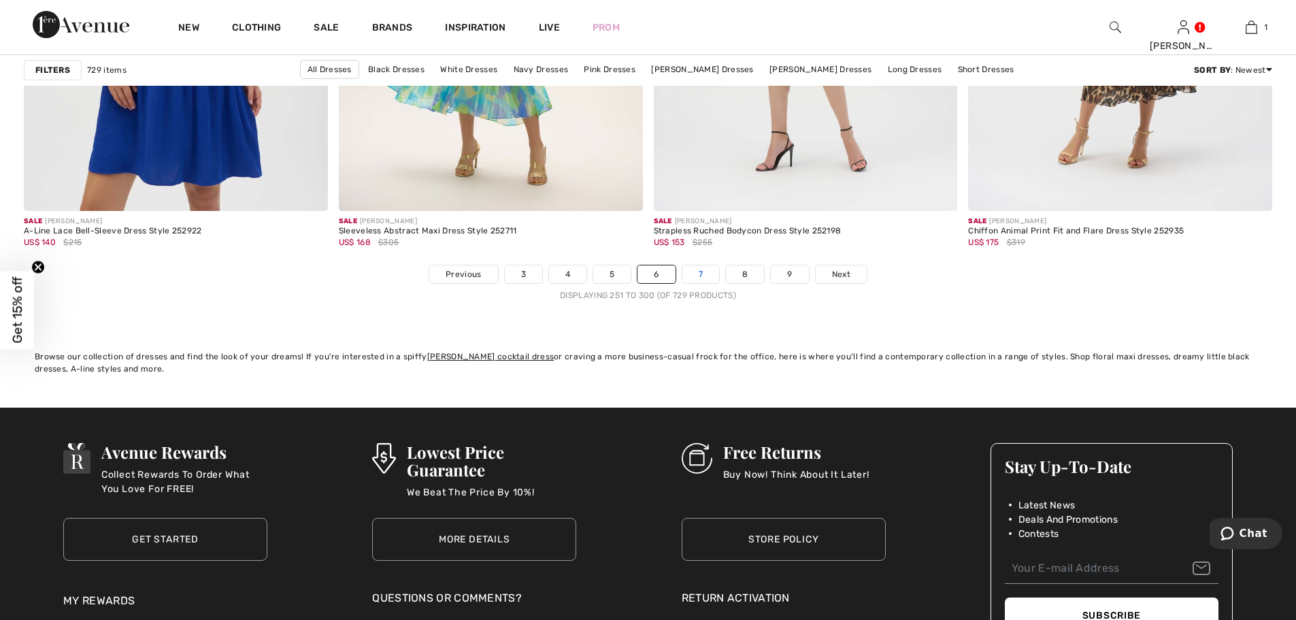
click at [701, 272] on link "7" at bounding box center [700, 274] width 37 height 18
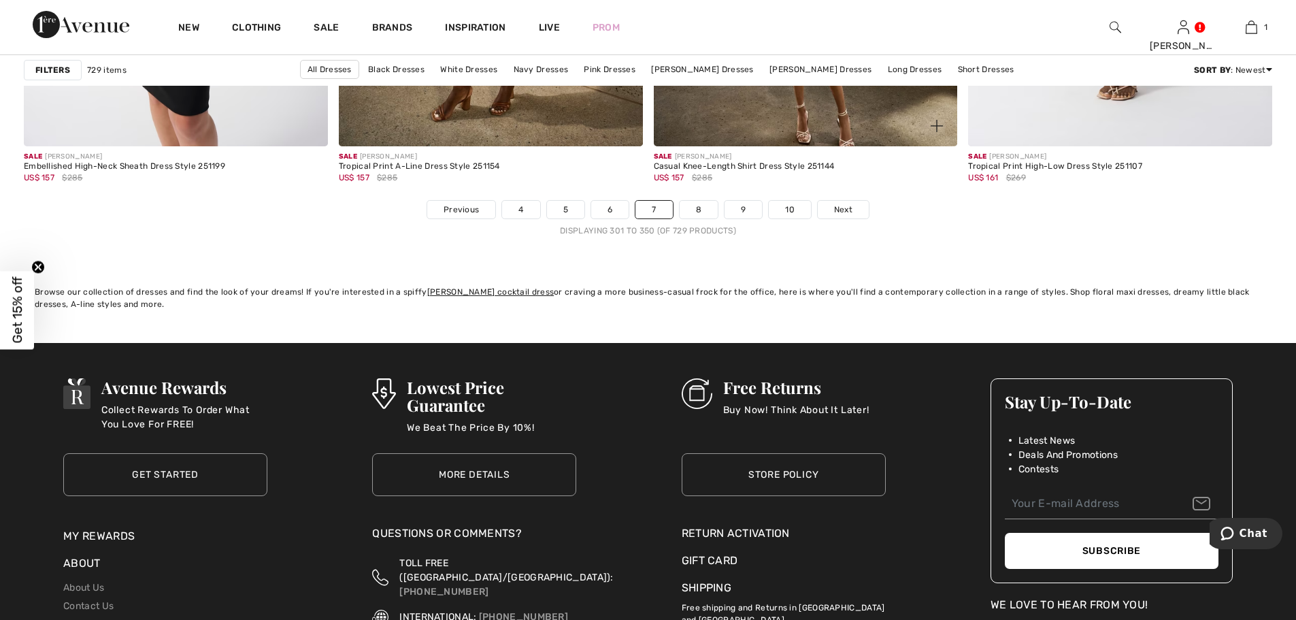
scroll to position [7892, 0]
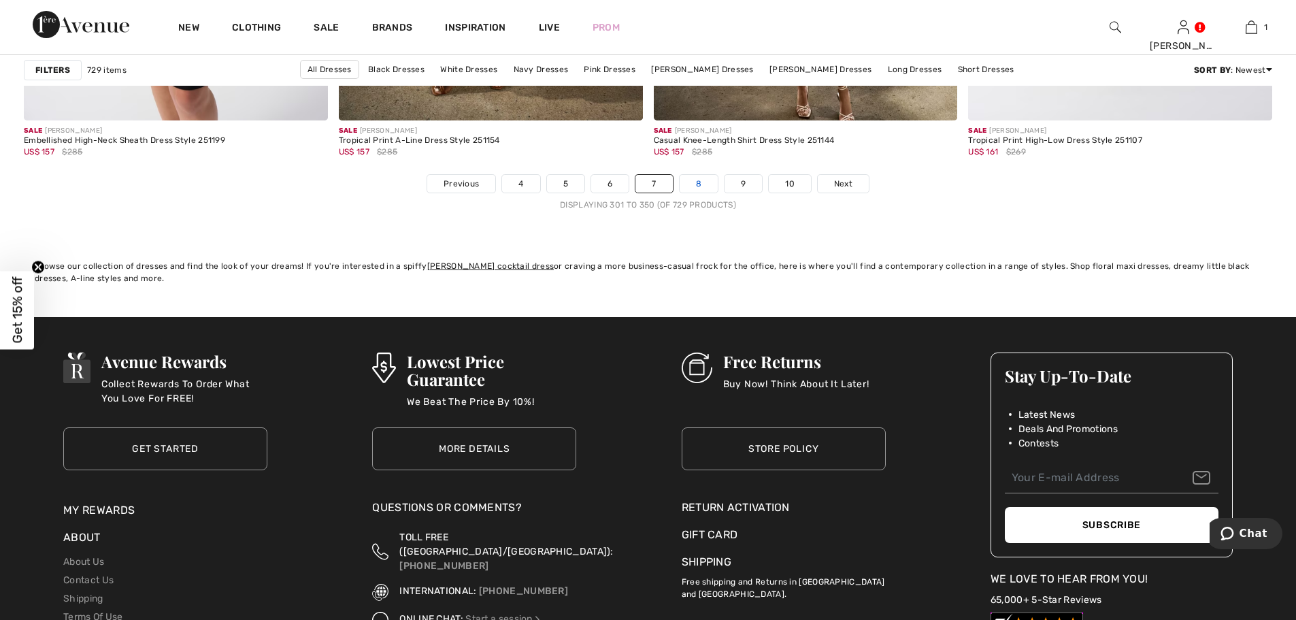
click at [691, 183] on link "8" at bounding box center [699, 184] width 38 height 18
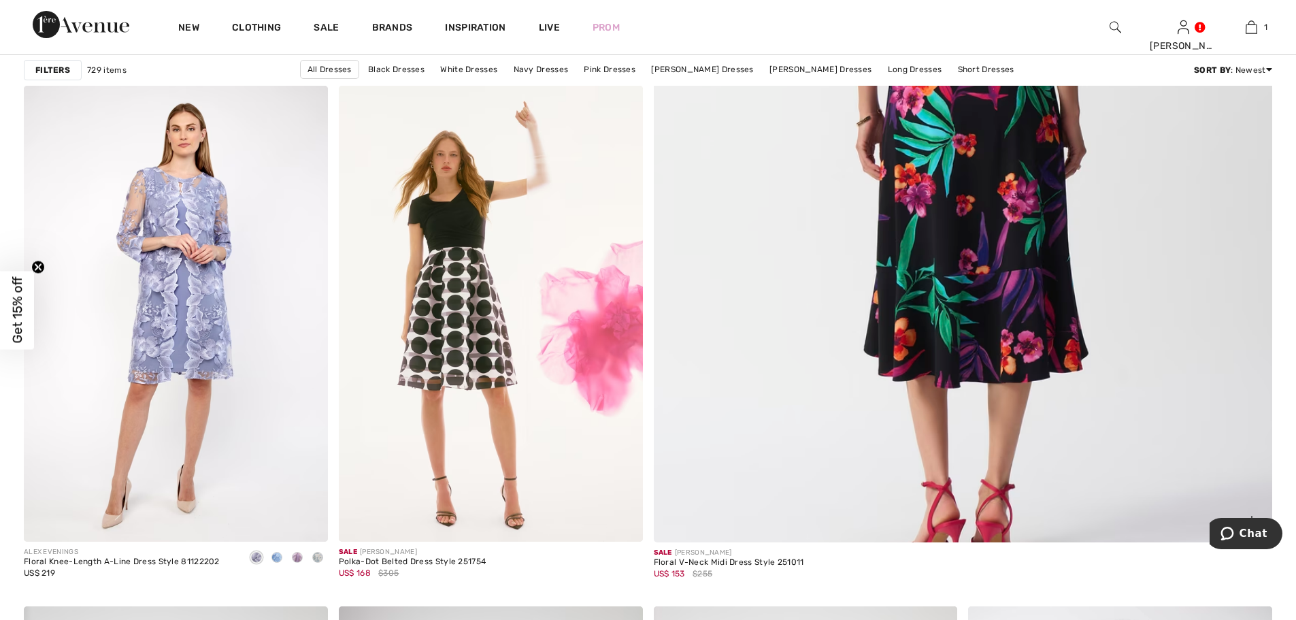
scroll to position [635, 0]
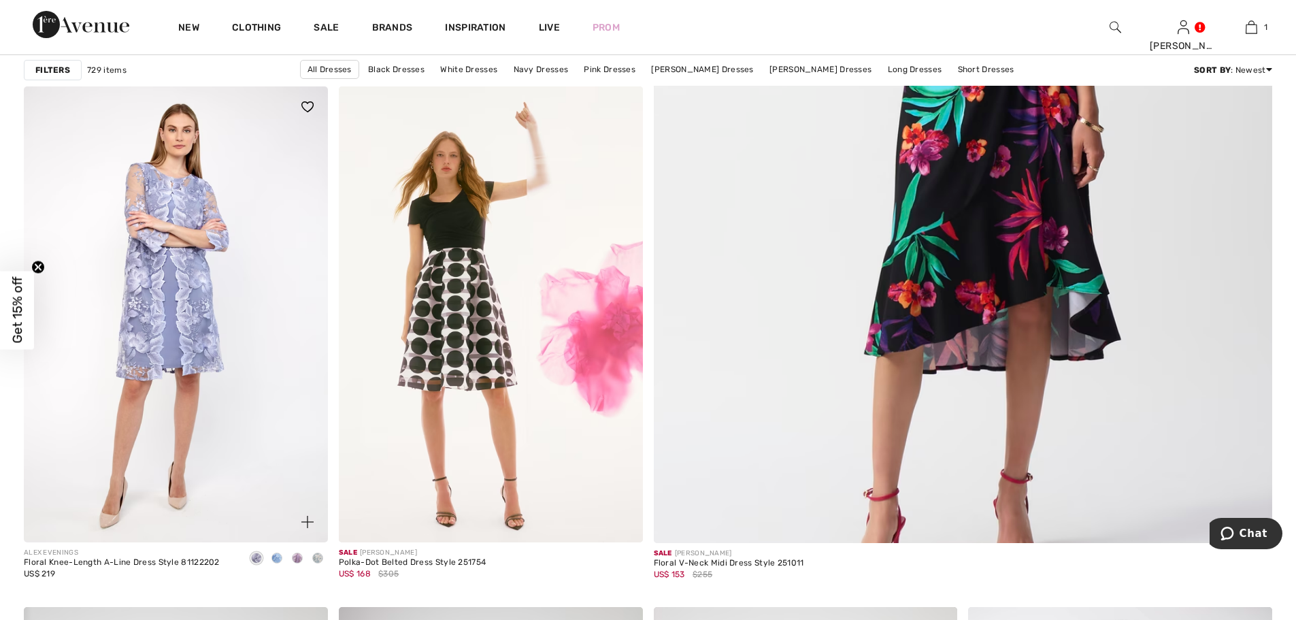
click at [186, 291] on img at bounding box center [176, 314] width 304 height 456
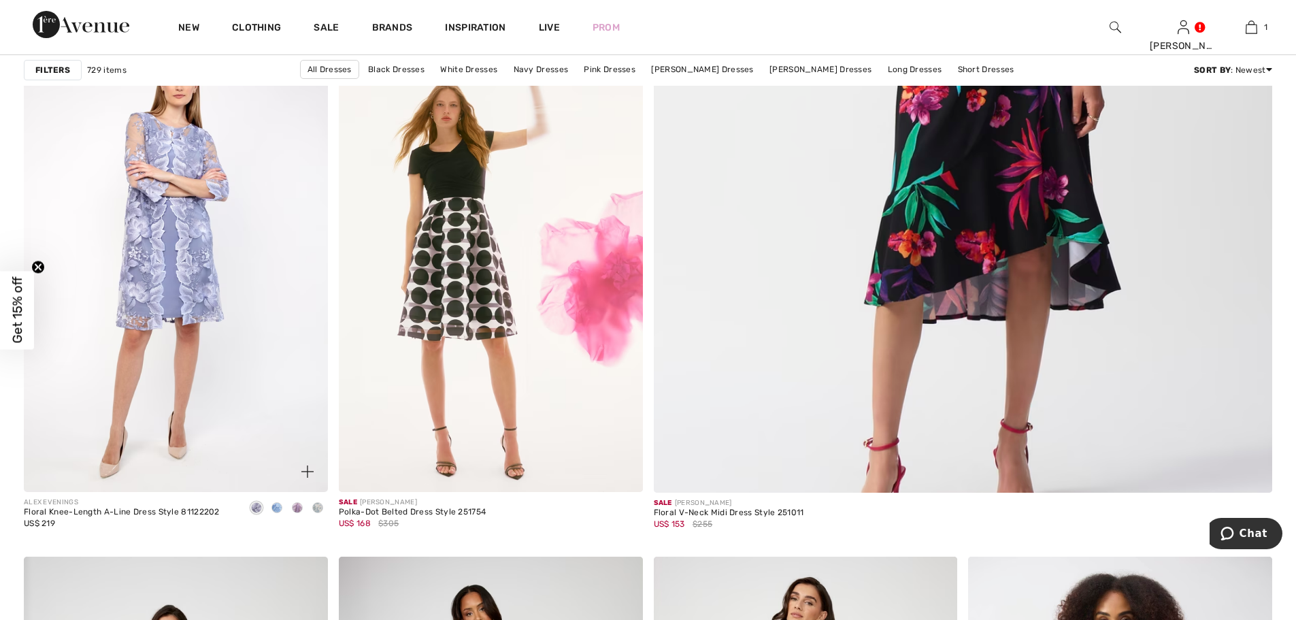
scroll to position [770, 0]
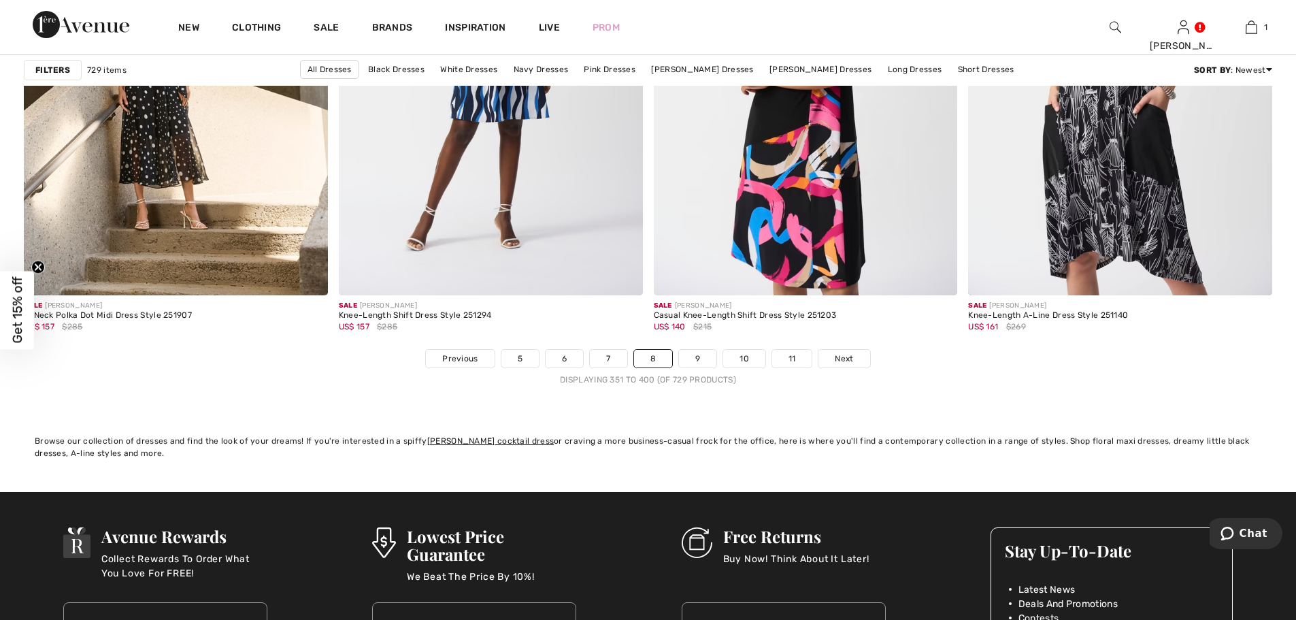
scroll to position [7708, 0]
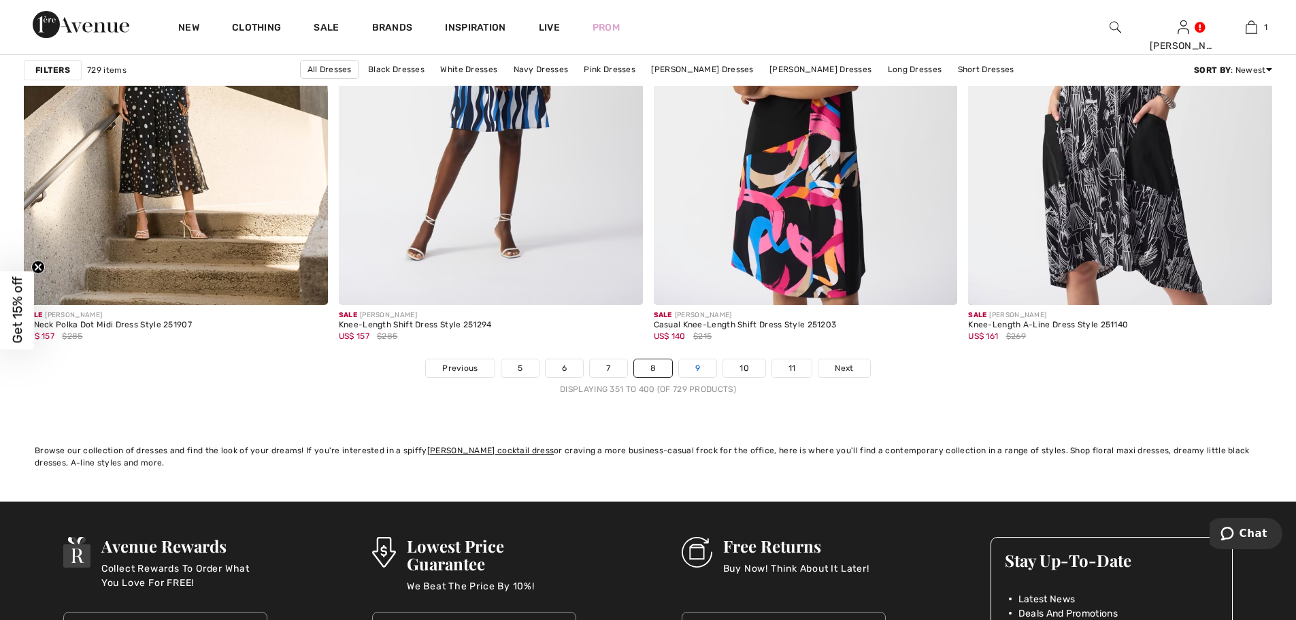
click at [696, 367] on link "9" at bounding box center [697, 368] width 37 height 18
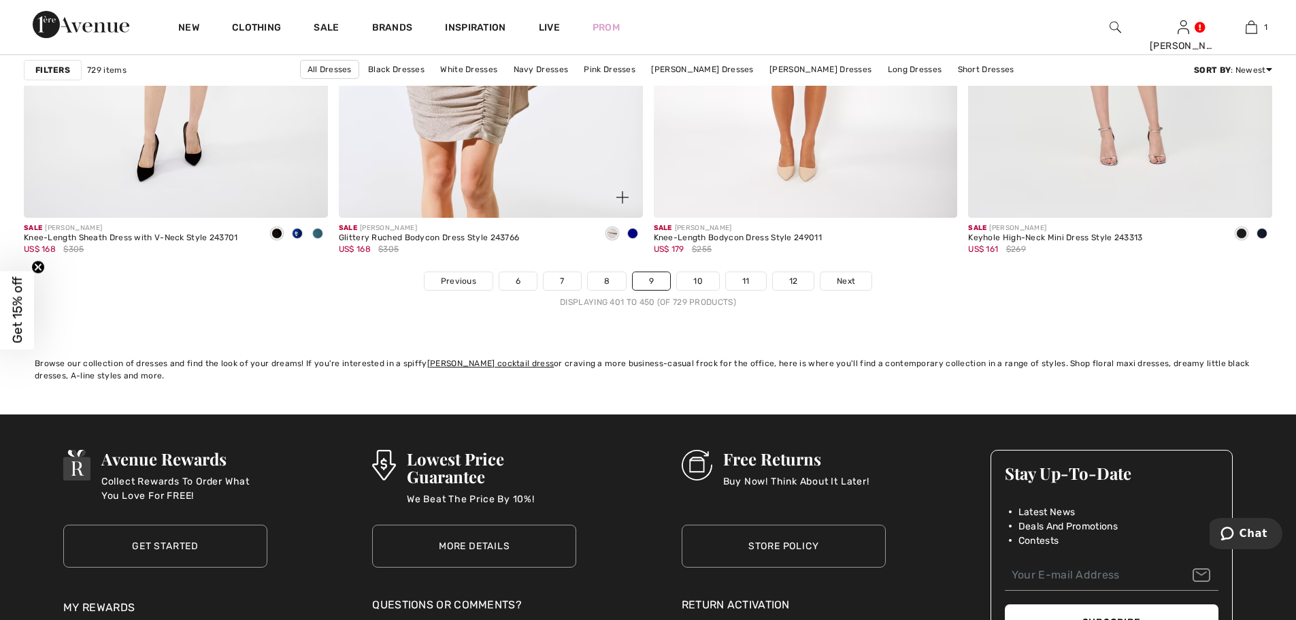
scroll to position [7802, 0]
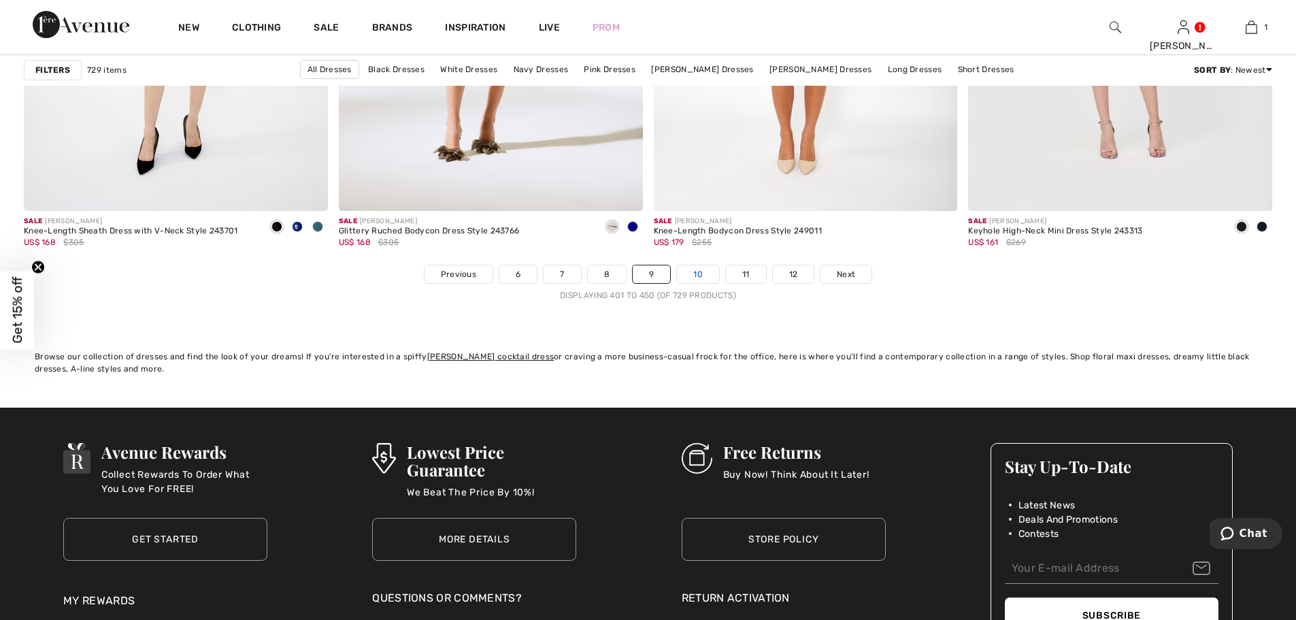
click at [705, 272] on link "10" at bounding box center [698, 274] width 42 height 18
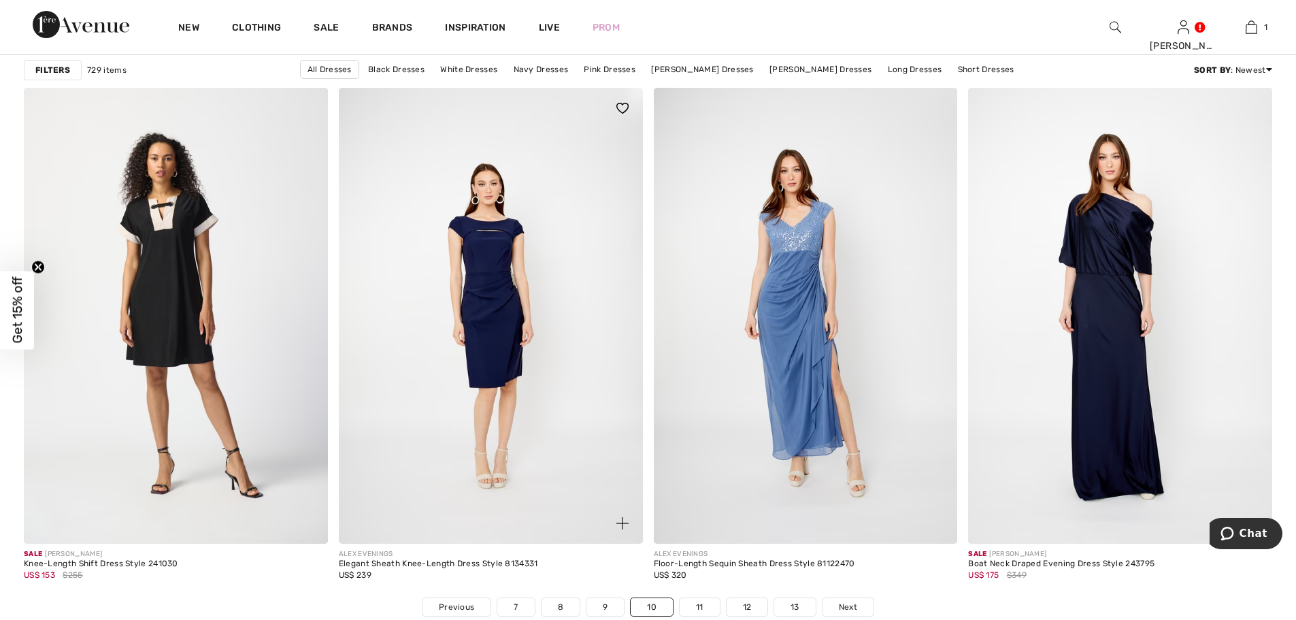
scroll to position [7438, 0]
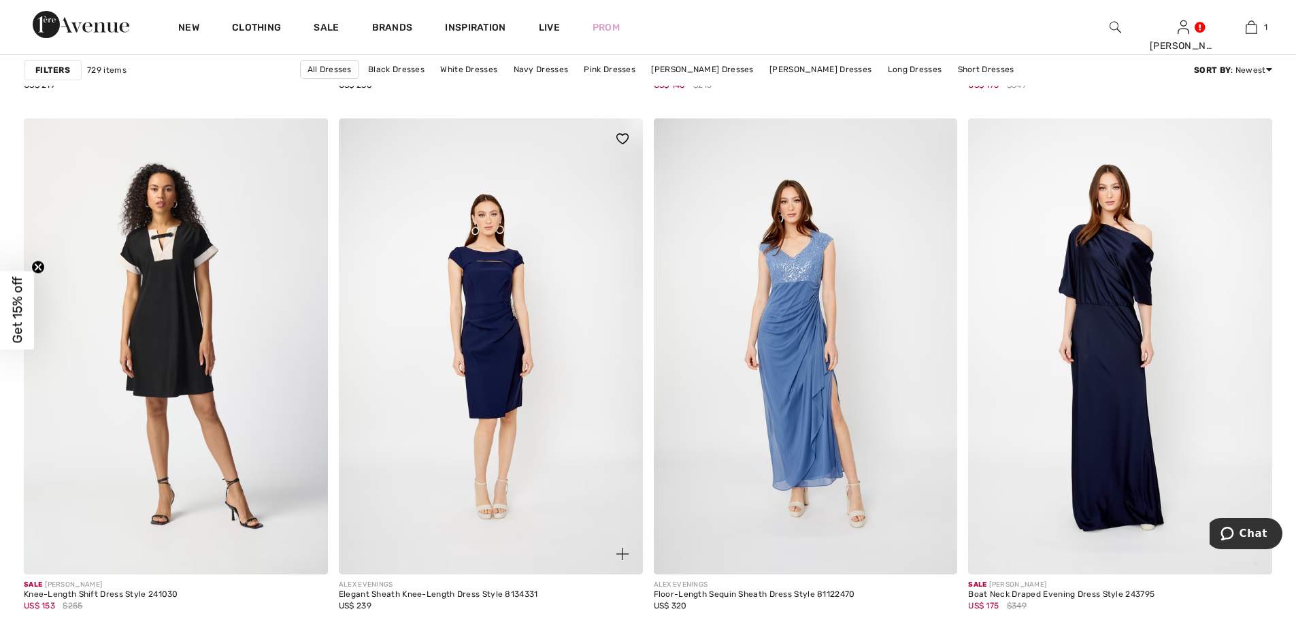
click at [493, 280] on img at bounding box center [491, 346] width 304 height 456
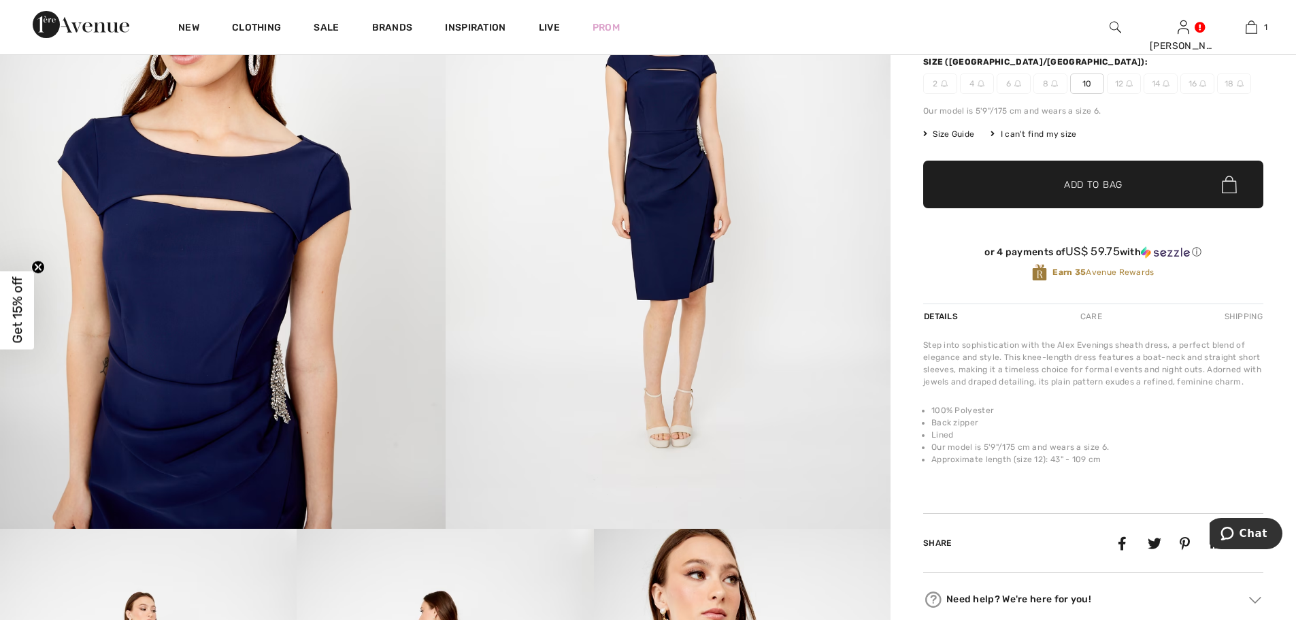
scroll to position [182, 0]
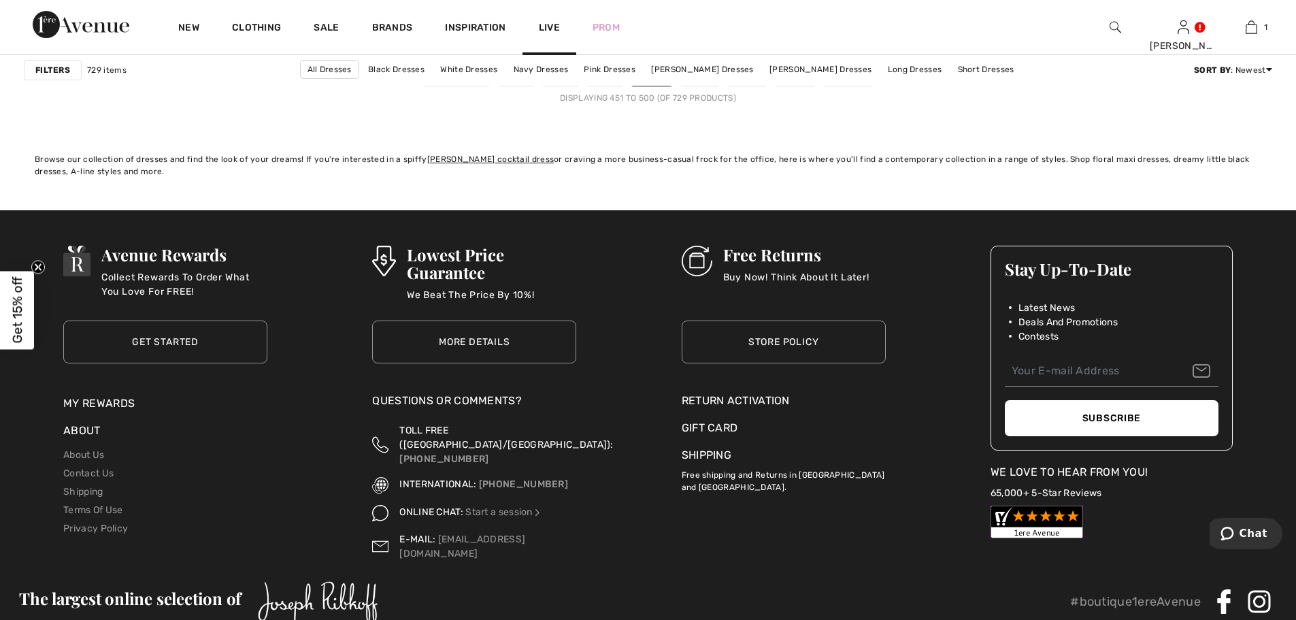
scroll to position [7889, 0]
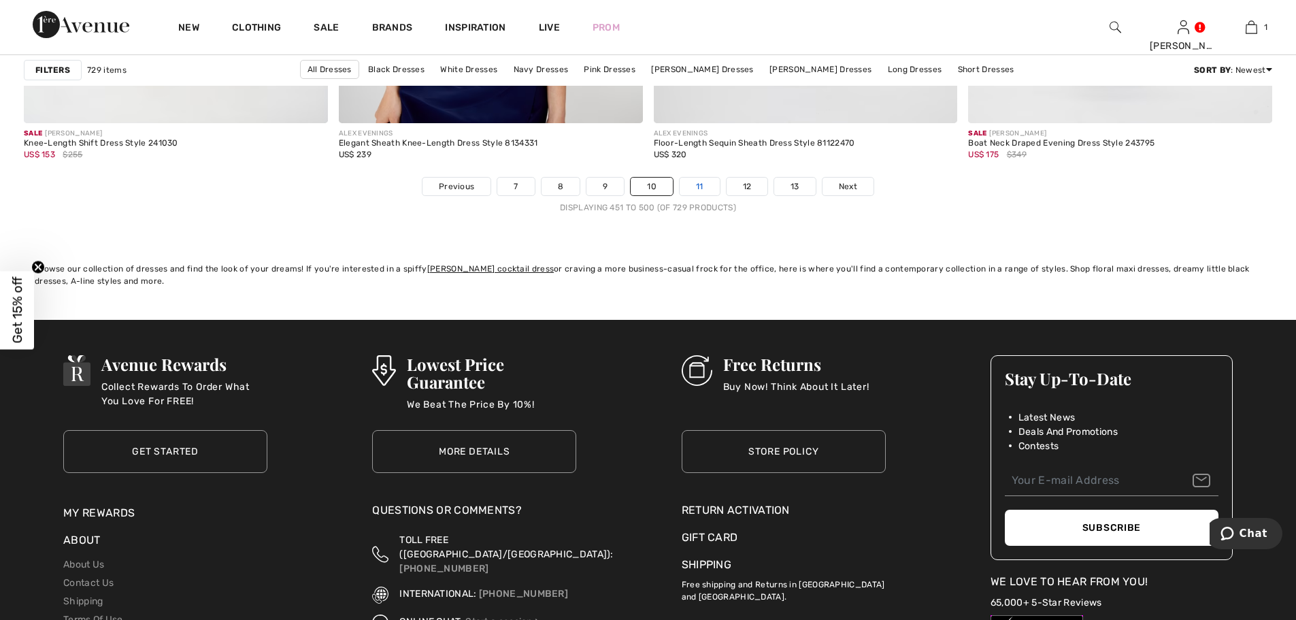
click at [699, 184] on link "11" at bounding box center [700, 187] width 40 height 18
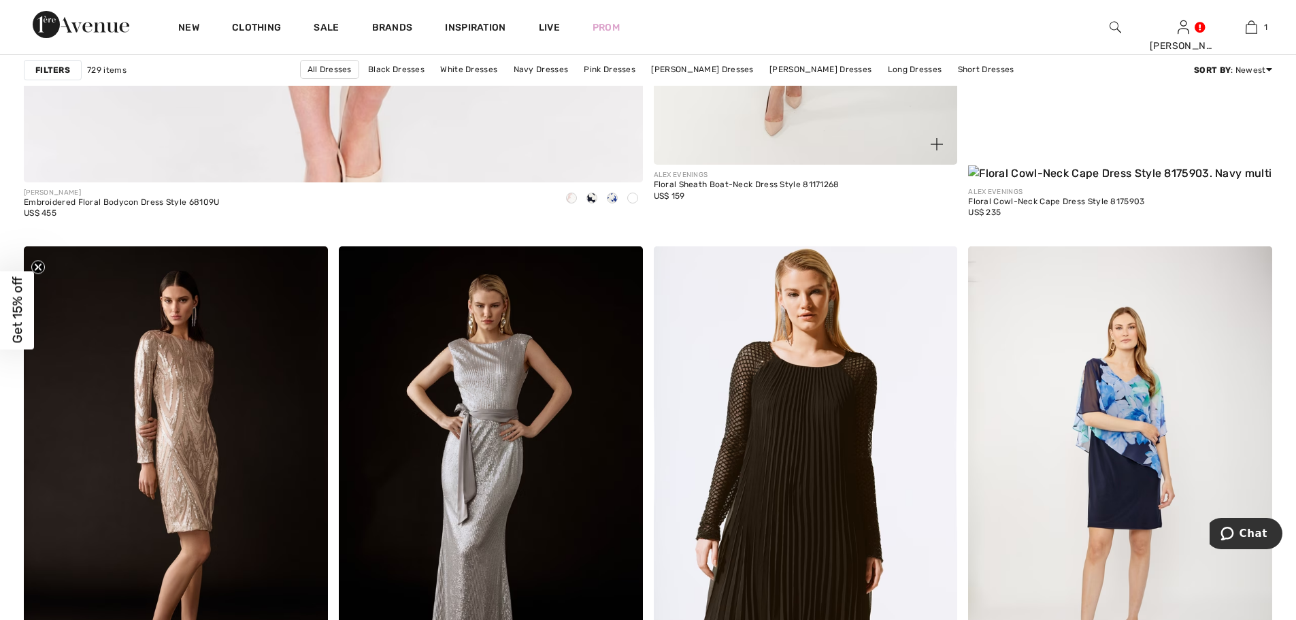
scroll to position [5080, 0]
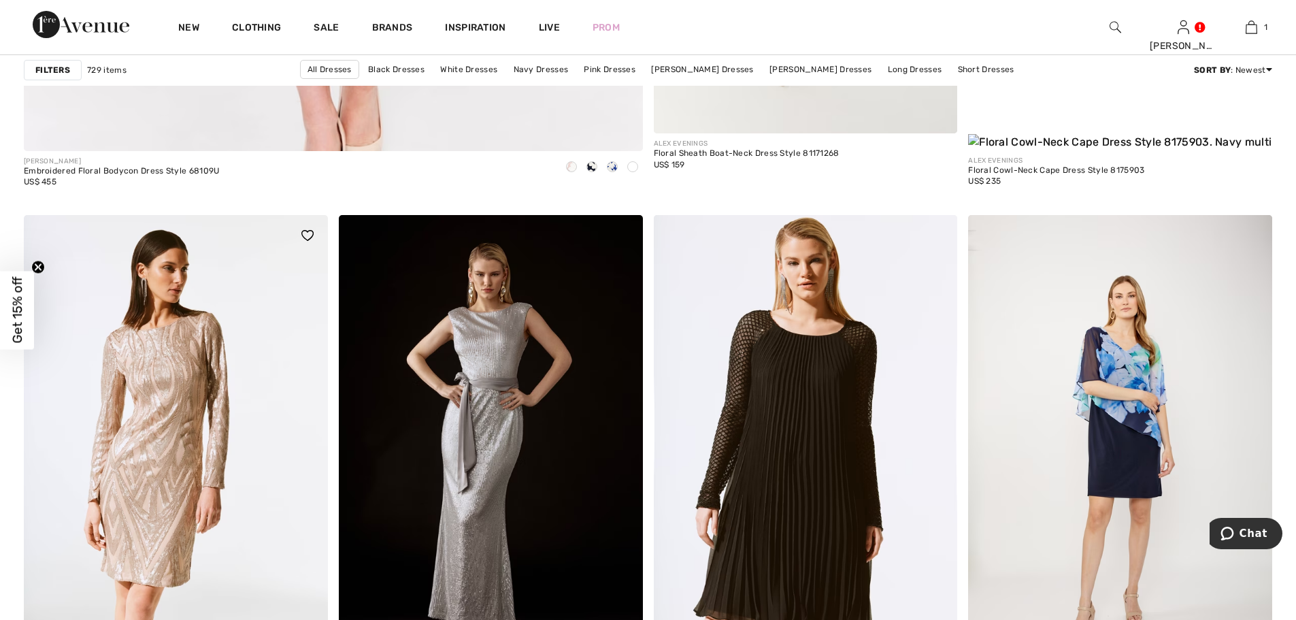
click at [160, 386] on img at bounding box center [176, 443] width 304 height 456
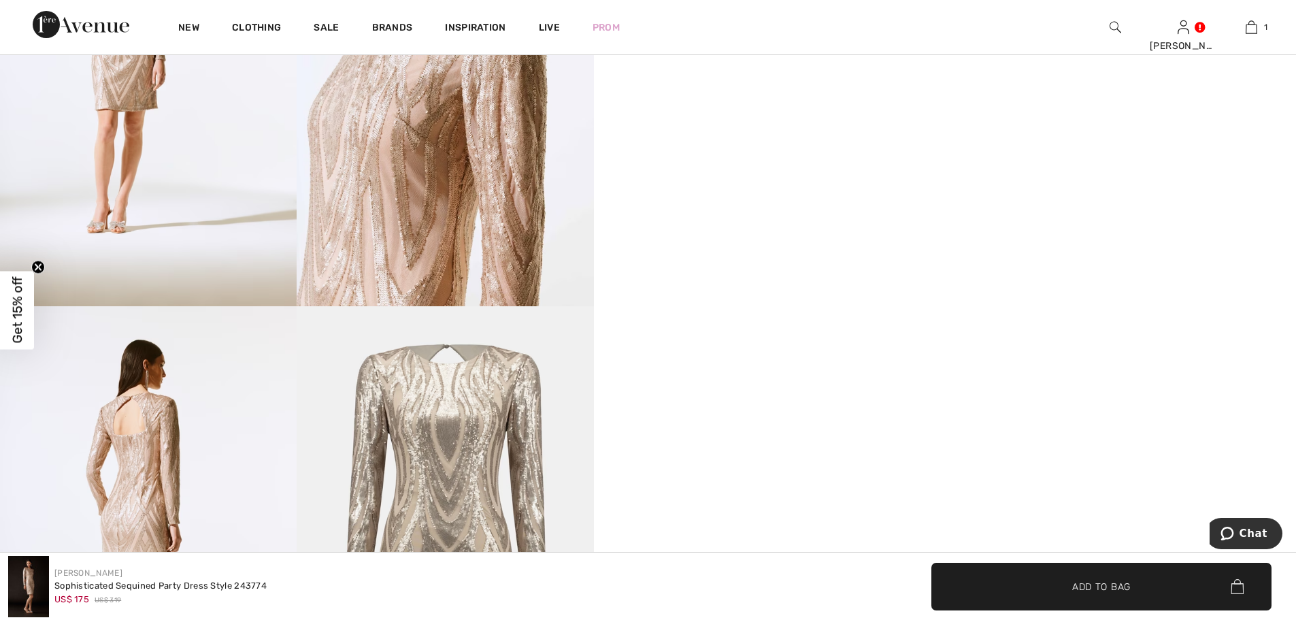
scroll to position [726, 0]
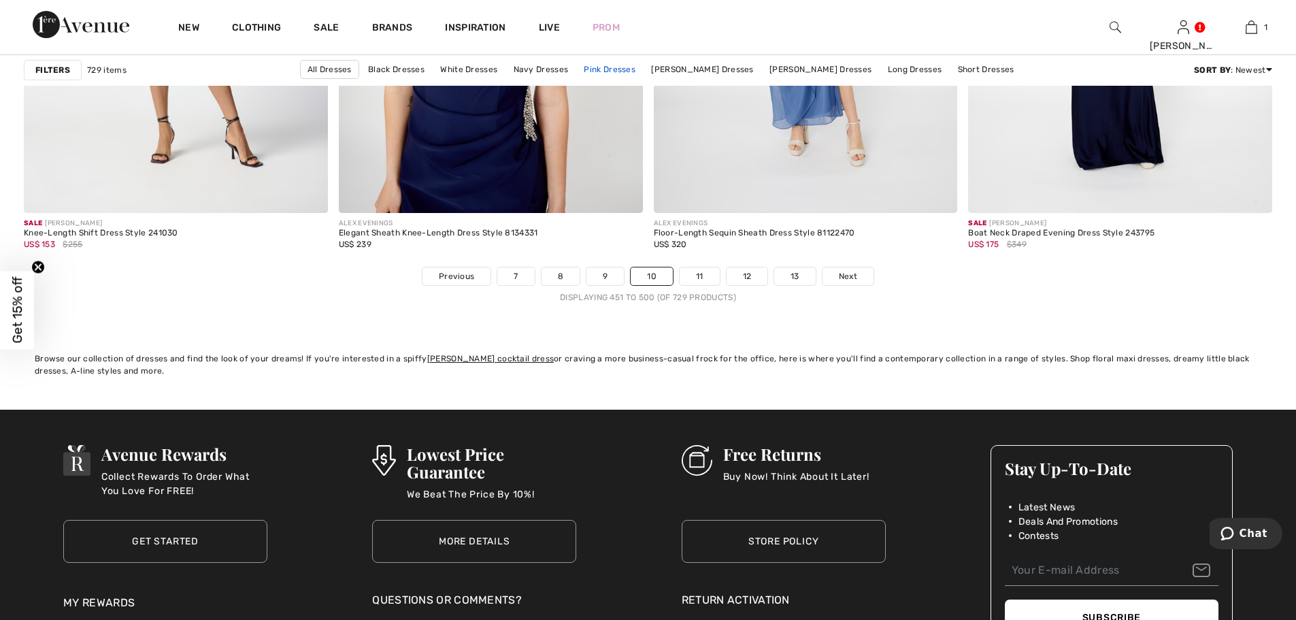
scroll to position [7799, 0]
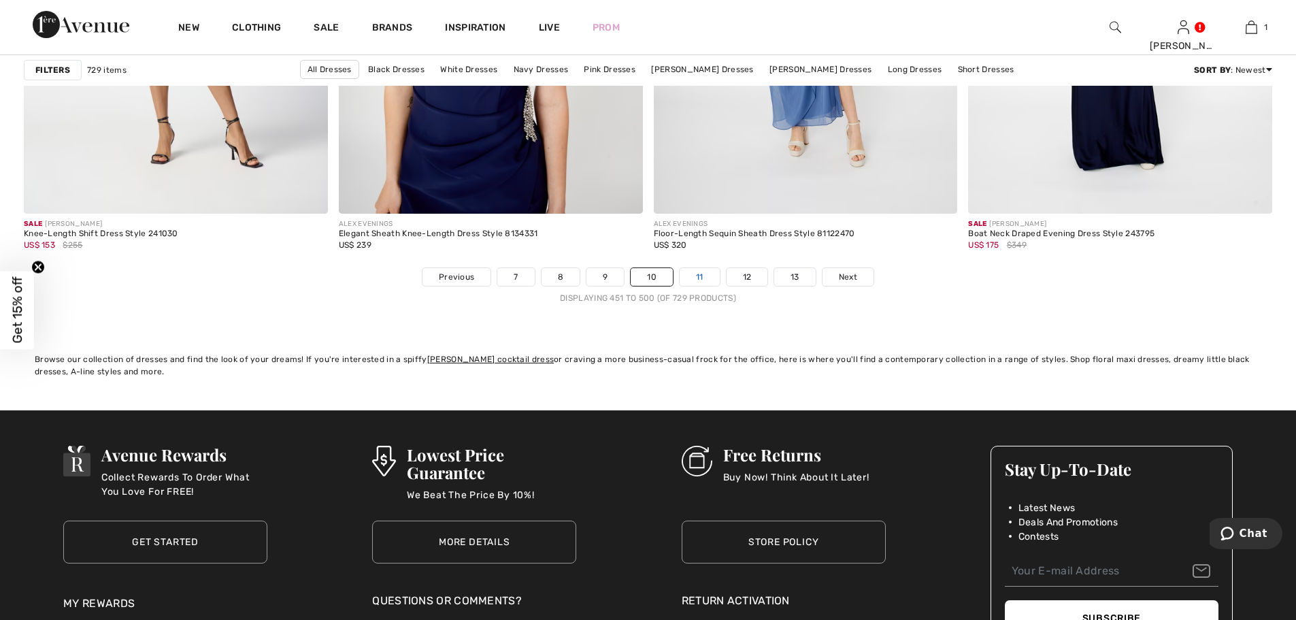
click at [699, 277] on link "11" at bounding box center [700, 277] width 40 height 18
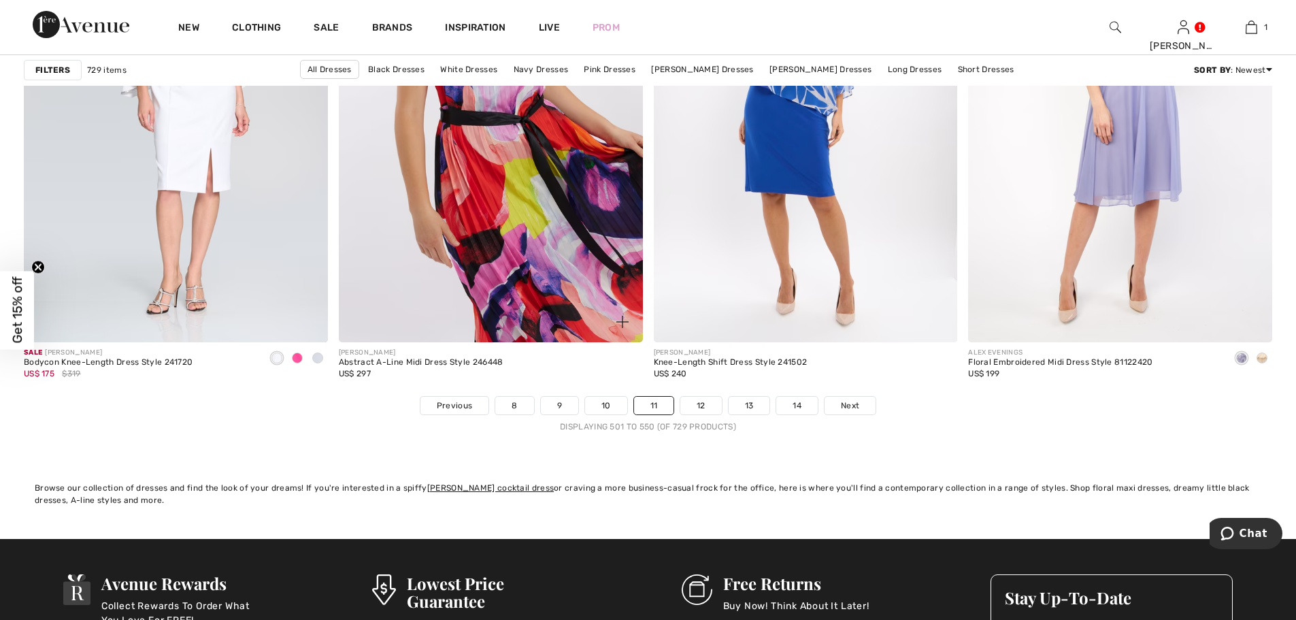
scroll to position [7802, 0]
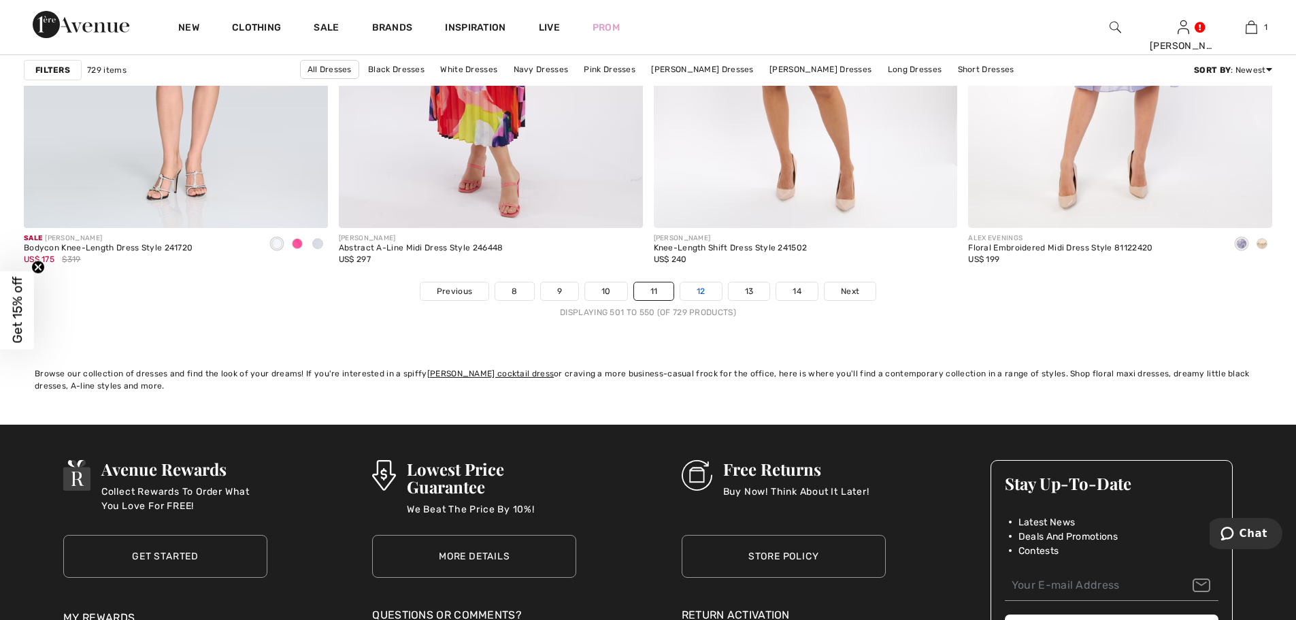
click at [705, 282] on link "12" at bounding box center [701, 291] width 42 height 18
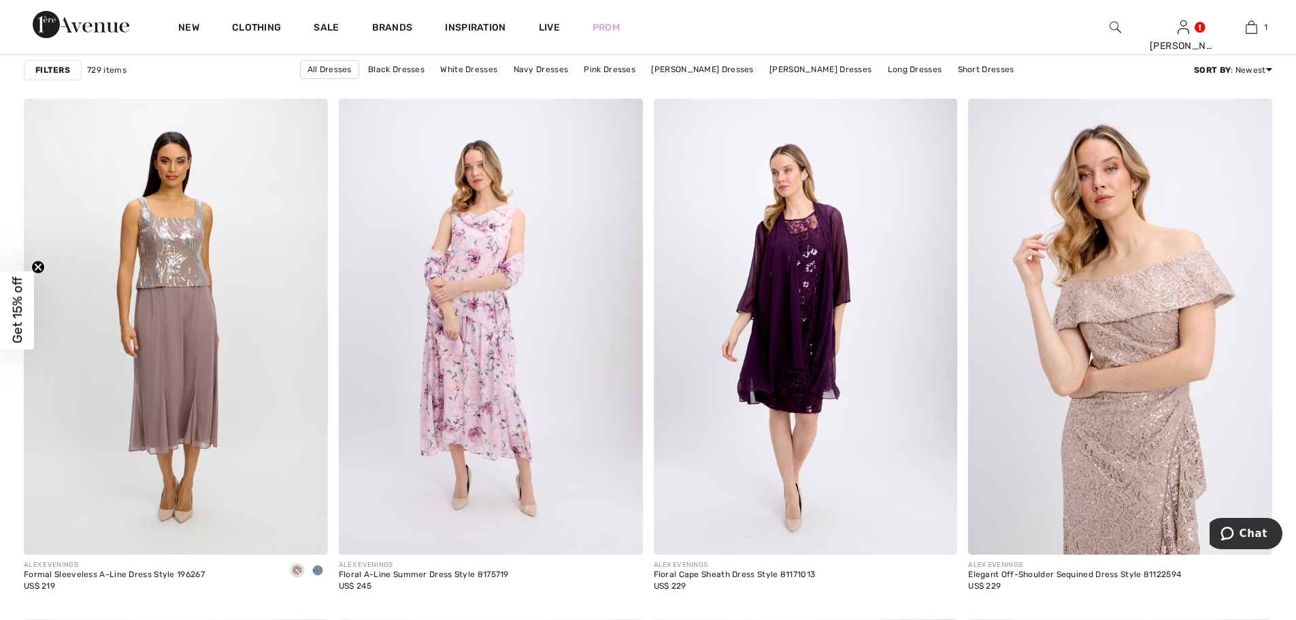
scroll to position [6441, 0]
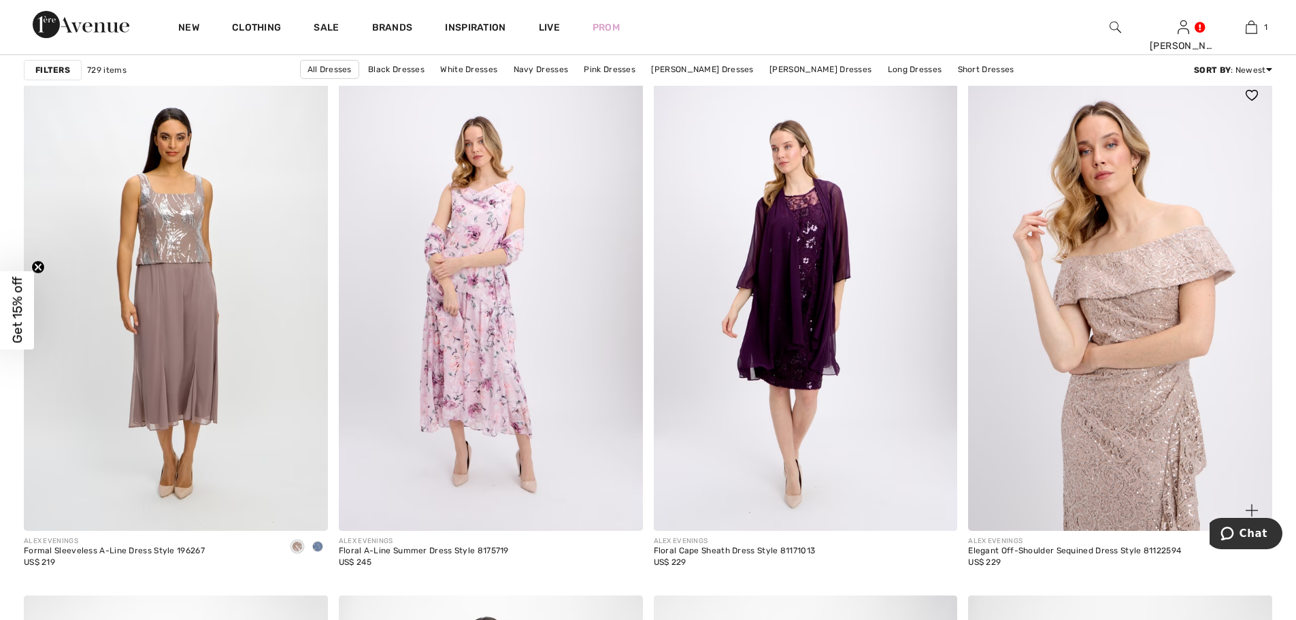
click at [1133, 450] on img at bounding box center [1120, 303] width 304 height 456
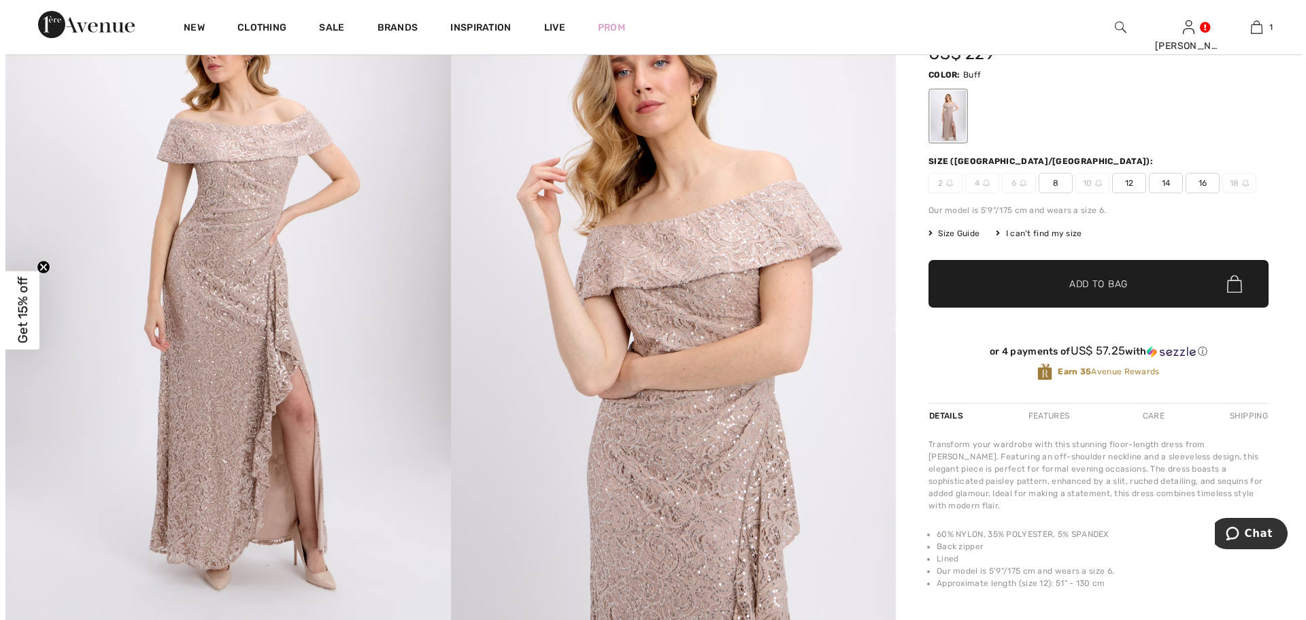
scroll to position [90, 0]
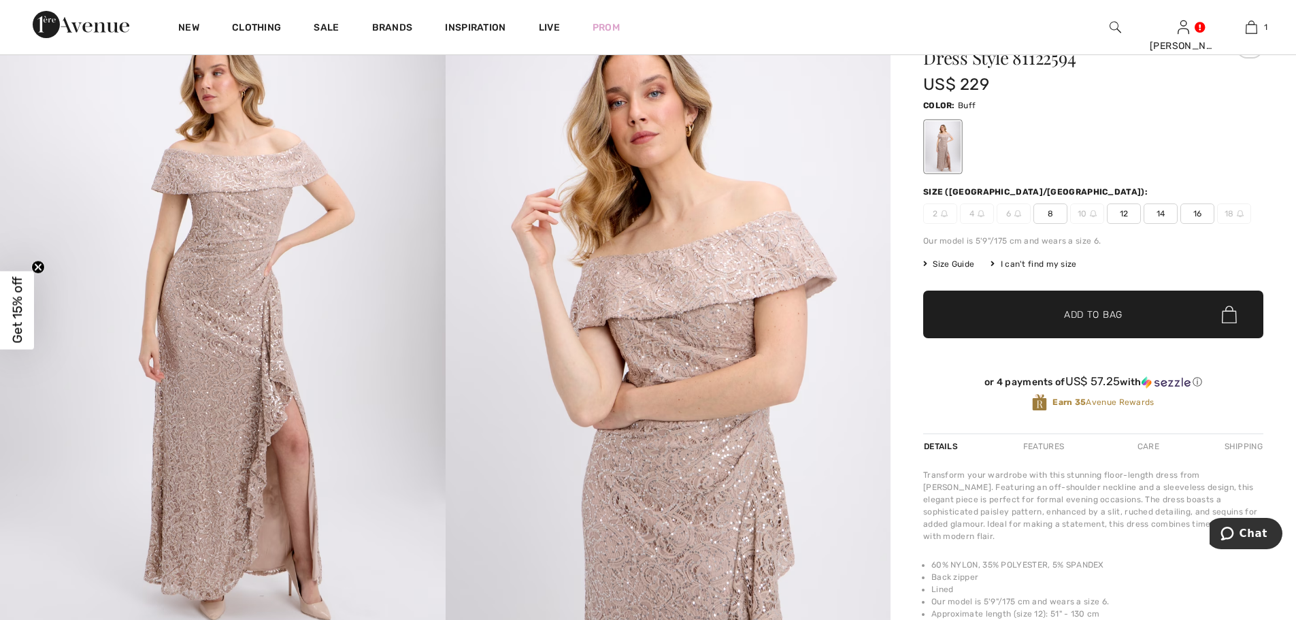
click at [248, 212] on img at bounding box center [223, 324] width 446 height 668
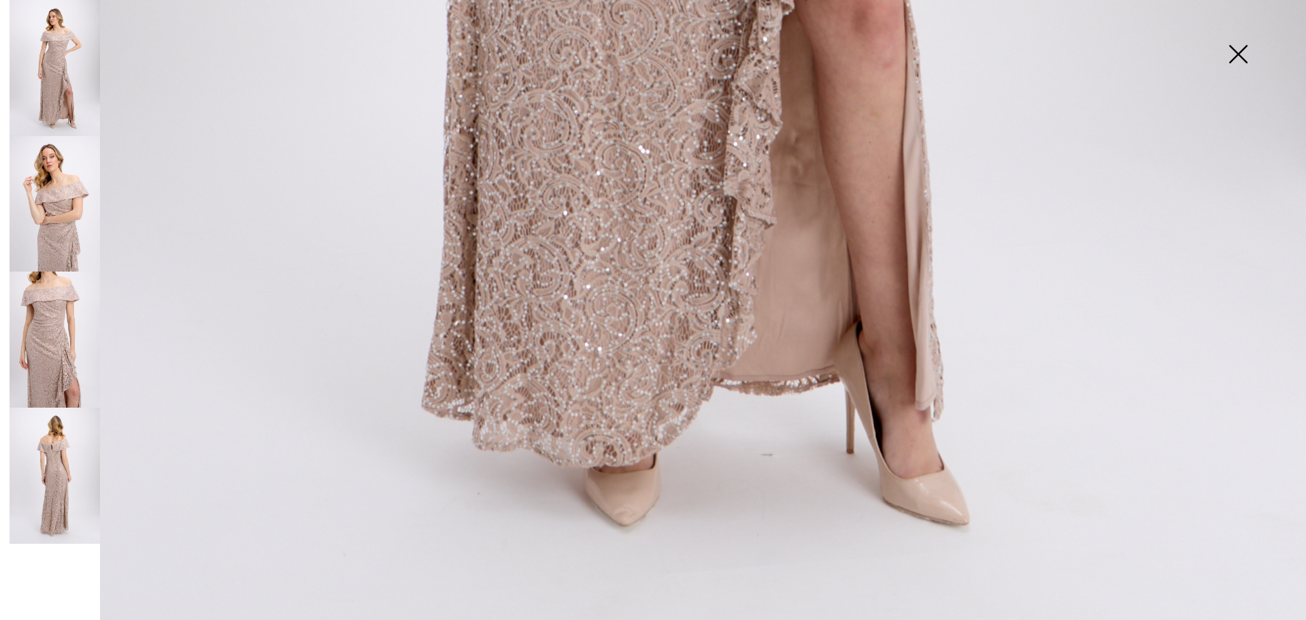
scroll to position [1325, 0]
click at [54, 457] on img at bounding box center [55, 476] width 90 height 136
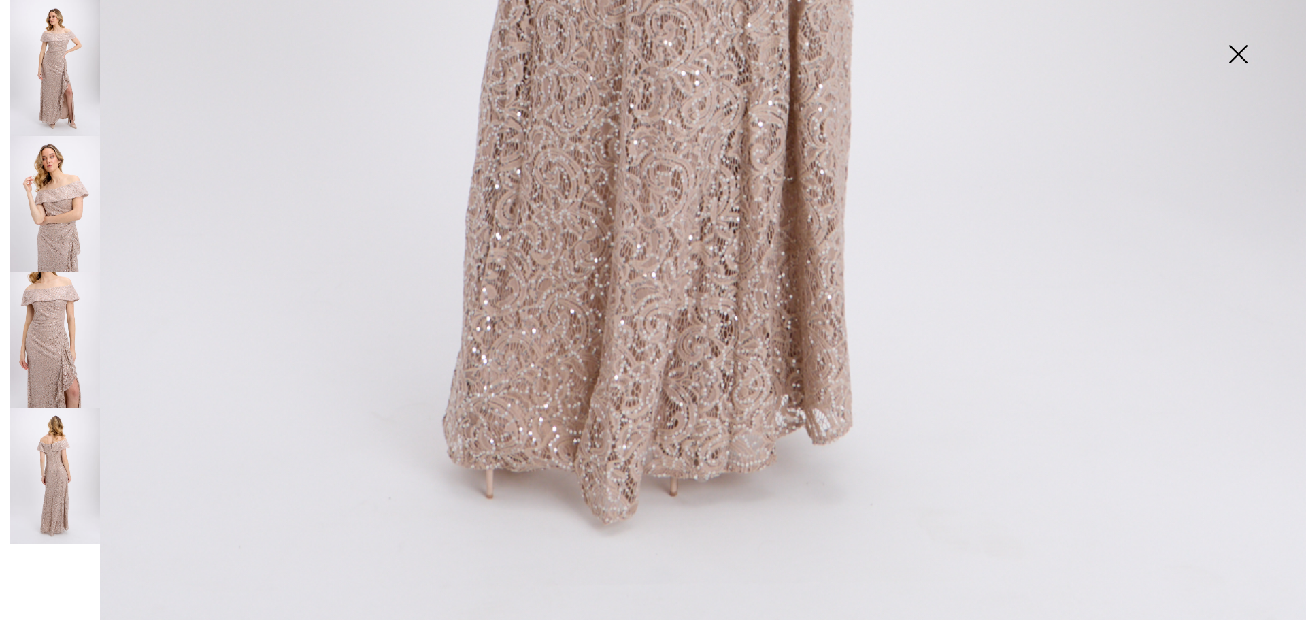
click at [44, 299] on img at bounding box center [55, 339] width 90 height 136
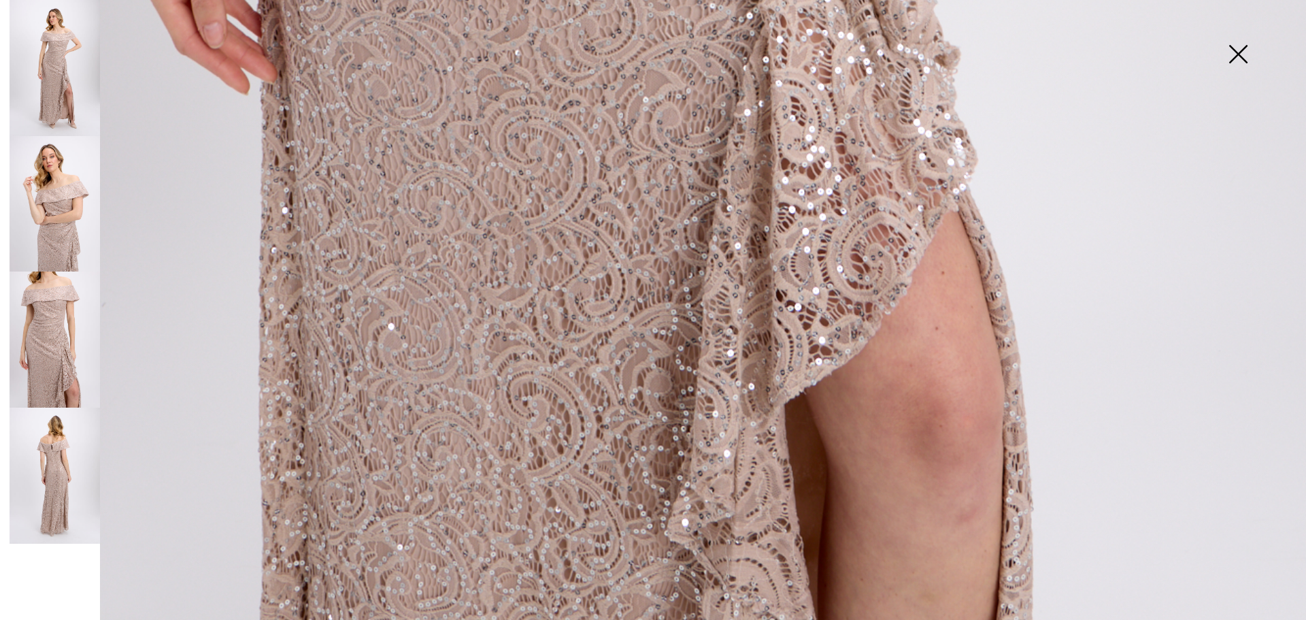
click at [44, 299] on img at bounding box center [55, 339] width 90 height 136
click at [59, 54] on img at bounding box center [55, 68] width 90 height 136
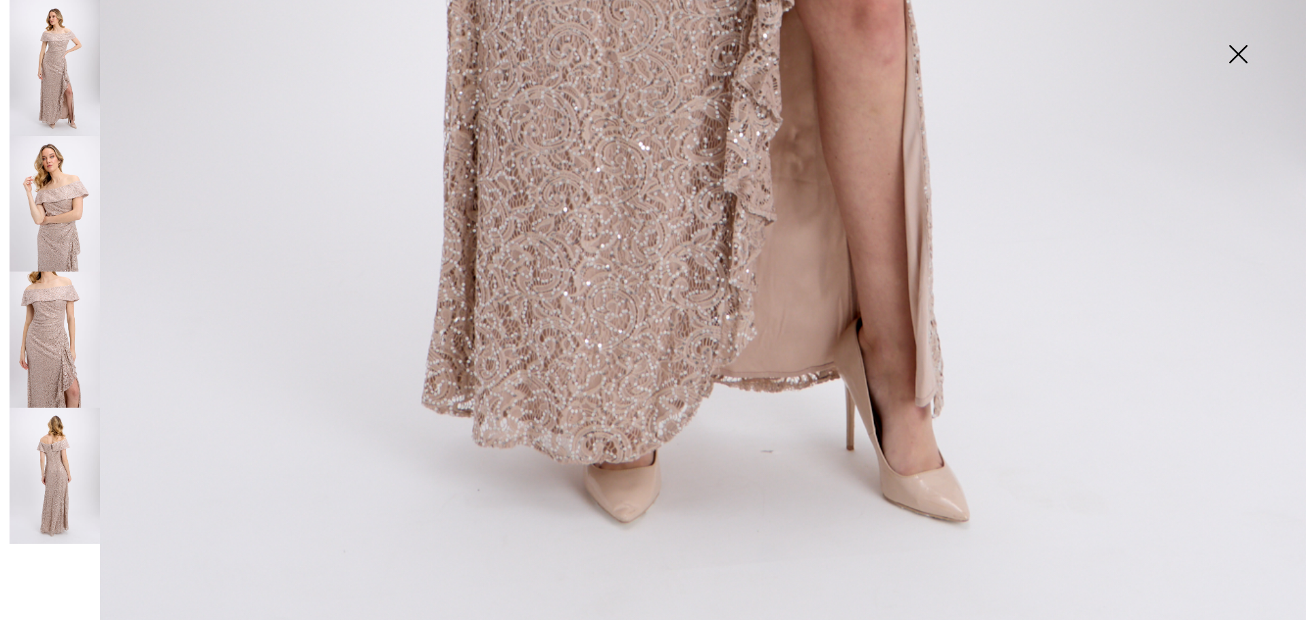
click at [56, 220] on img at bounding box center [55, 204] width 90 height 136
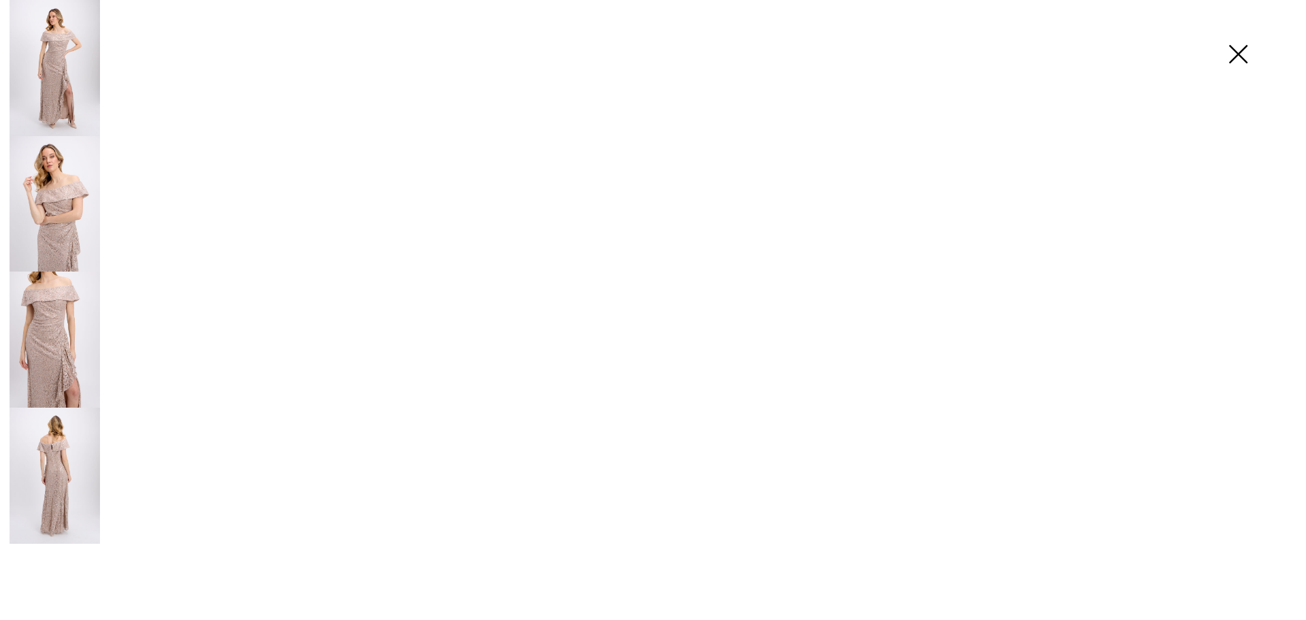
click at [59, 220] on img at bounding box center [55, 204] width 90 height 136
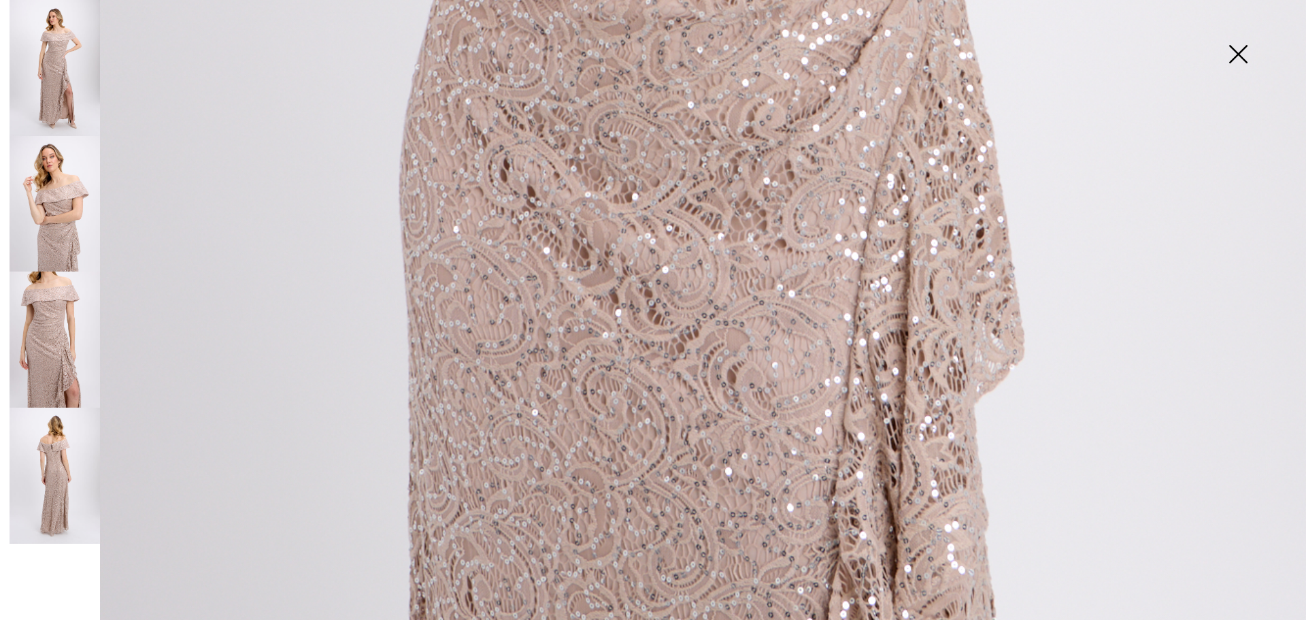
click at [46, 221] on img at bounding box center [55, 204] width 90 height 136
click at [44, 329] on img at bounding box center [55, 339] width 90 height 136
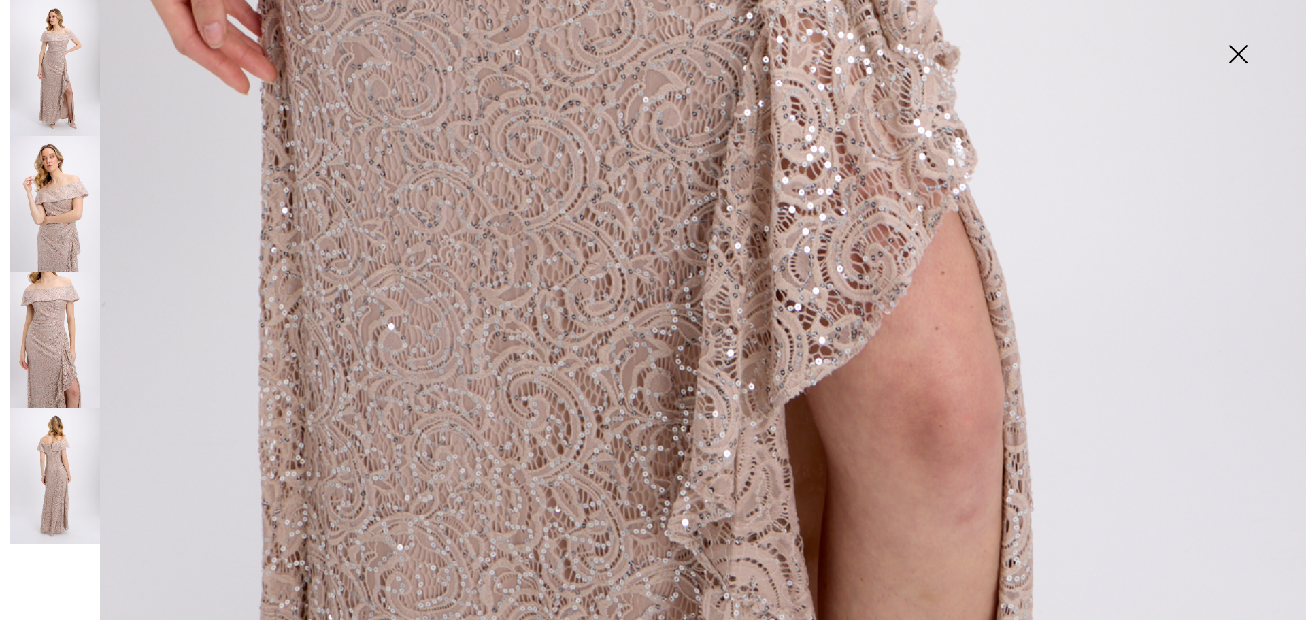
click at [44, 329] on img at bounding box center [55, 339] width 90 height 136
click at [46, 452] on img at bounding box center [55, 476] width 90 height 136
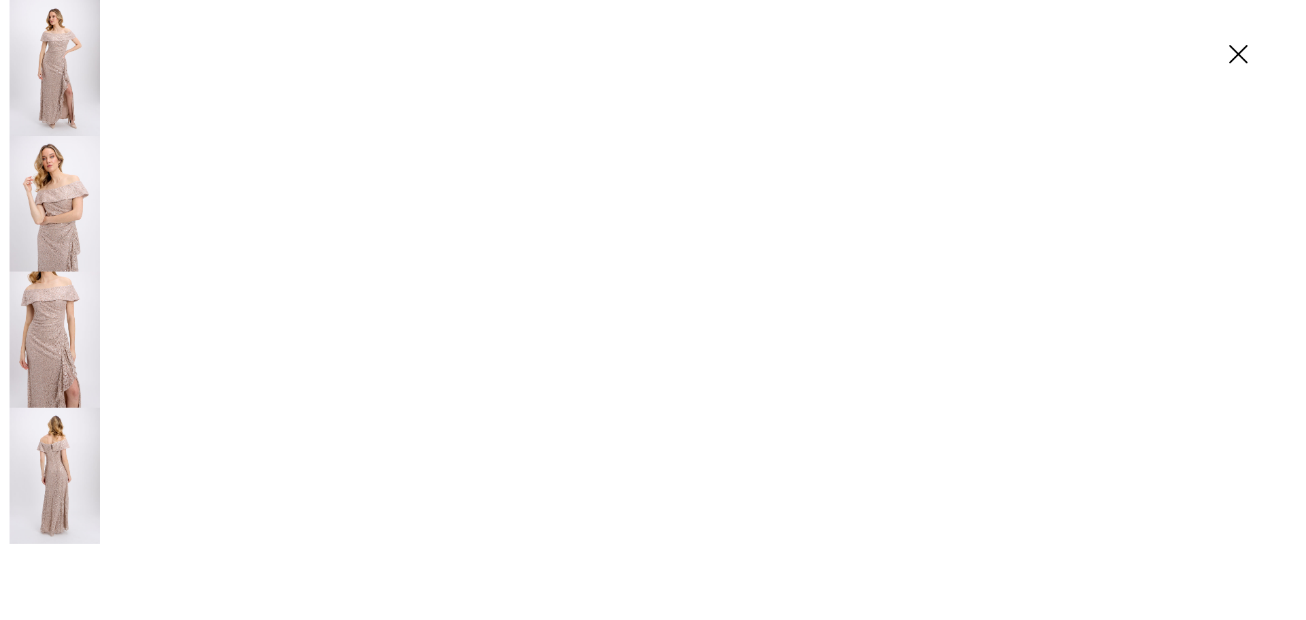
click at [46, 452] on img at bounding box center [55, 476] width 90 height 136
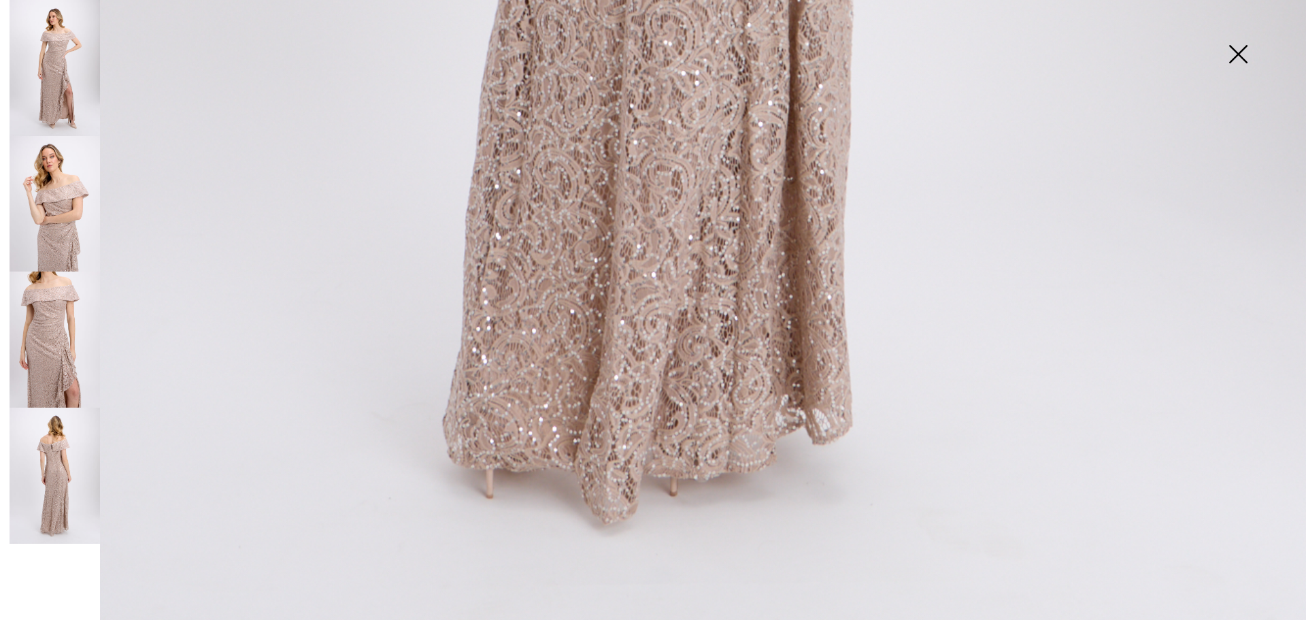
click at [46, 452] on img at bounding box center [55, 476] width 90 height 136
click at [62, 79] on img at bounding box center [55, 68] width 90 height 136
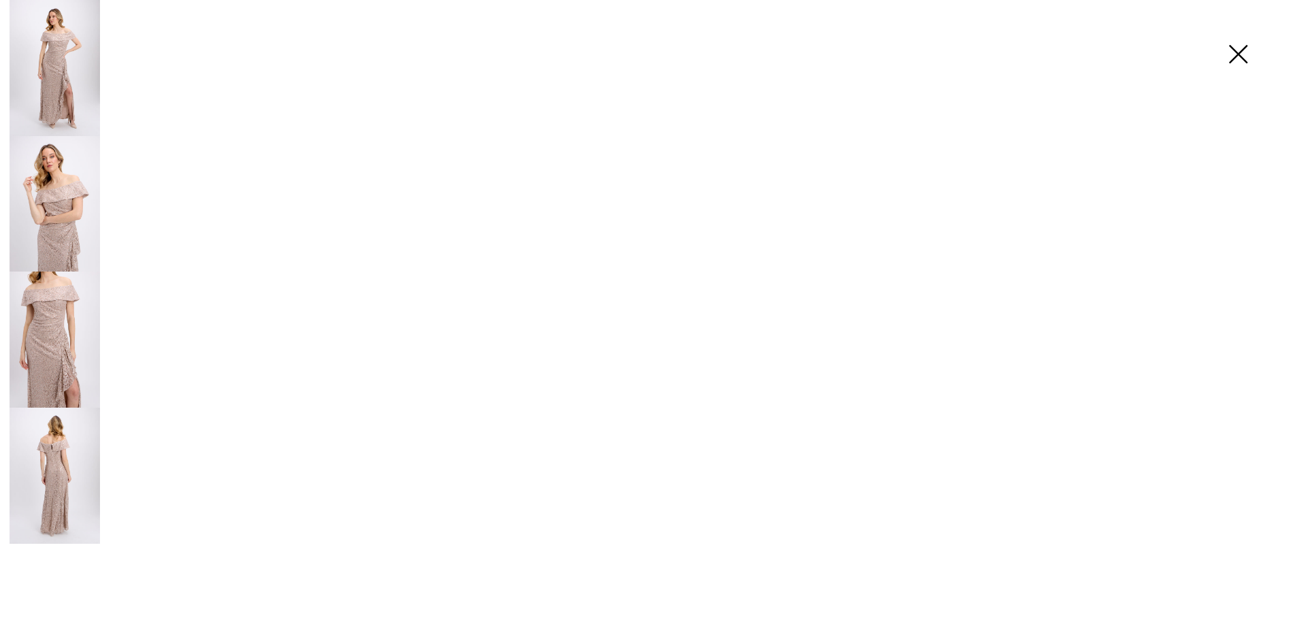
click at [62, 79] on img at bounding box center [55, 68] width 90 height 136
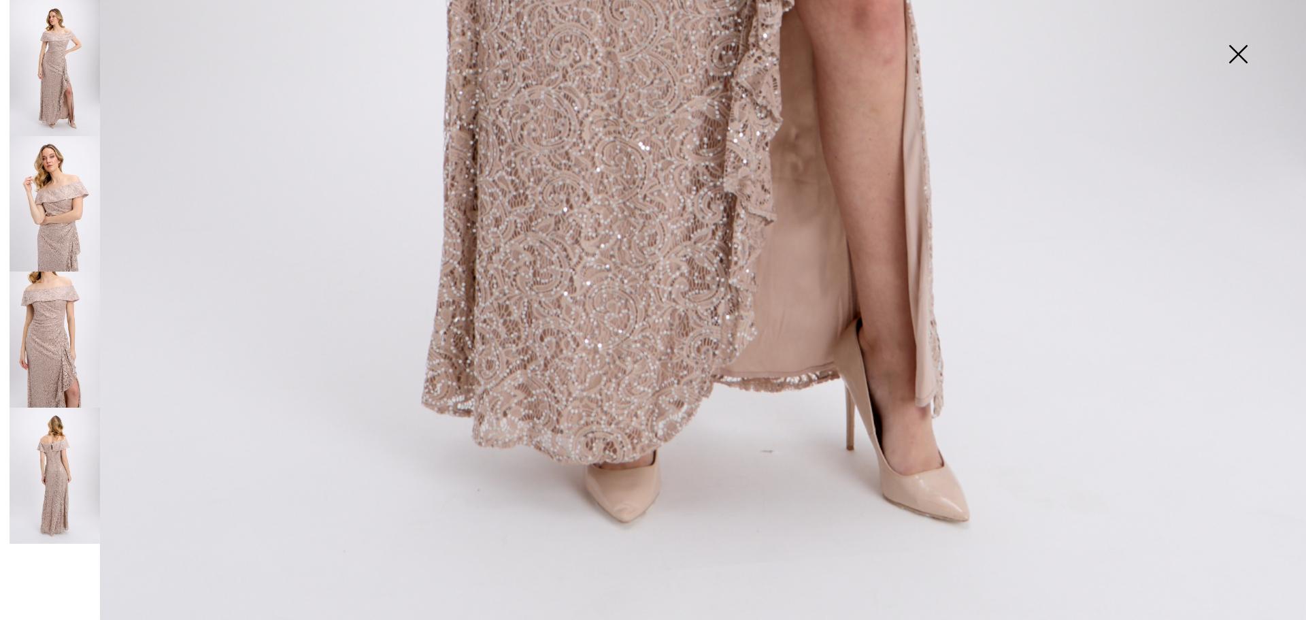
click at [61, 303] on img at bounding box center [55, 339] width 90 height 136
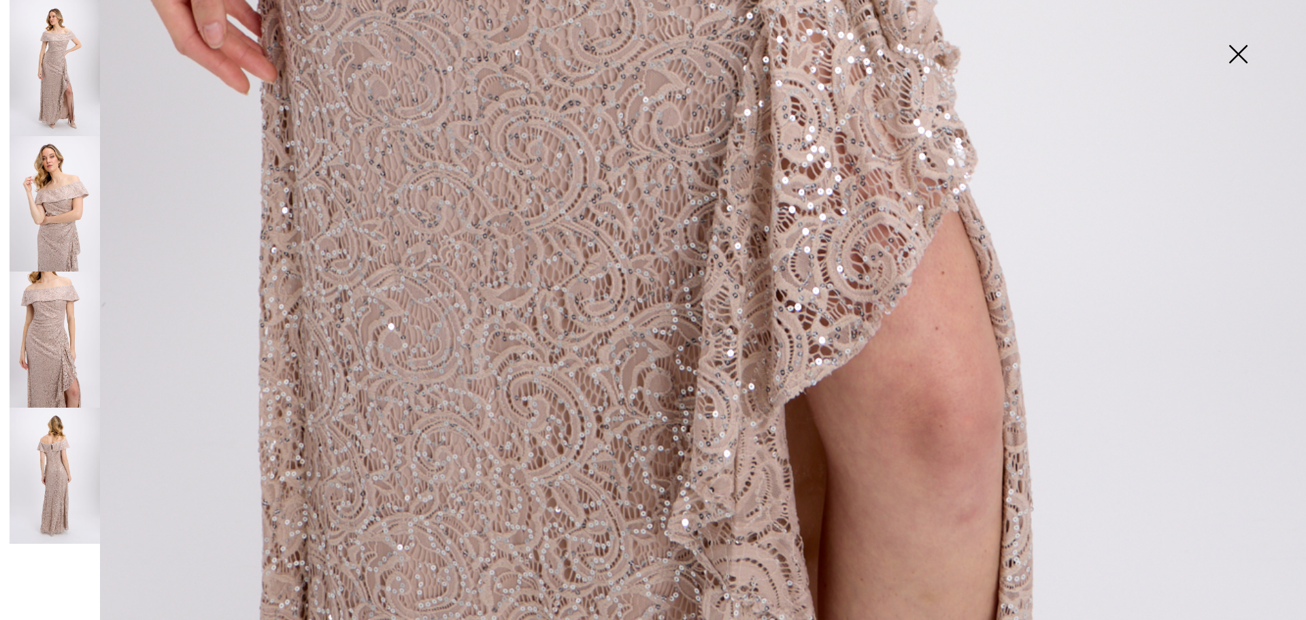
click at [59, 84] on img at bounding box center [55, 68] width 90 height 136
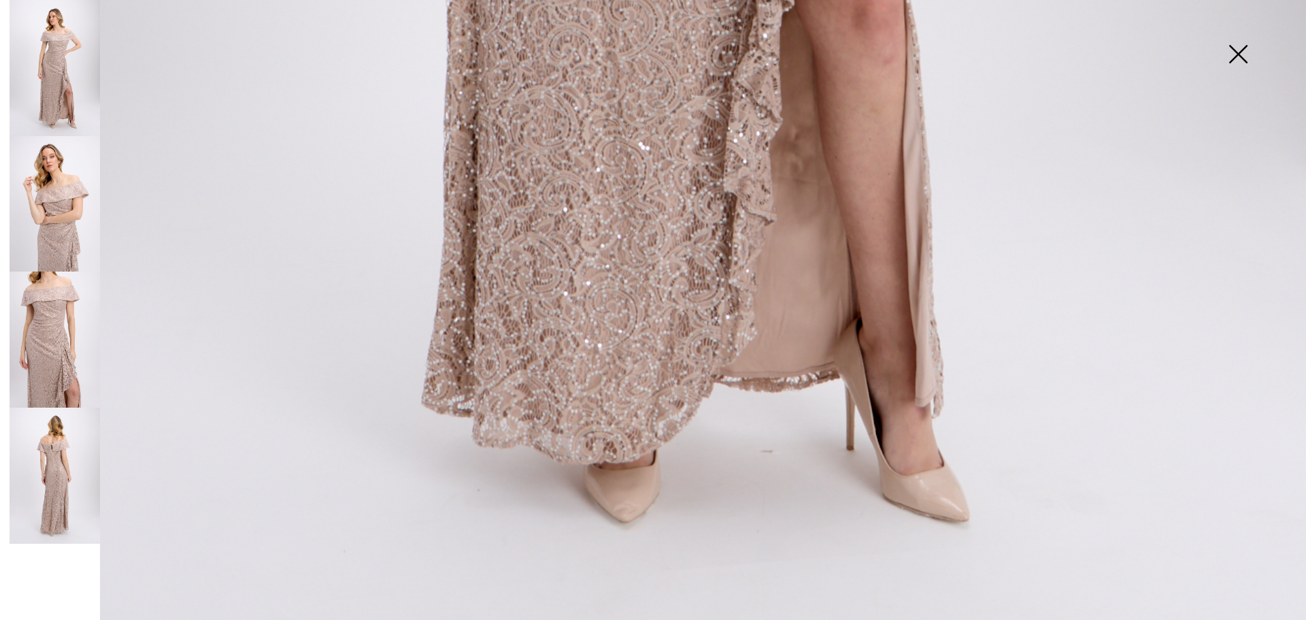
click at [58, 202] on img at bounding box center [55, 204] width 90 height 136
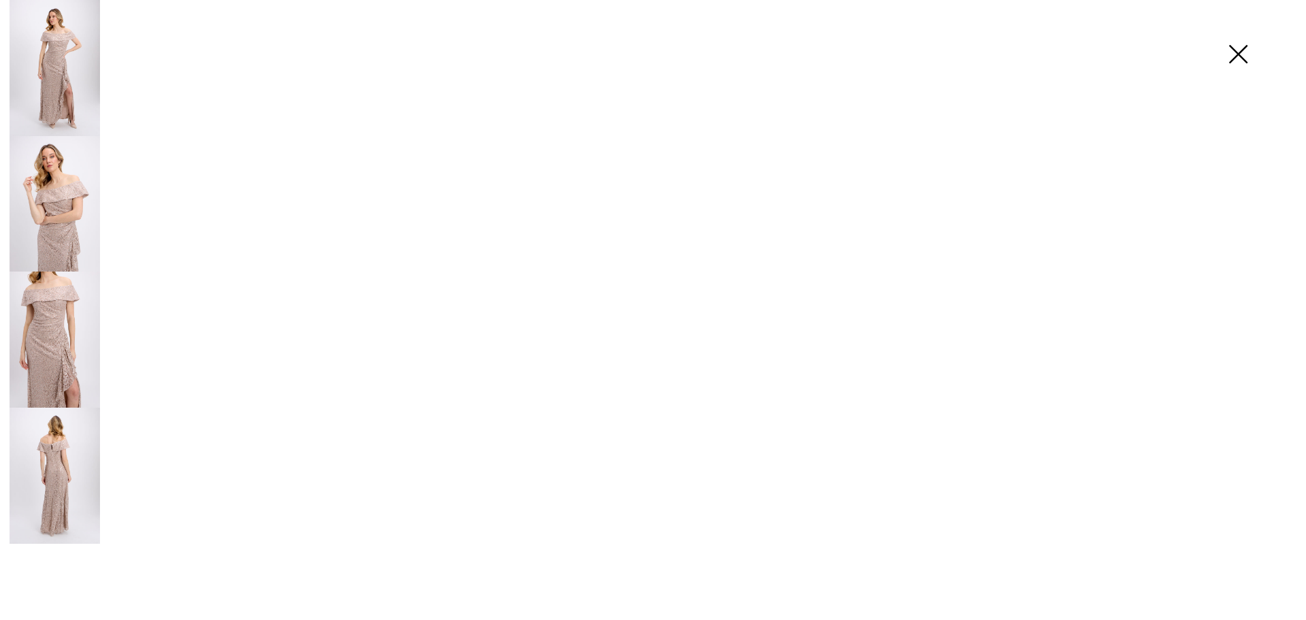
click at [58, 202] on img at bounding box center [55, 204] width 90 height 136
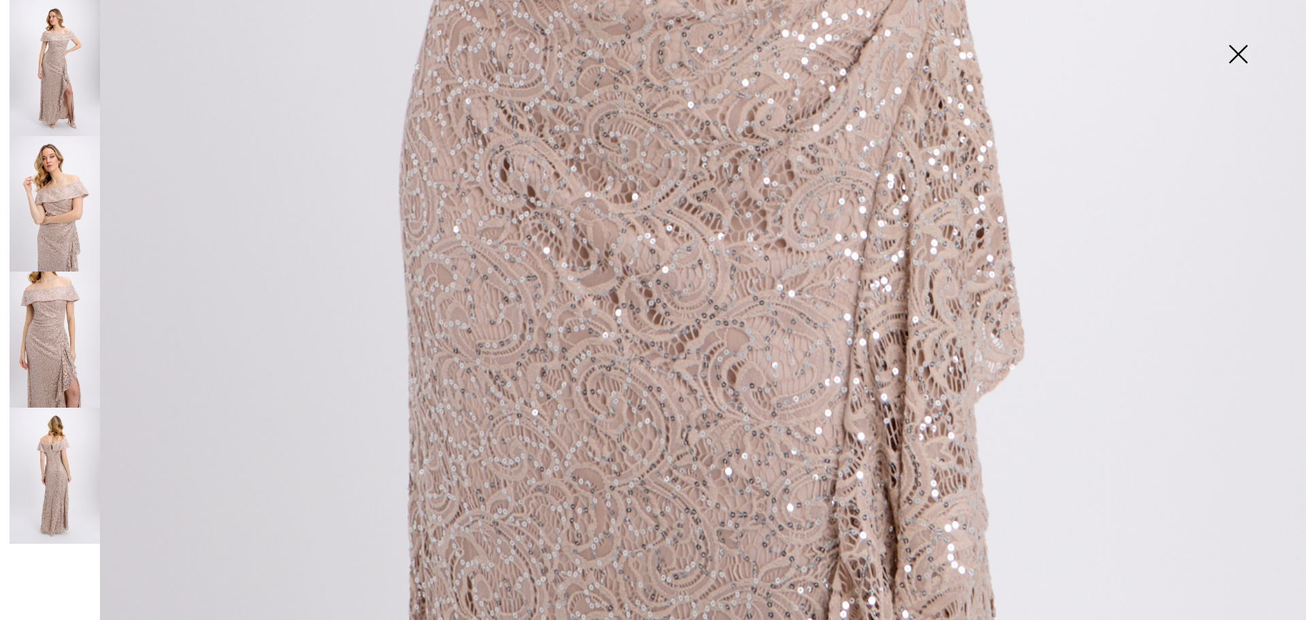
click at [58, 202] on img at bounding box center [55, 204] width 90 height 136
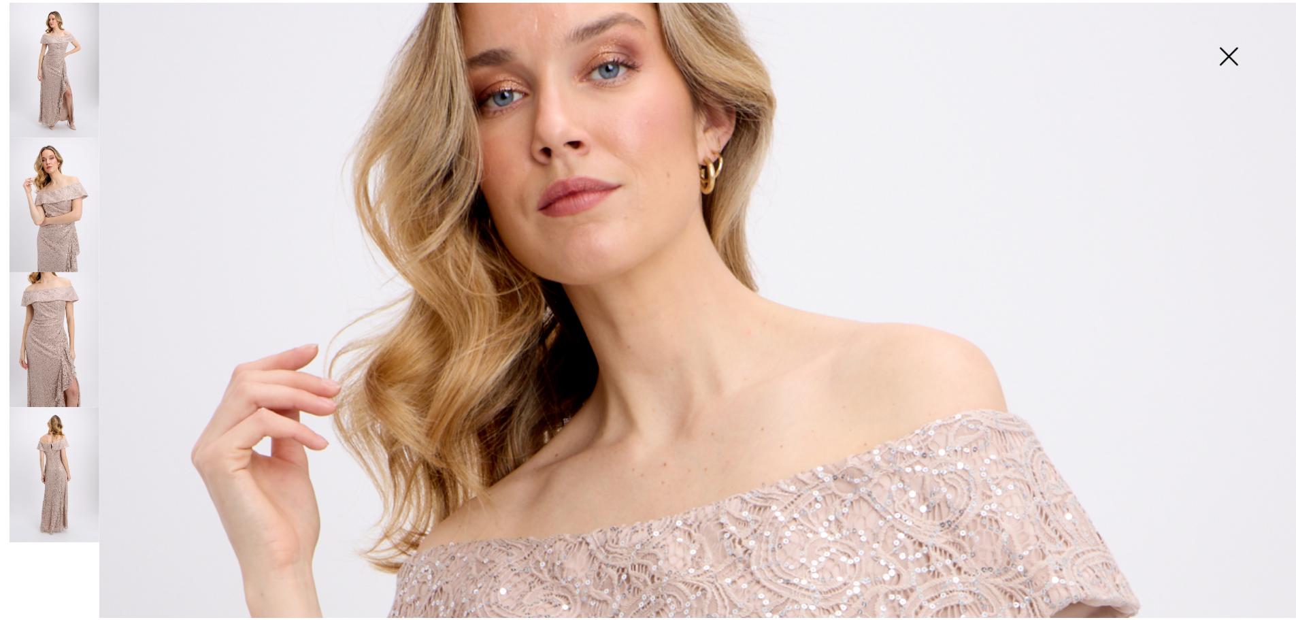
scroll to position [327, 0]
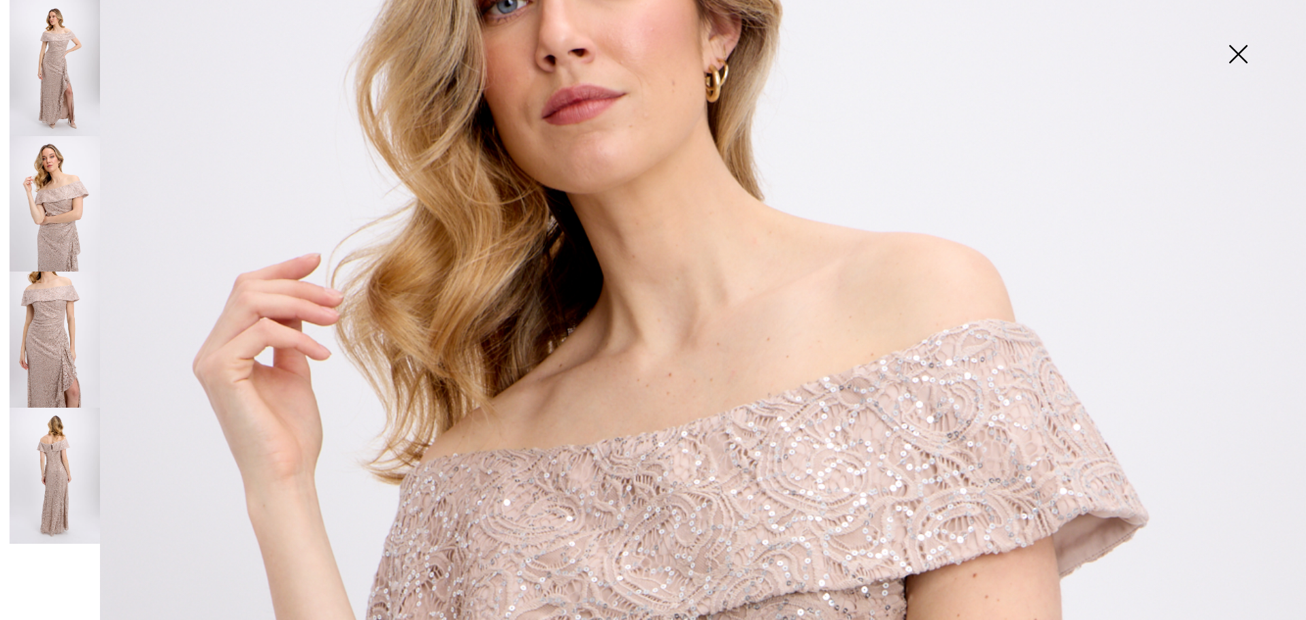
click at [1236, 54] on img at bounding box center [1238, 55] width 68 height 70
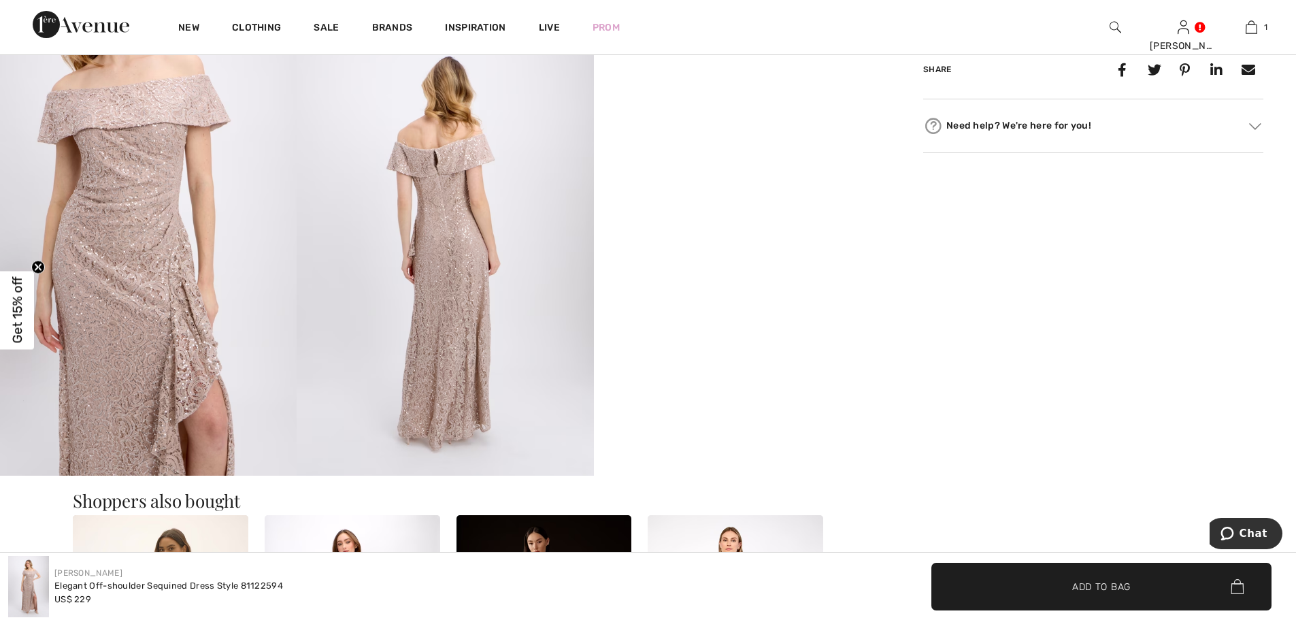
scroll to position [726, 0]
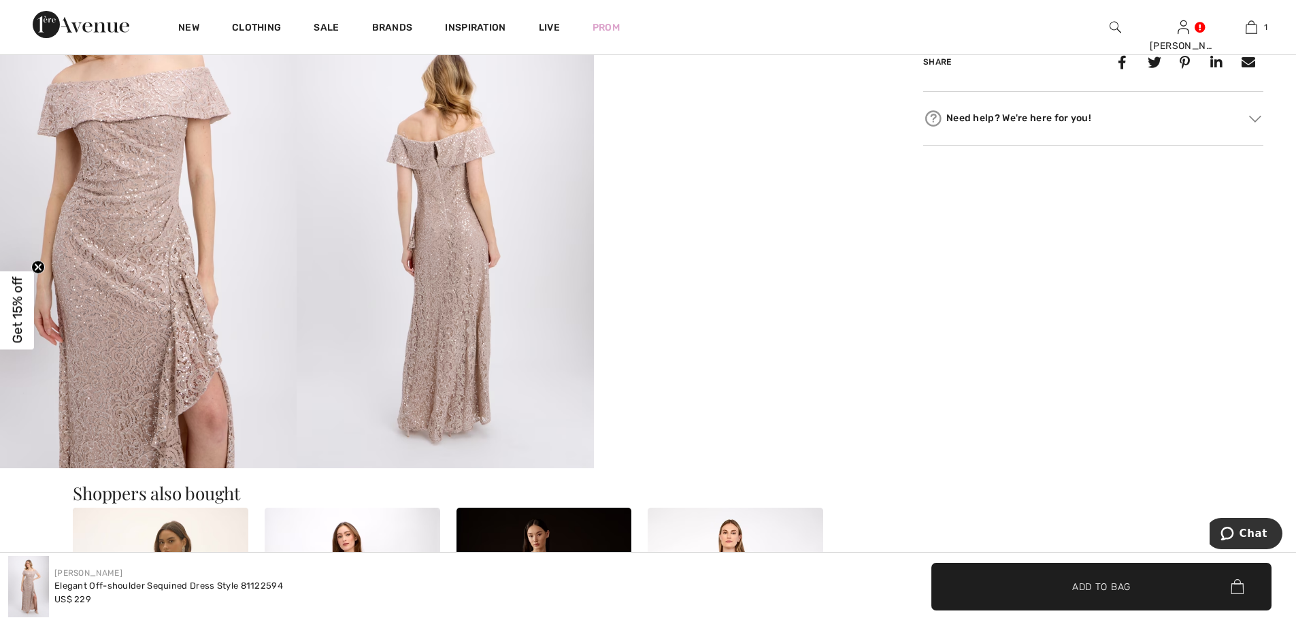
click at [139, 170] on img at bounding box center [148, 245] width 297 height 445
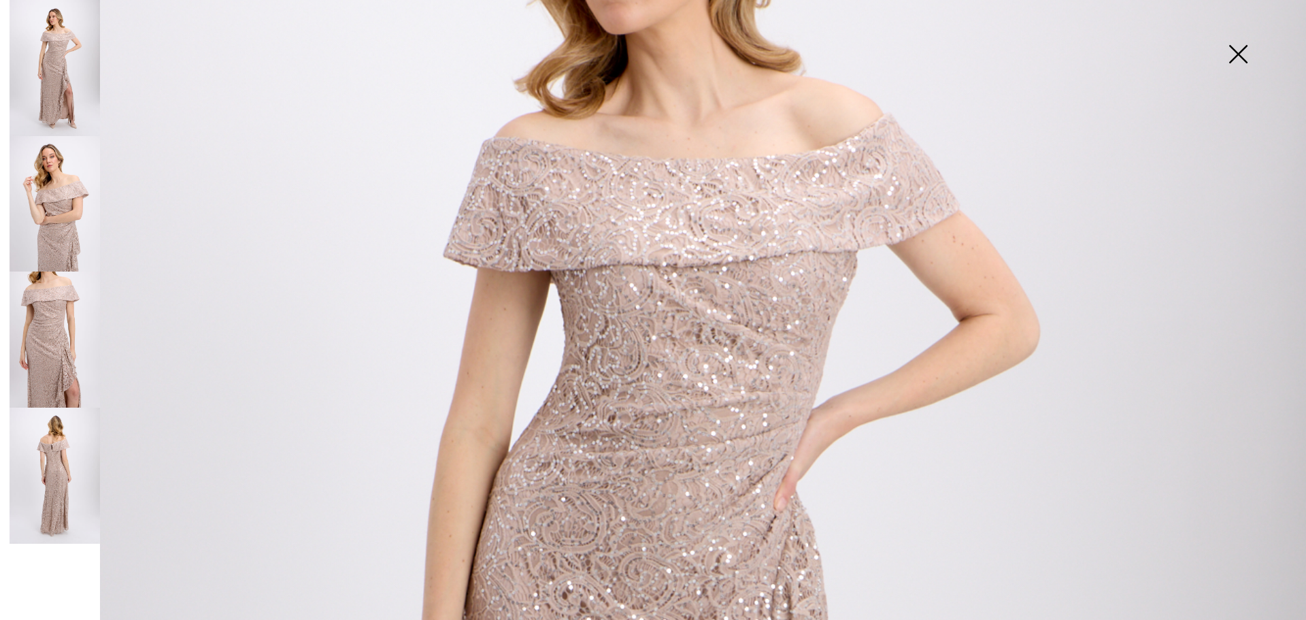
scroll to position [54, 0]
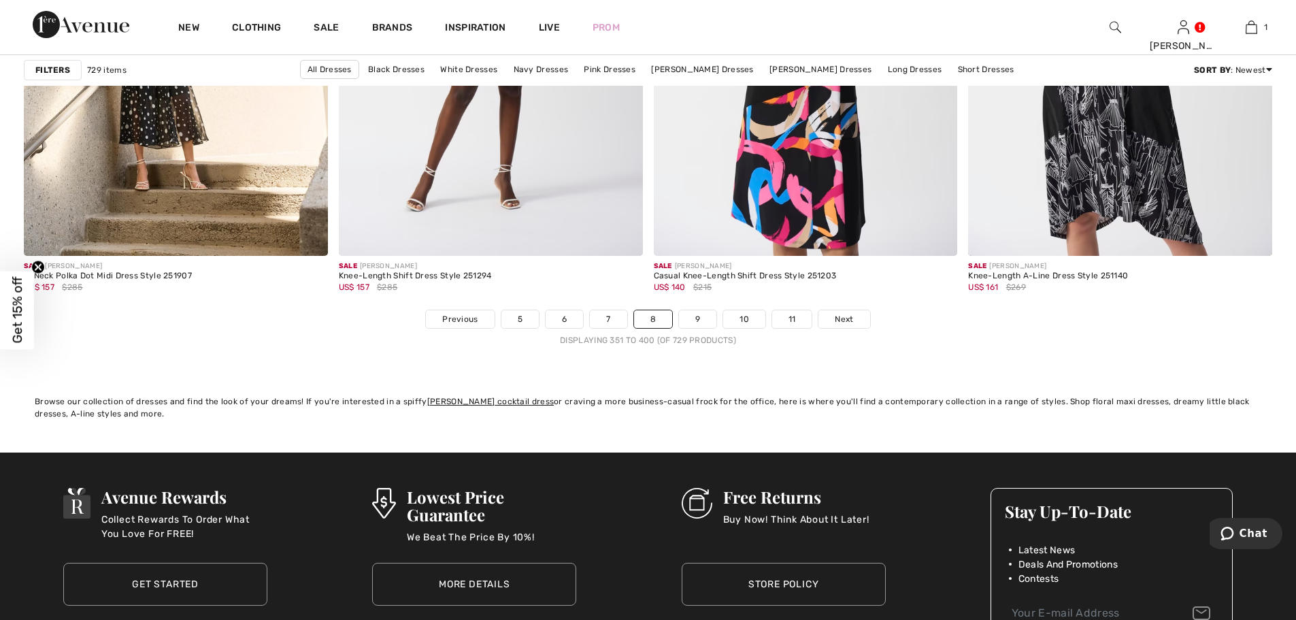
scroll to position [7708, 0]
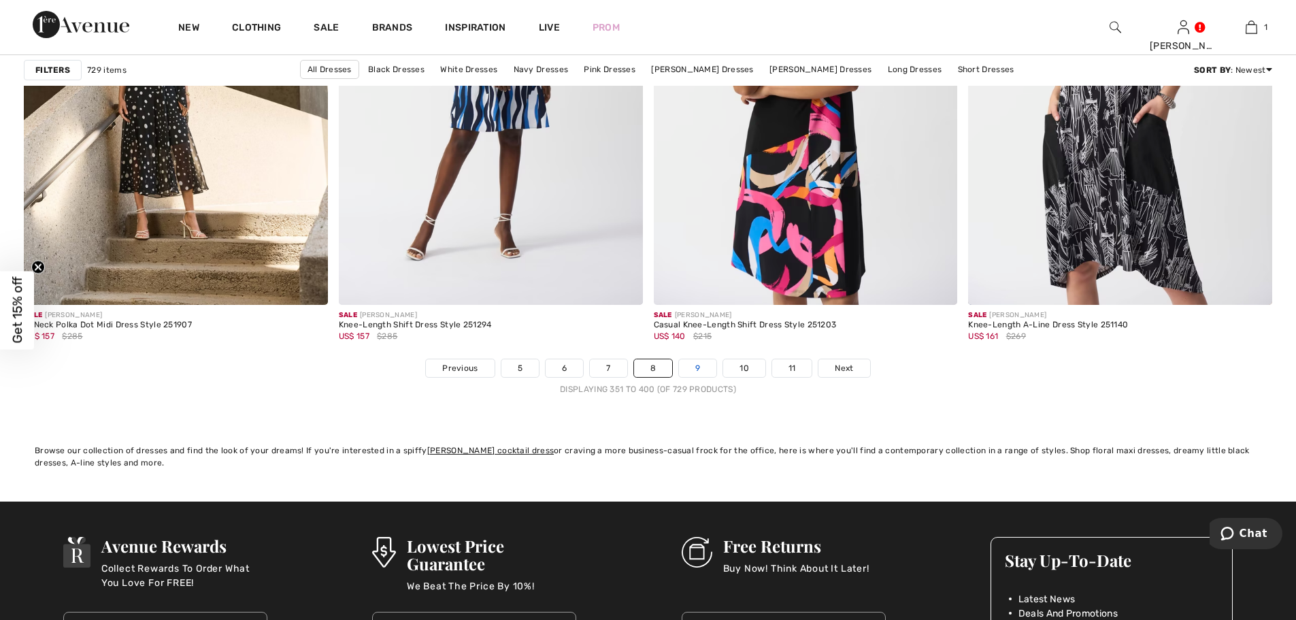
click at [696, 366] on link "9" at bounding box center [697, 368] width 37 height 18
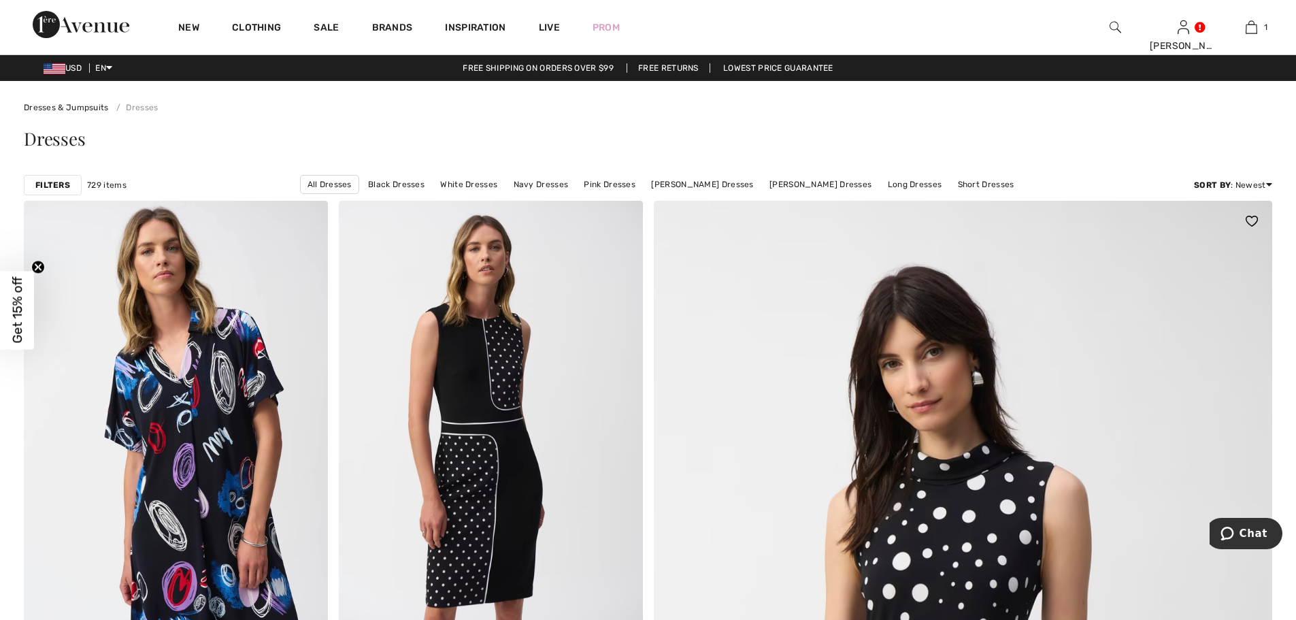
scroll to position [425, 0]
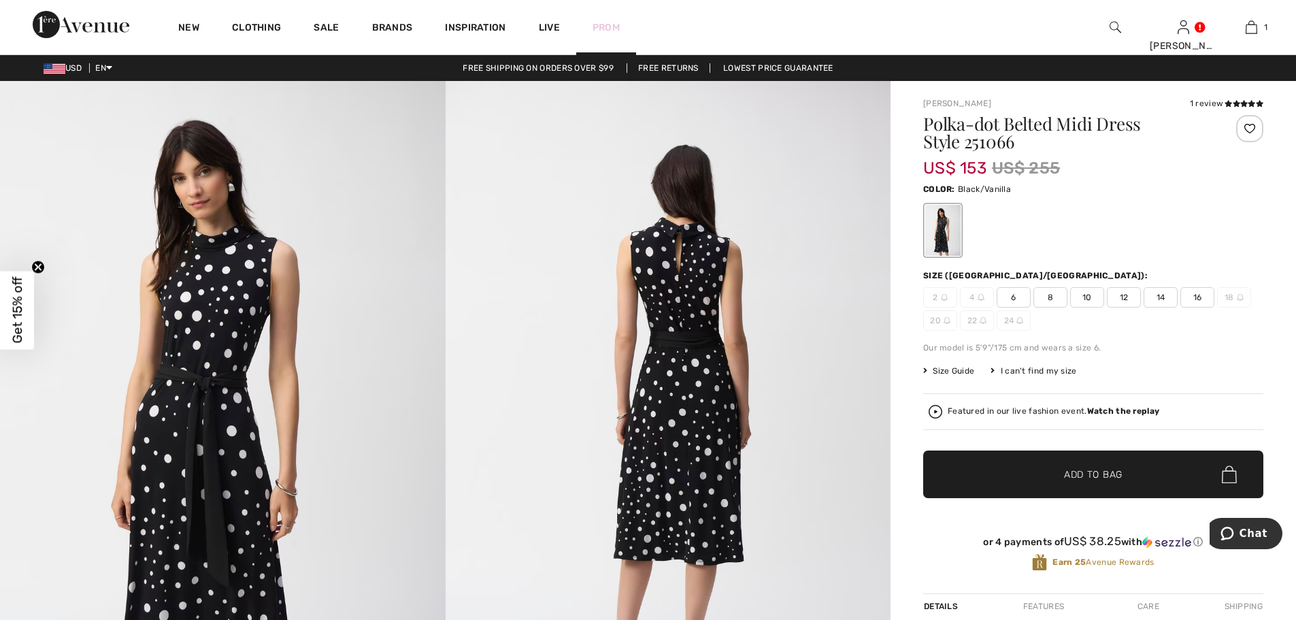
click at [603, 26] on link "Prom" at bounding box center [606, 27] width 27 height 14
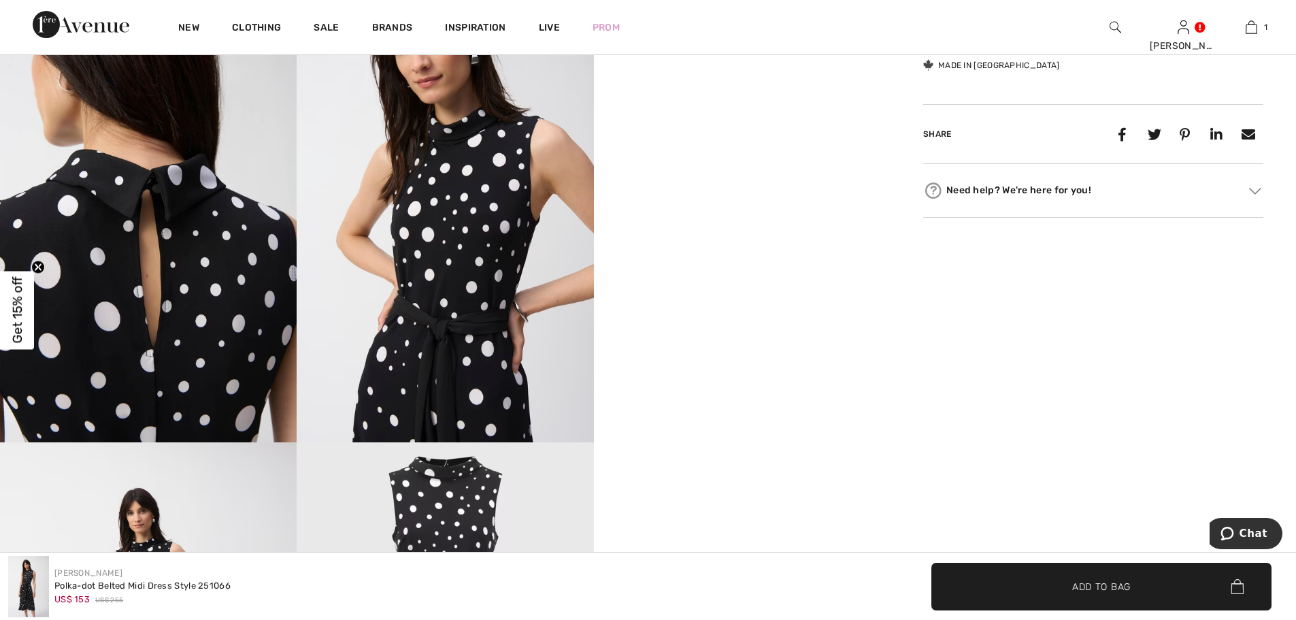
scroll to position [635, 0]
